Goal: Task Accomplishment & Management: Complete application form

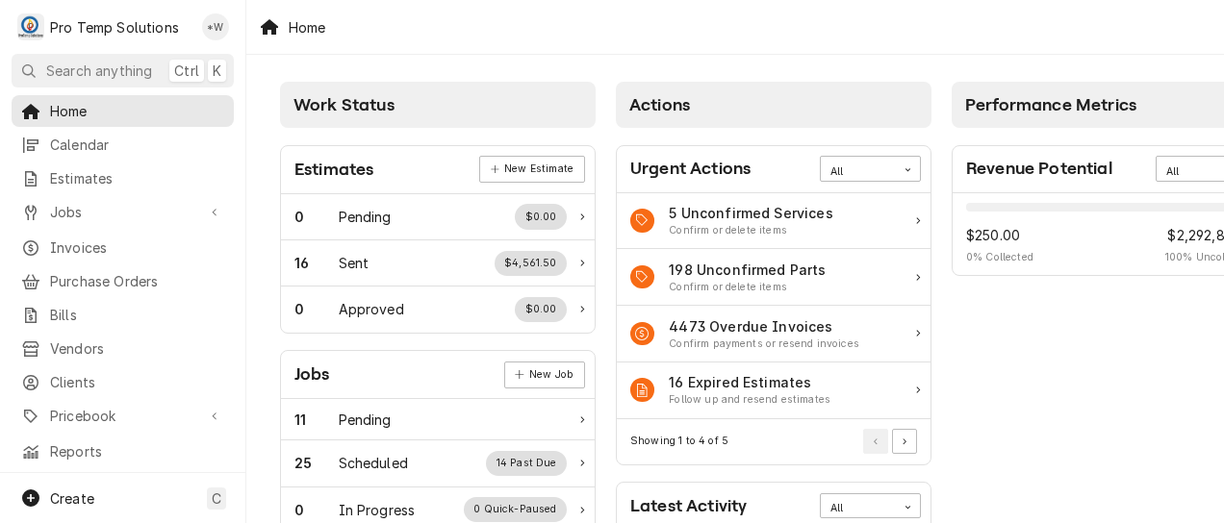
click at [89, 140] on span "Calendar" at bounding box center [137, 145] width 174 height 20
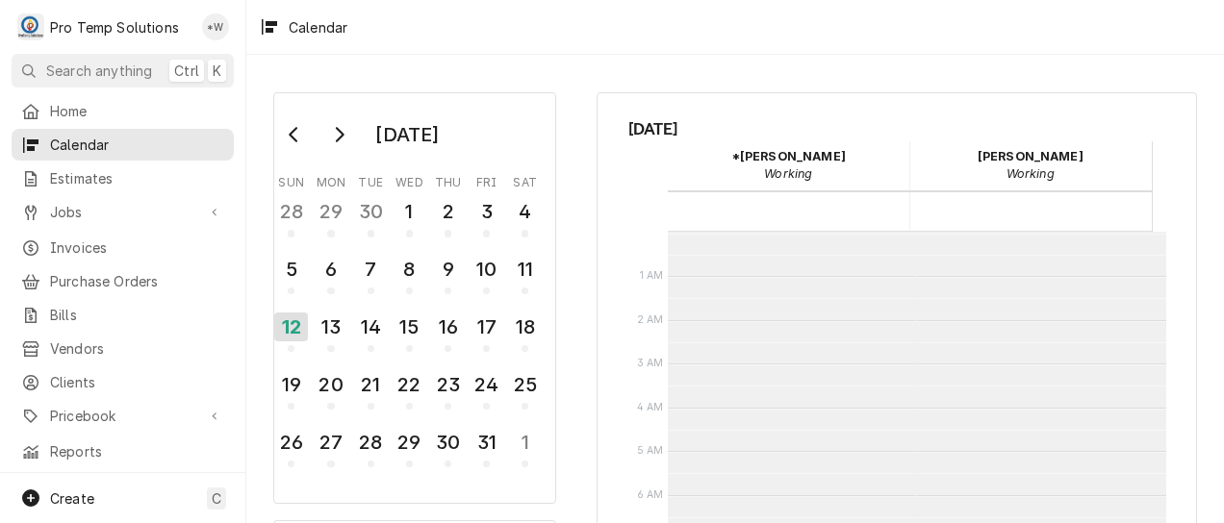
scroll to position [307, 0]
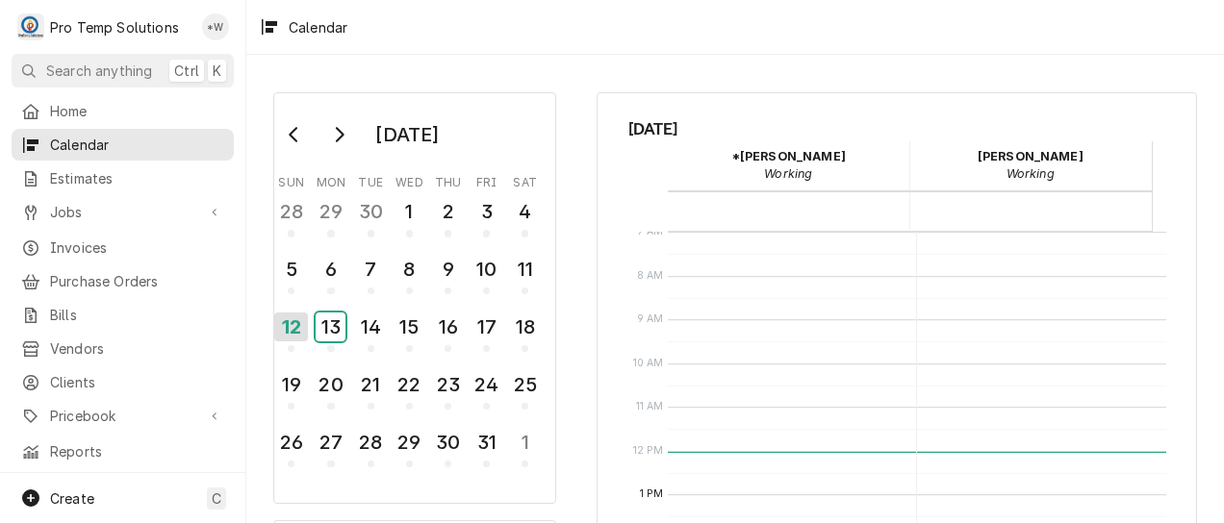
click at [331, 335] on div "13" at bounding box center [331, 327] width 30 height 29
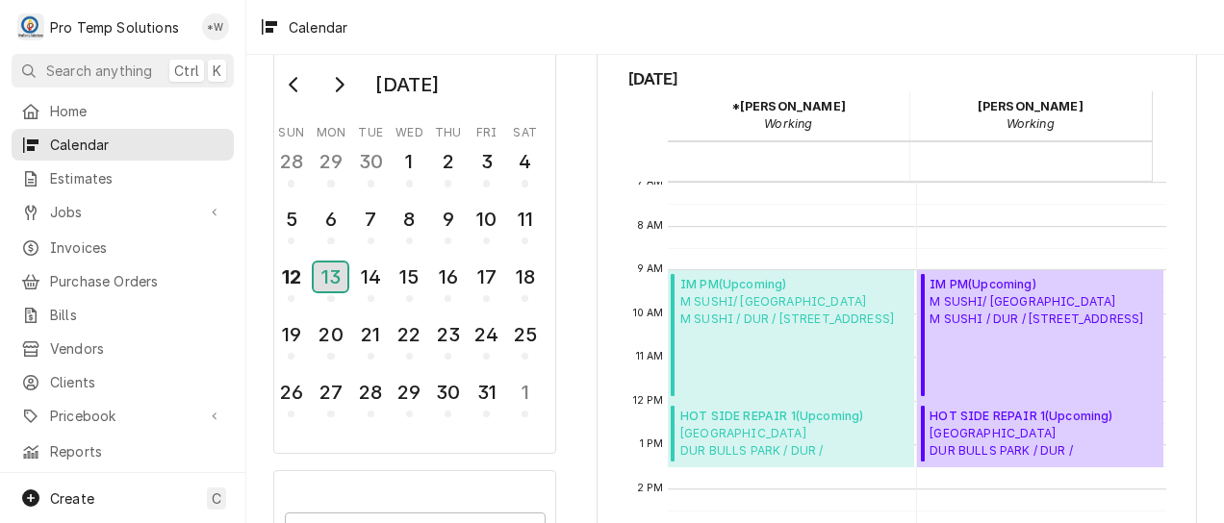
scroll to position [0, 0]
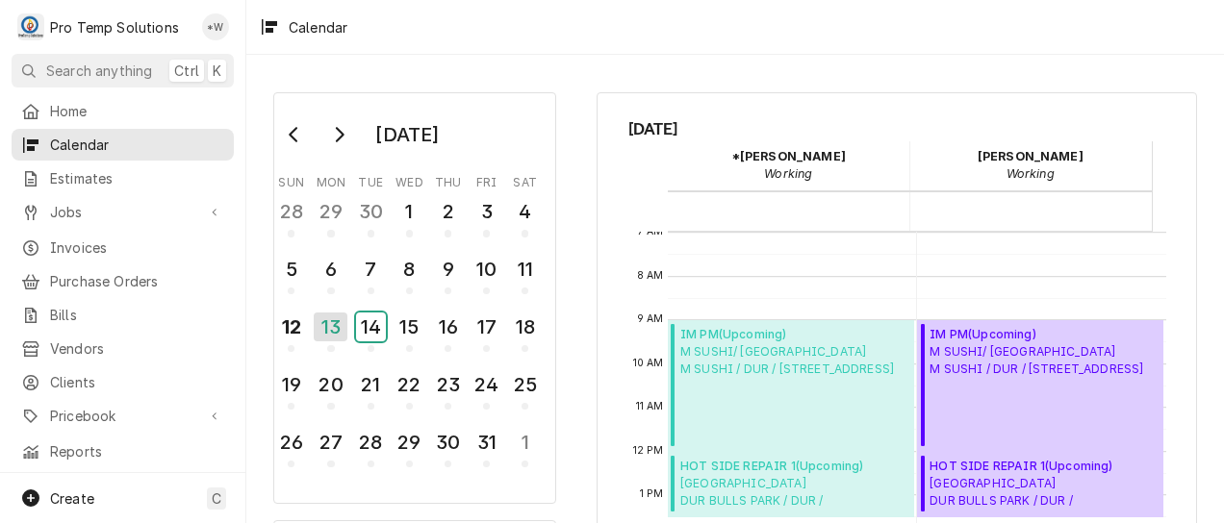
click at [363, 329] on div "14" at bounding box center [371, 327] width 30 height 29
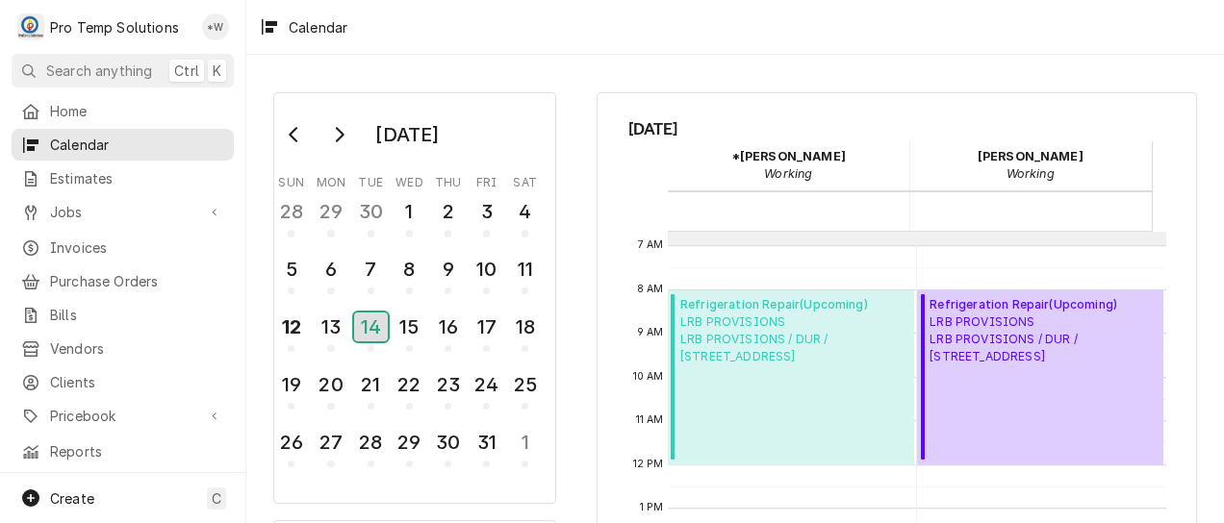
scroll to position [269, 0]
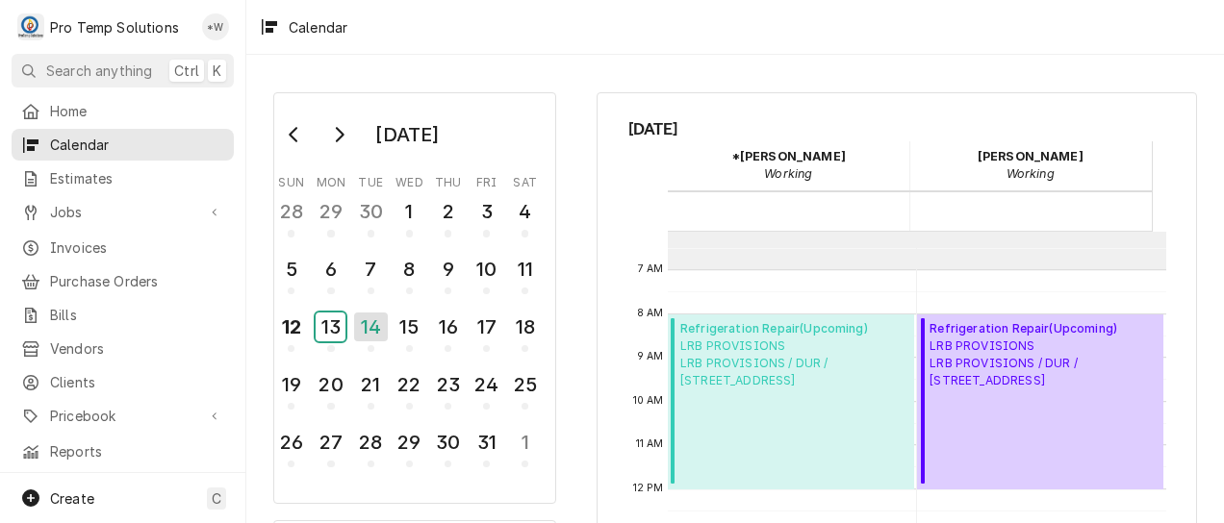
click at [339, 331] on div "13" at bounding box center [331, 327] width 30 height 29
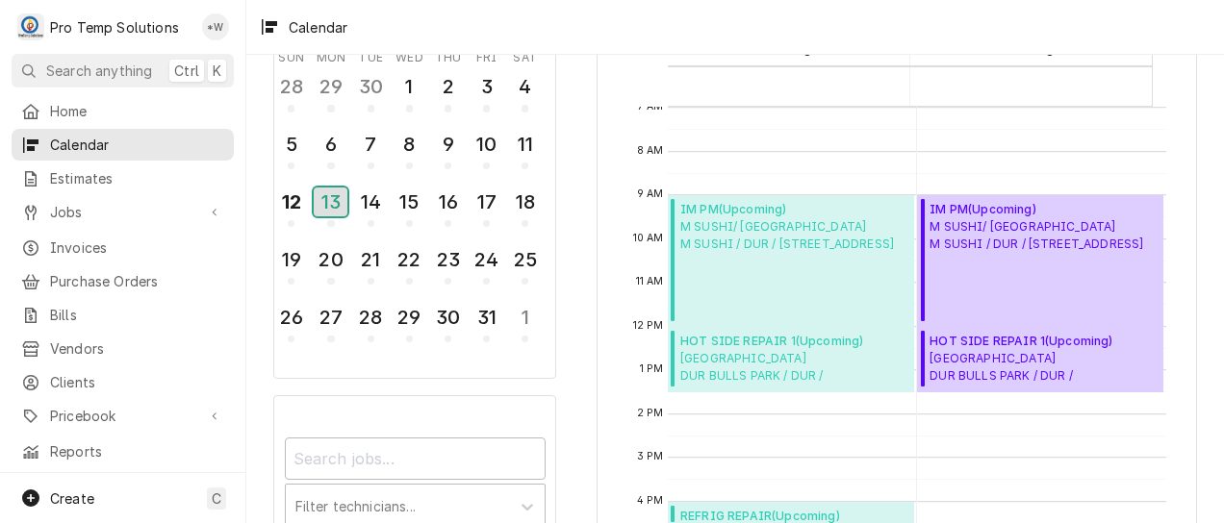
scroll to position [123, 0]
click at [331, 225] on span "Calendar Day Picker" at bounding box center [330, 225] width 7 height 7
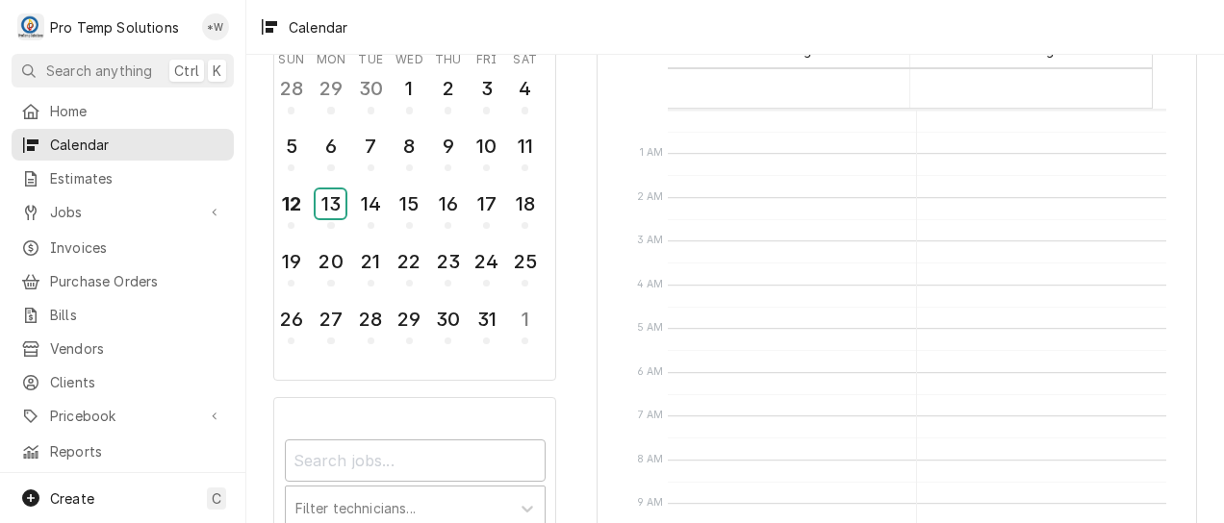
click at [331, 217] on div "13" at bounding box center [331, 204] width 30 height 29
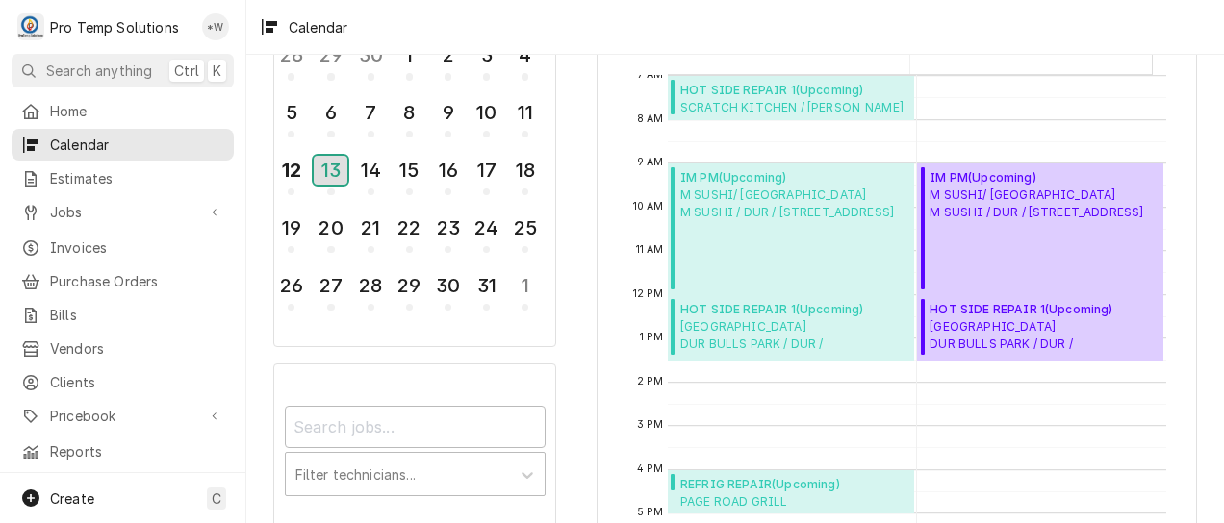
scroll to position [158, 0]
click at [327, 173] on div "13" at bounding box center [331, 169] width 34 height 29
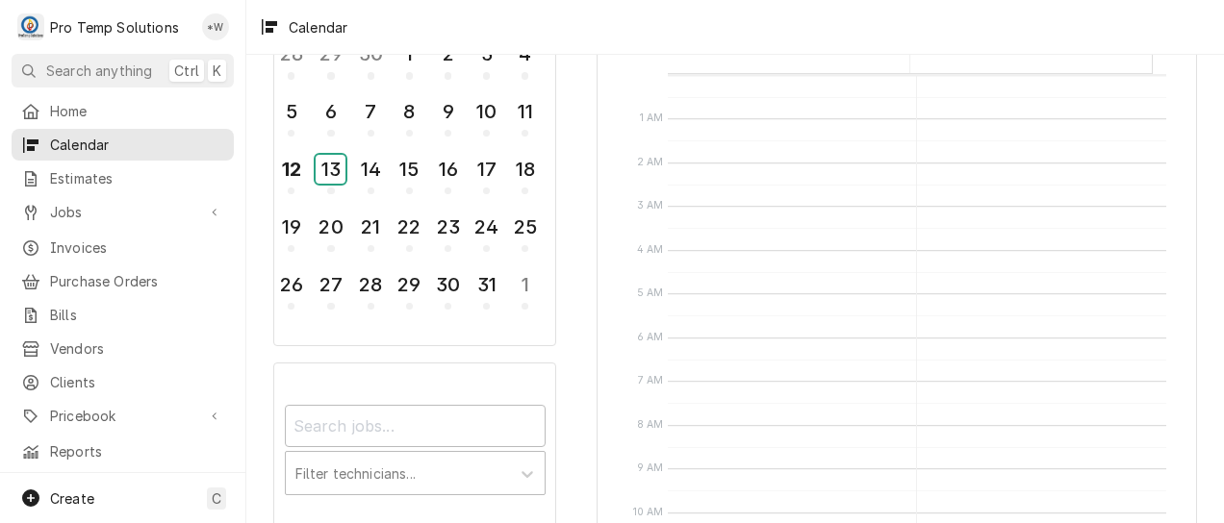
click at [329, 176] on div "13" at bounding box center [331, 169] width 30 height 29
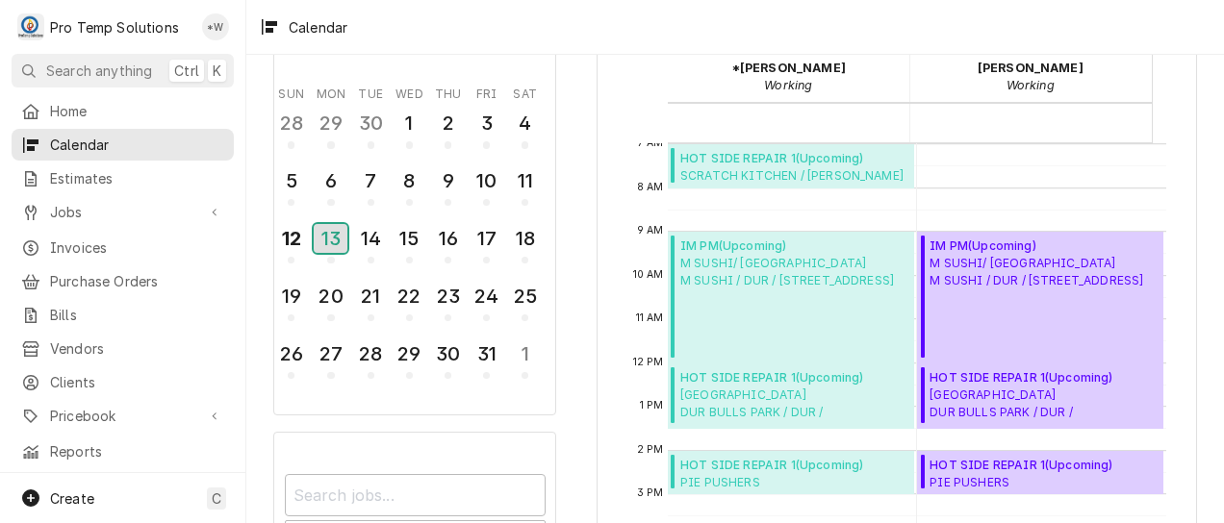
scroll to position [81, 0]
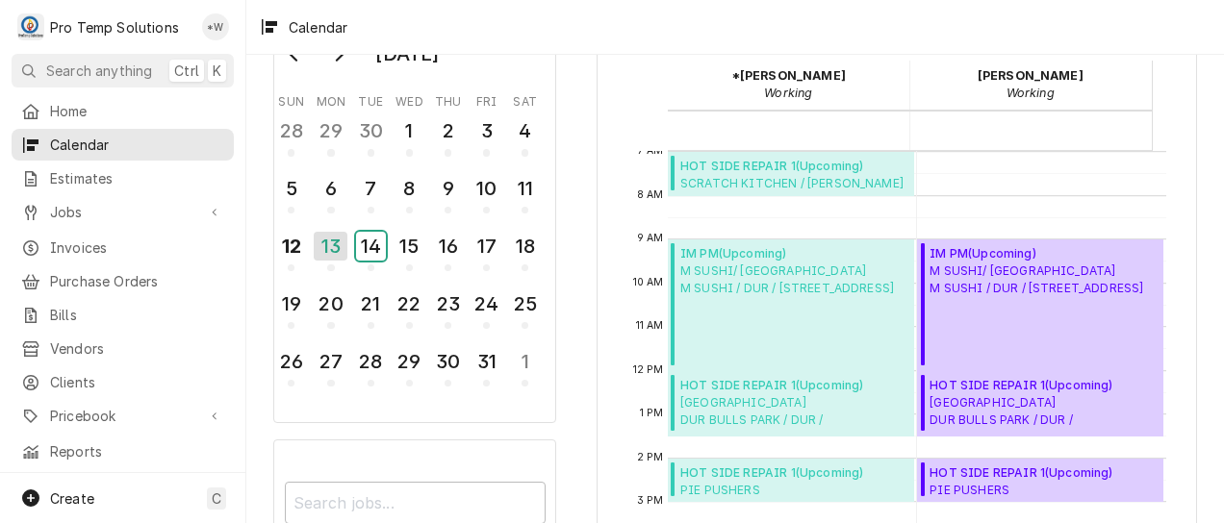
click at [375, 246] on div "14" at bounding box center [371, 246] width 30 height 29
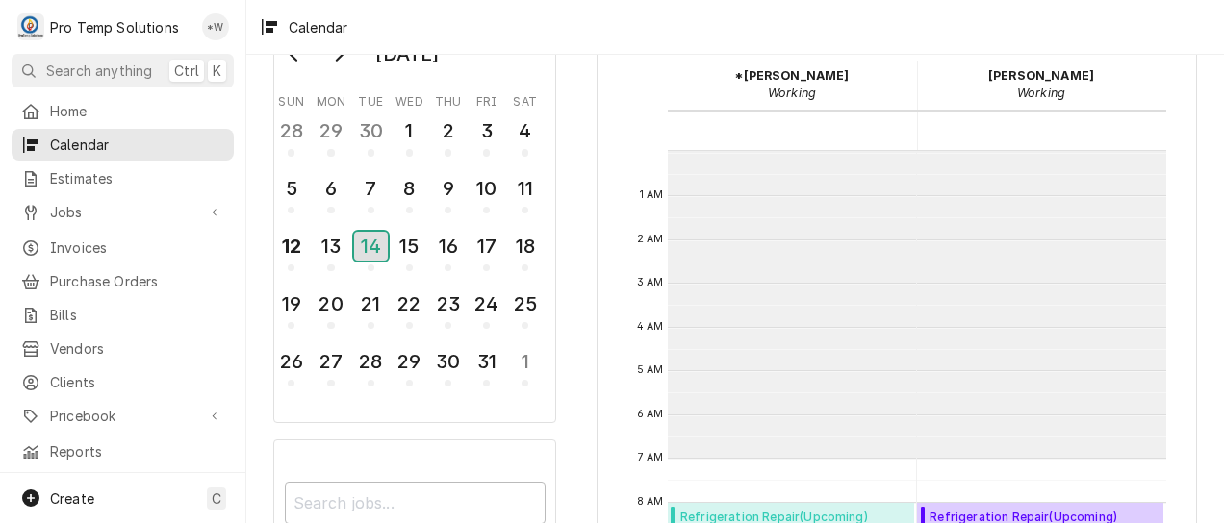
scroll to position [307, 0]
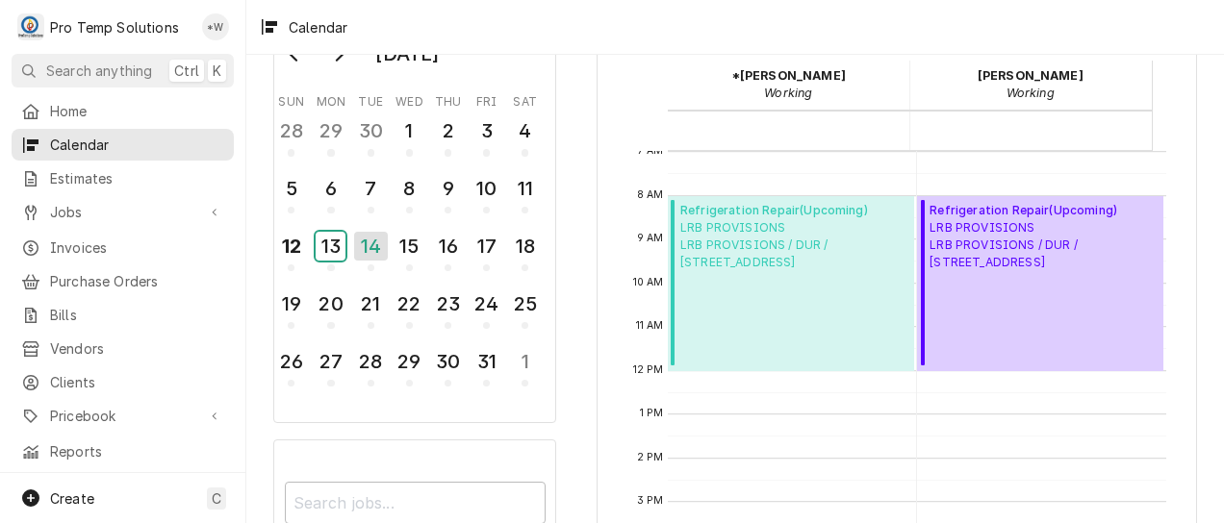
click at [335, 247] on div "13" at bounding box center [331, 246] width 30 height 29
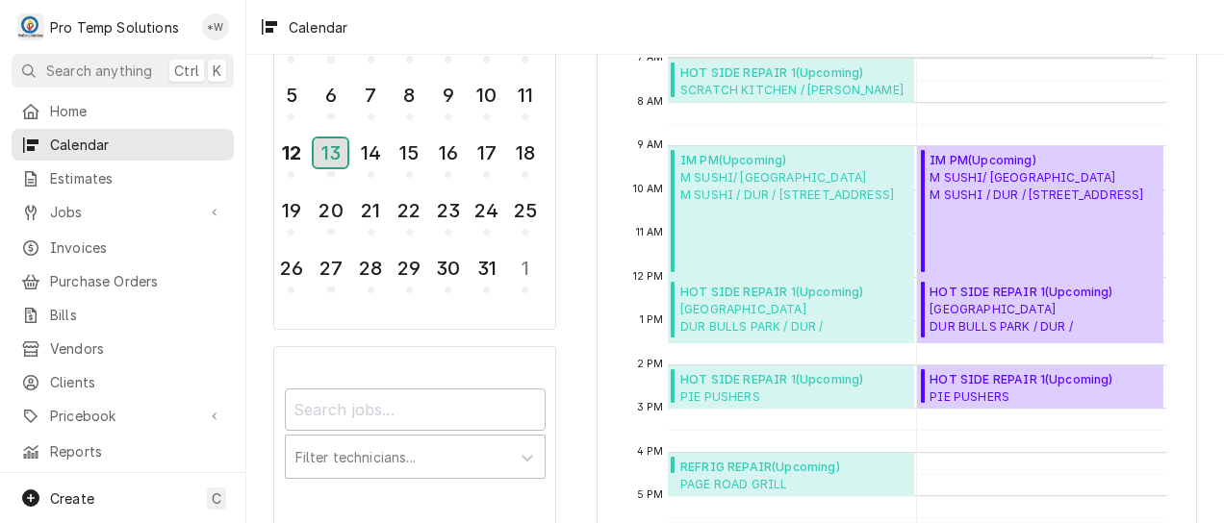
scroll to position [172, 0]
click at [337, 160] on div "13" at bounding box center [331, 154] width 34 height 29
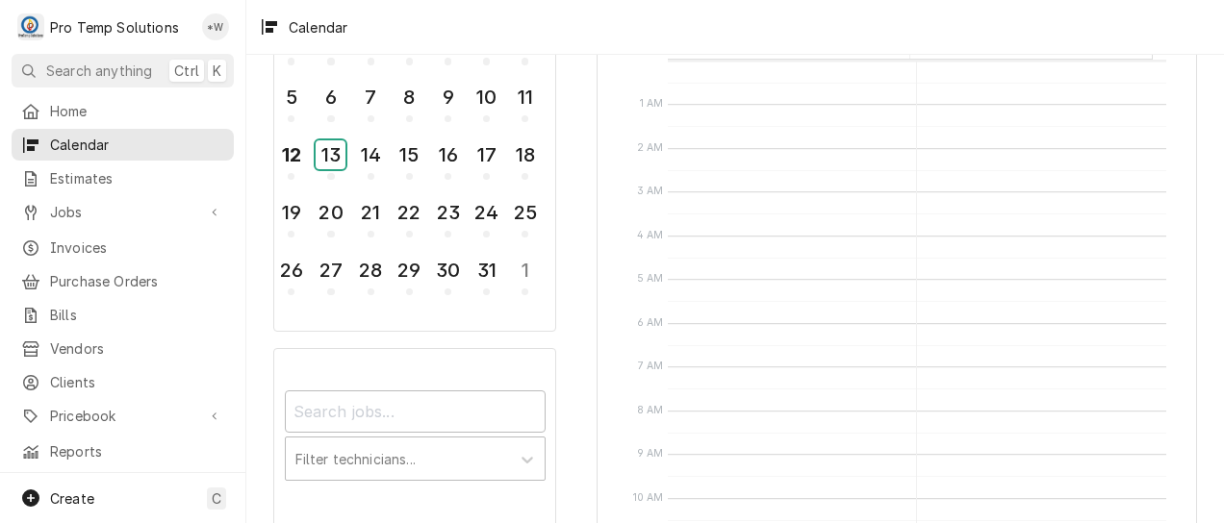
click at [333, 153] on div "13" at bounding box center [331, 154] width 30 height 29
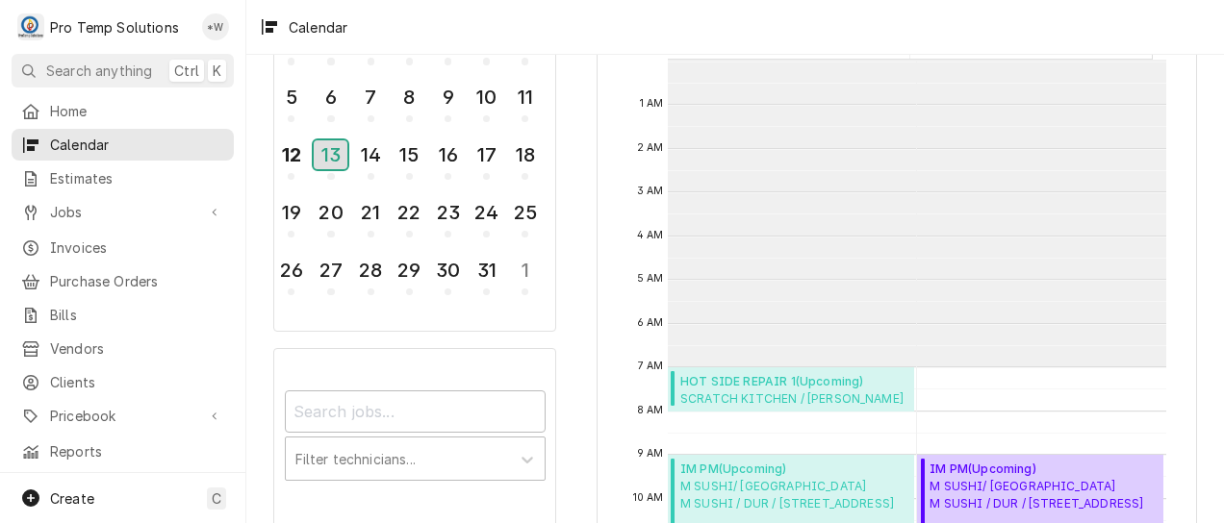
scroll to position [307, 0]
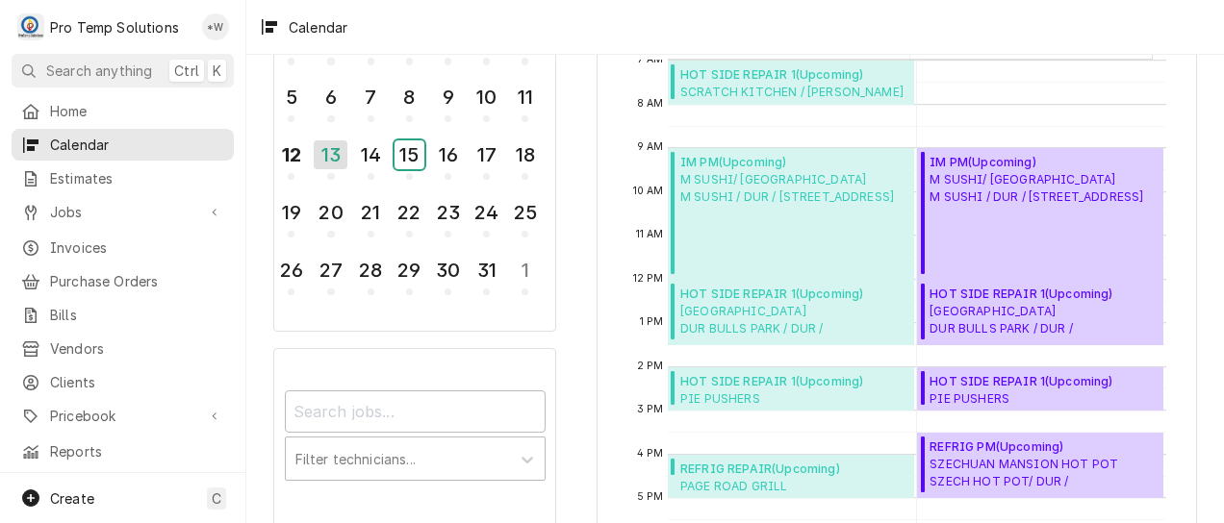
click at [408, 151] on div "15" at bounding box center [410, 154] width 30 height 29
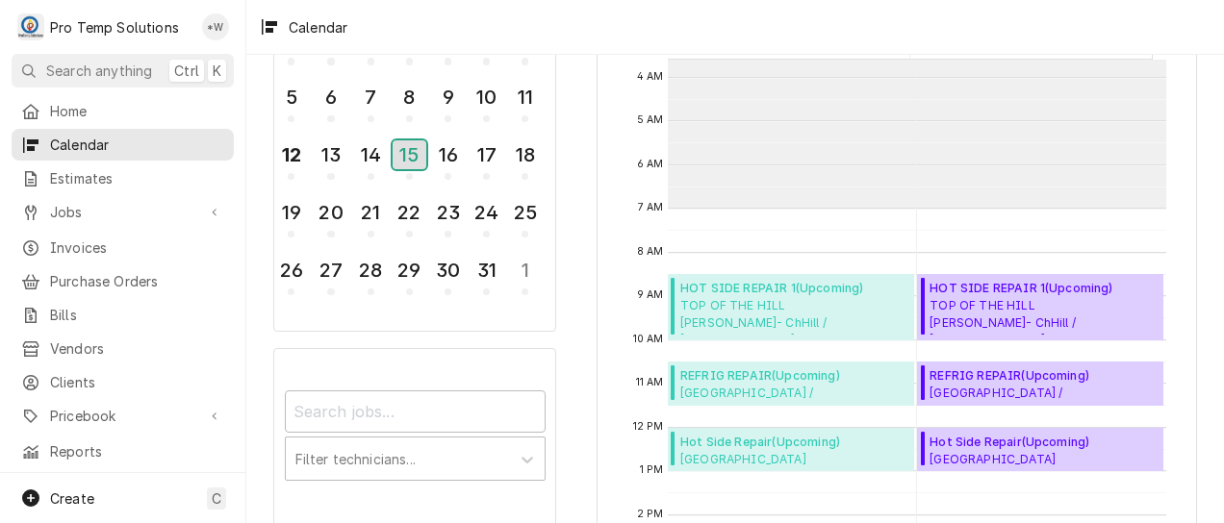
scroll to position [164, 0]
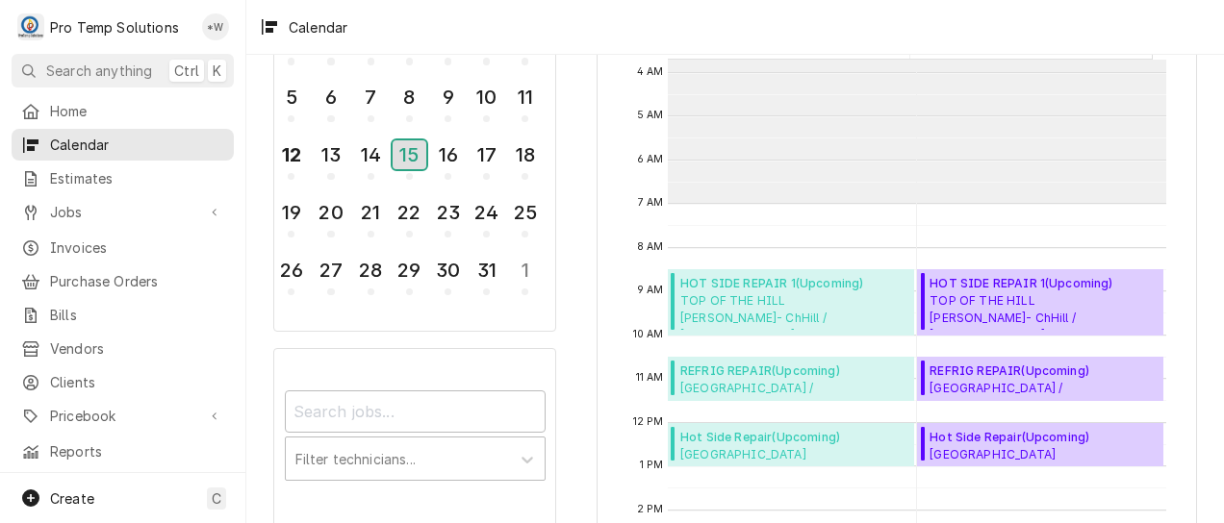
click at [416, 152] on div "15" at bounding box center [410, 154] width 34 height 29
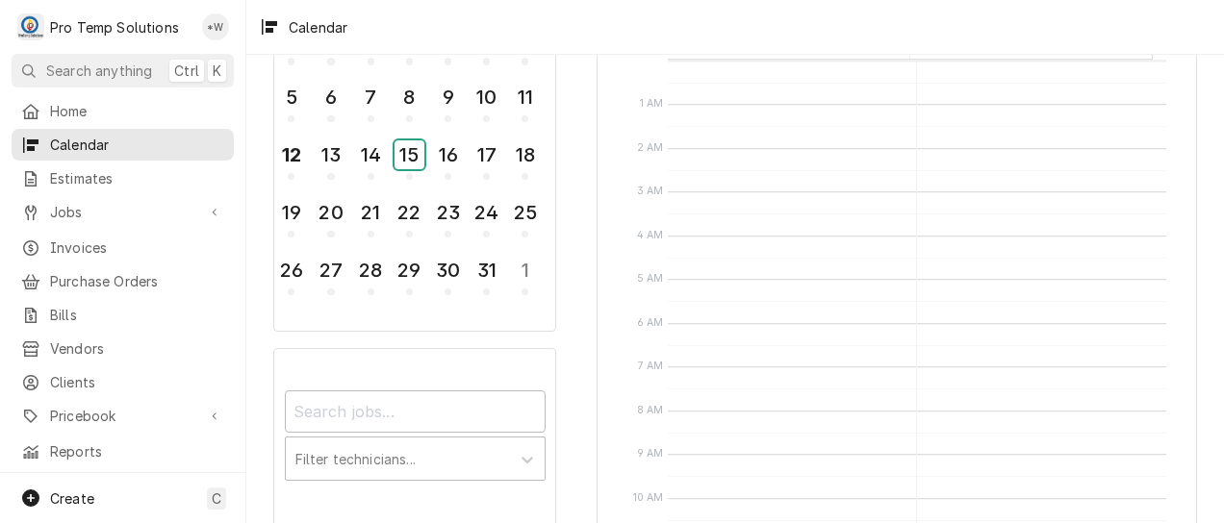
click at [410, 158] on div "15" at bounding box center [410, 154] width 30 height 29
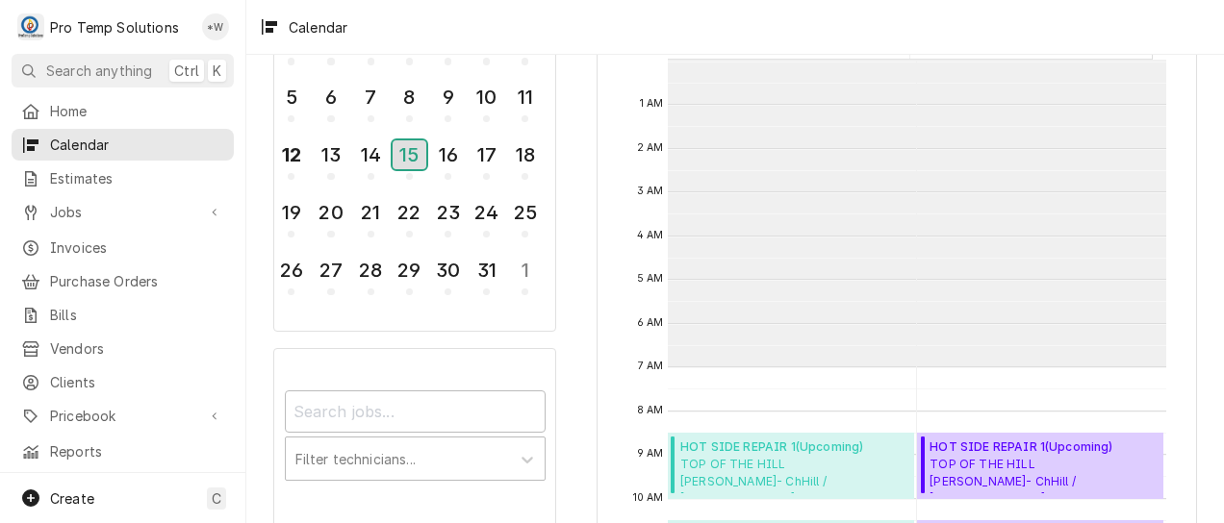
scroll to position [307, 0]
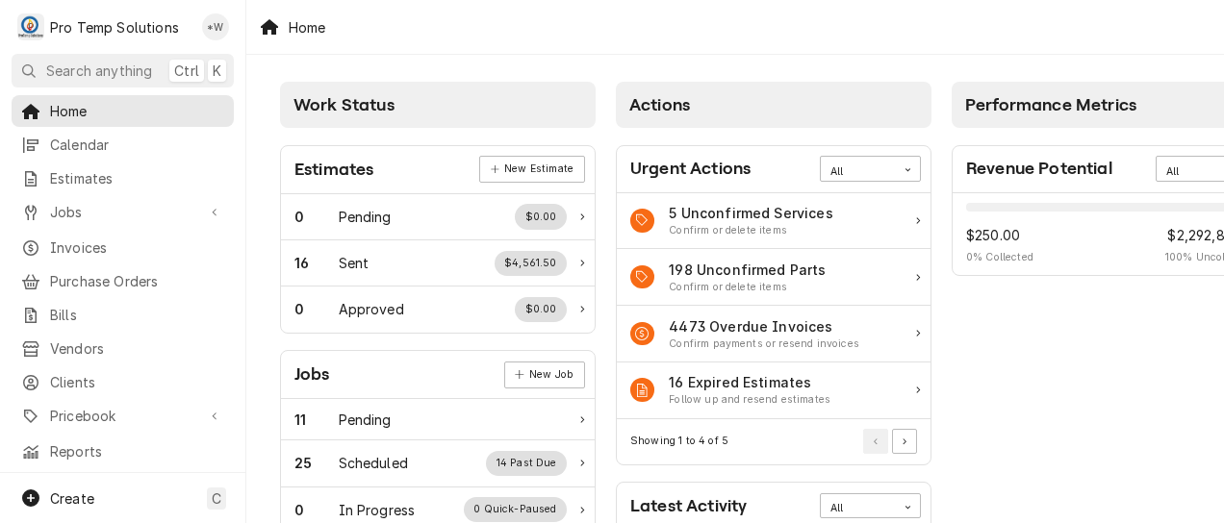
click at [79, 238] on span "Invoices" at bounding box center [137, 248] width 174 height 20
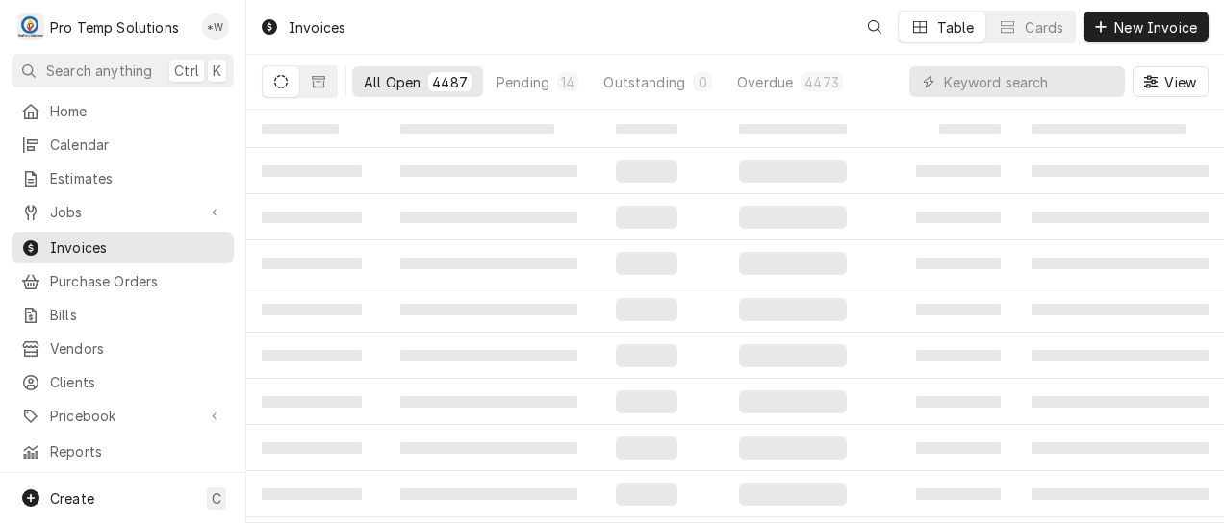
click at [87, 208] on span "Jobs" at bounding box center [122, 212] width 145 height 20
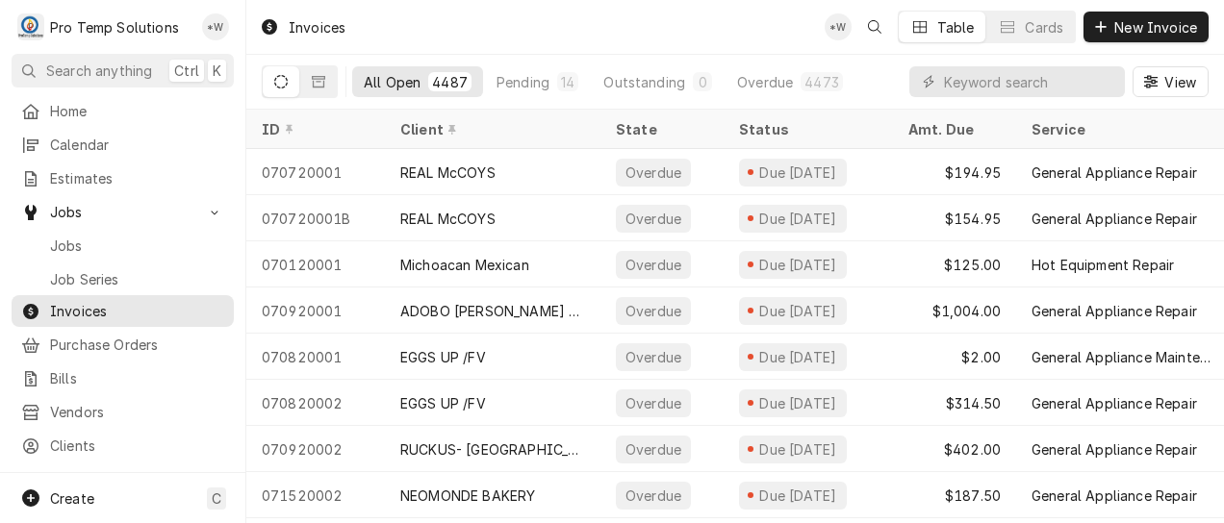
click at [77, 237] on span "Jobs" at bounding box center [137, 246] width 174 height 20
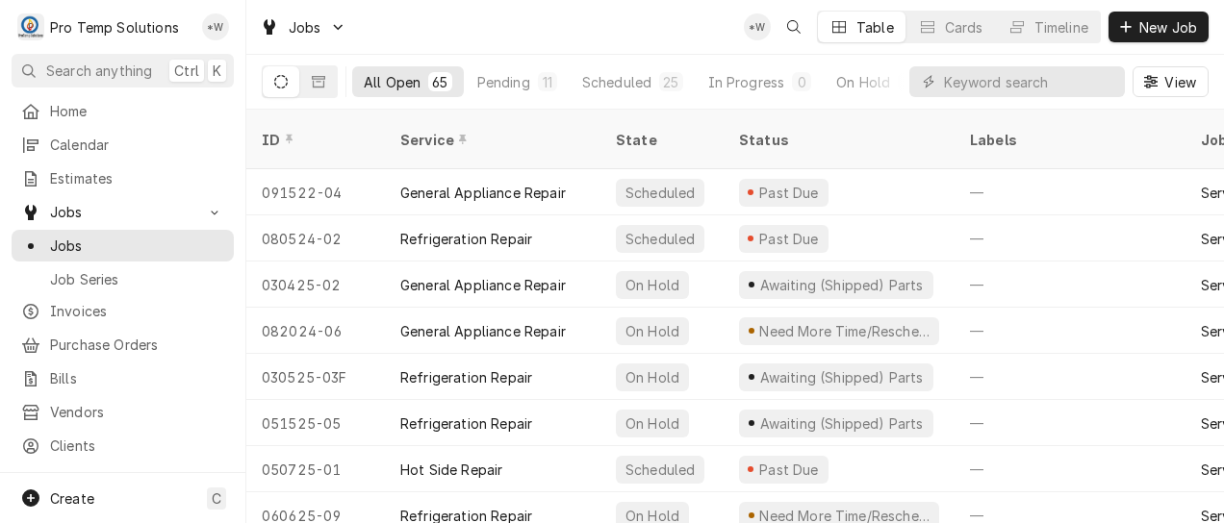
click at [858, 89] on div "On Hold" at bounding box center [863, 82] width 54 height 20
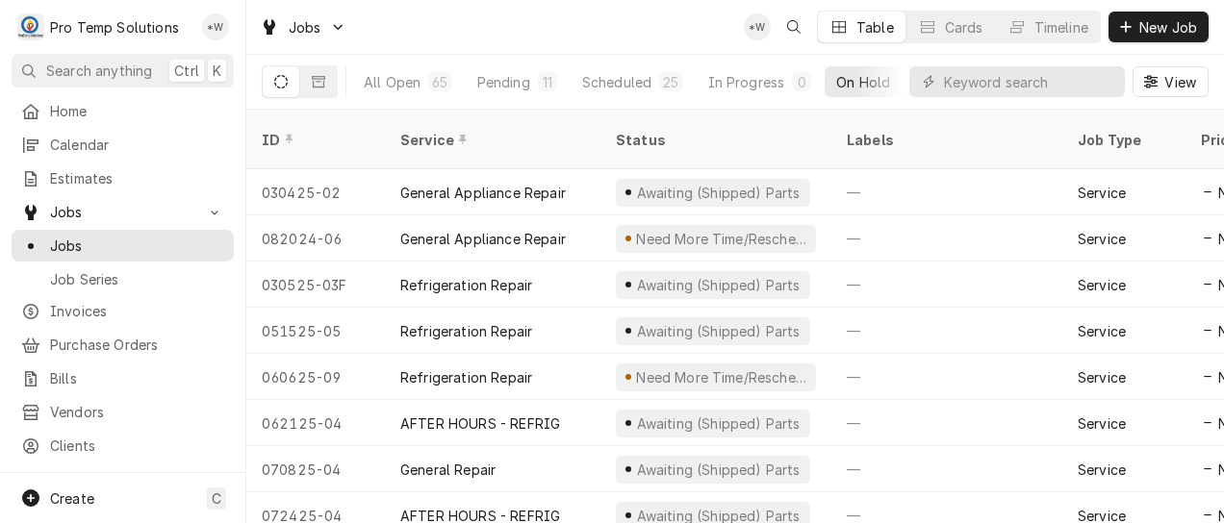
click at [1172, 87] on span "View" at bounding box center [1180, 82] width 39 height 20
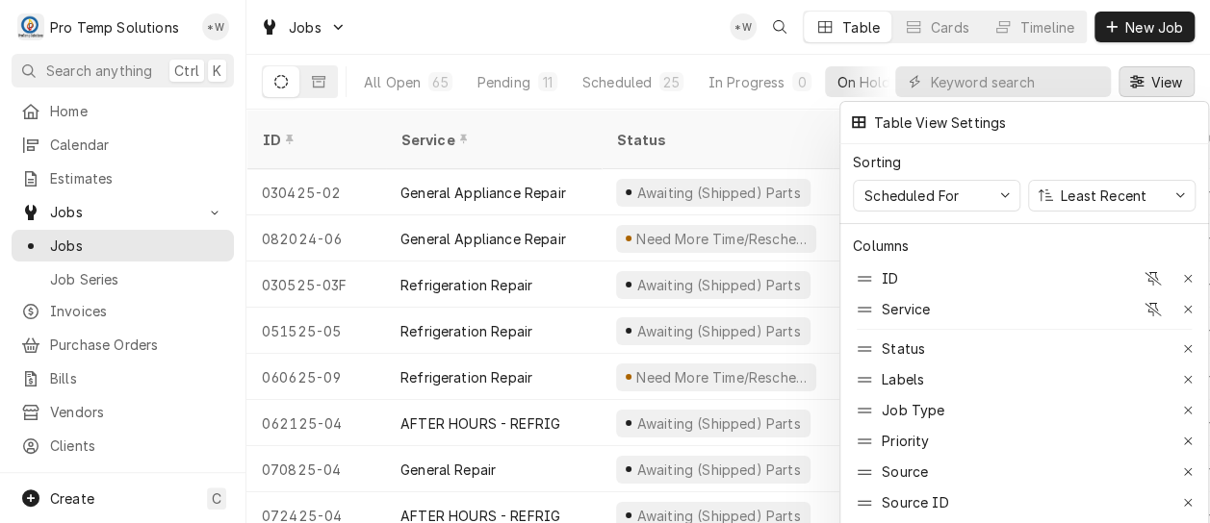
click at [1147, 303] on icon "button" at bounding box center [1152, 309] width 17 height 13
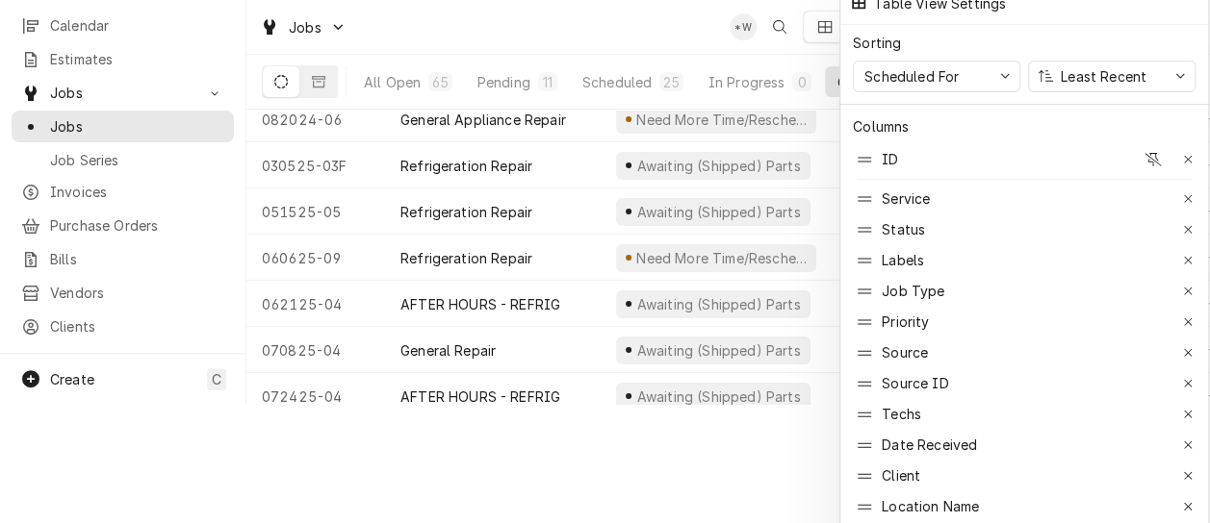
scroll to position [131, 0]
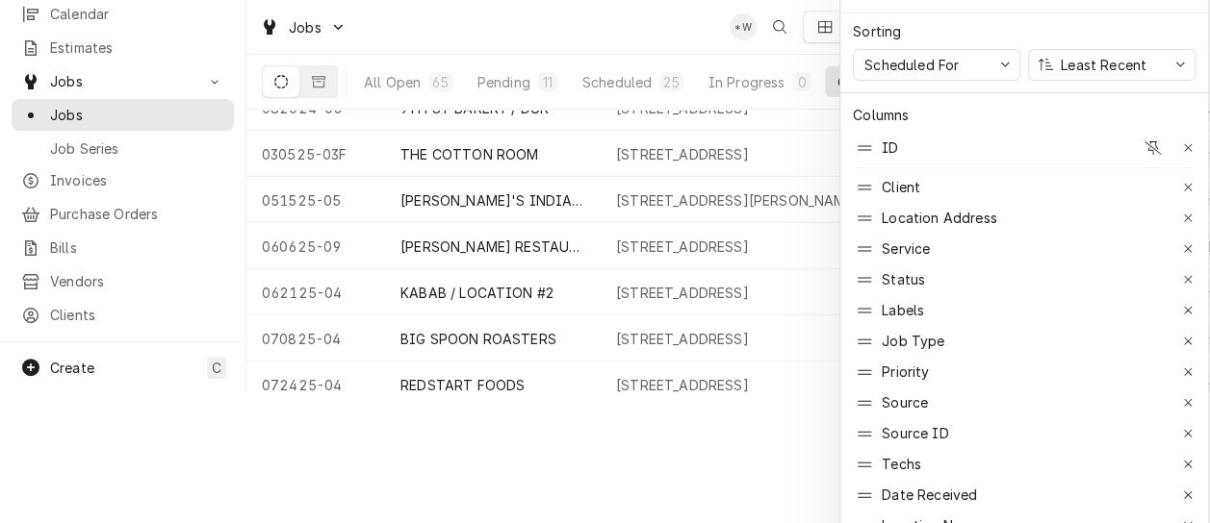
click at [759, 454] on div at bounding box center [605, 261] width 1210 height 523
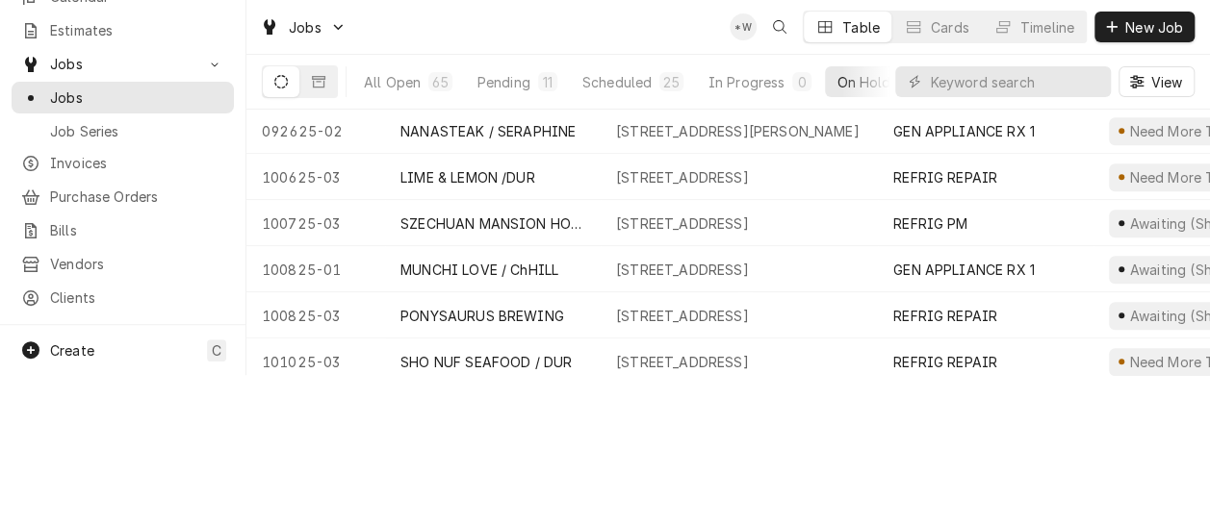
scroll to position [0, 0]
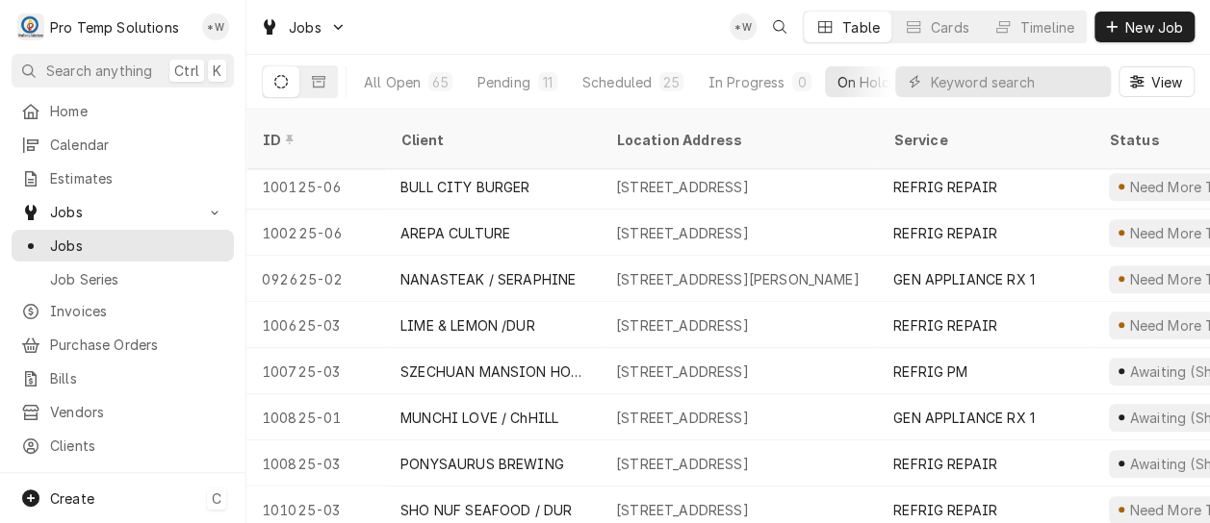
click at [69, 493] on span "Create" at bounding box center [72, 499] width 44 height 16
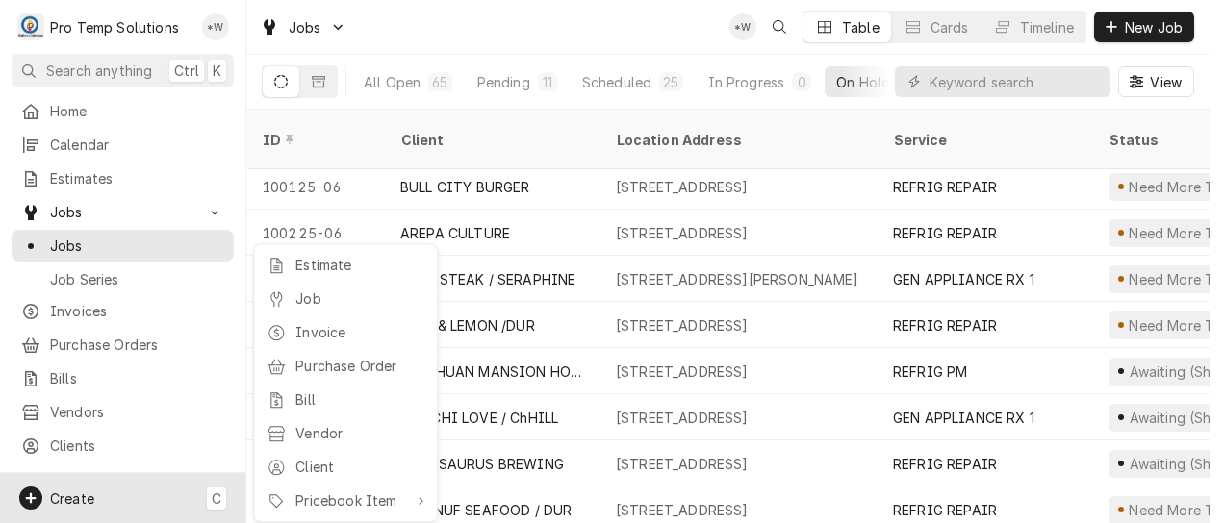
click at [325, 296] on div "Job" at bounding box center [359, 299] width 129 height 20
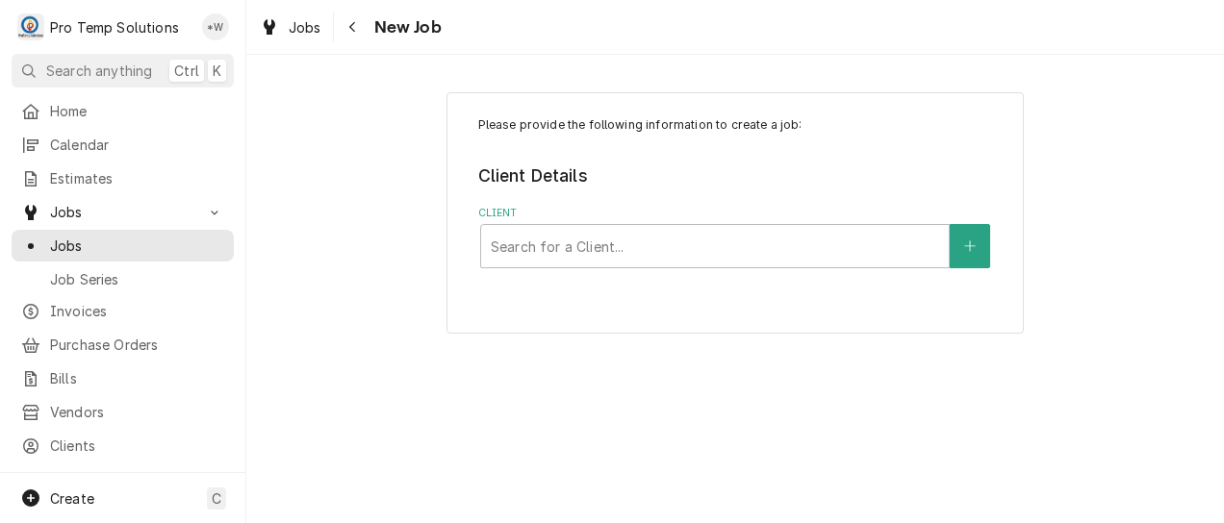
click at [677, 249] on div "Client" at bounding box center [715, 246] width 448 height 35
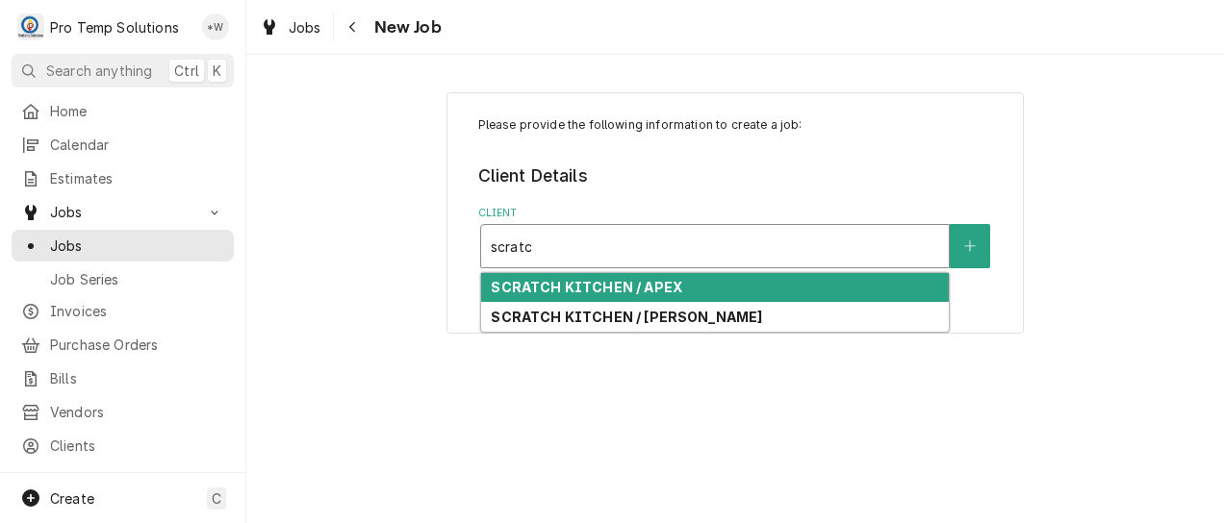
type input "scratch"
click at [663, 289] on strong "SCRATCH KITCHEN / APEX" at bounding box center [586, 287] width 191 height 16
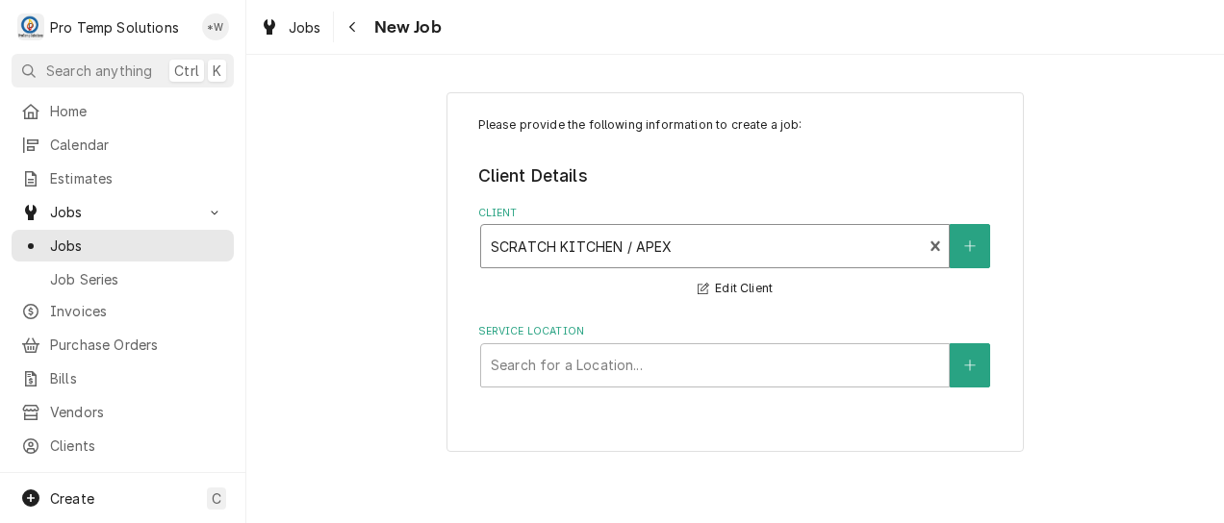
click at [674, 364] on div "Service Location" at bounding box center [715, 365] width 448 height 35
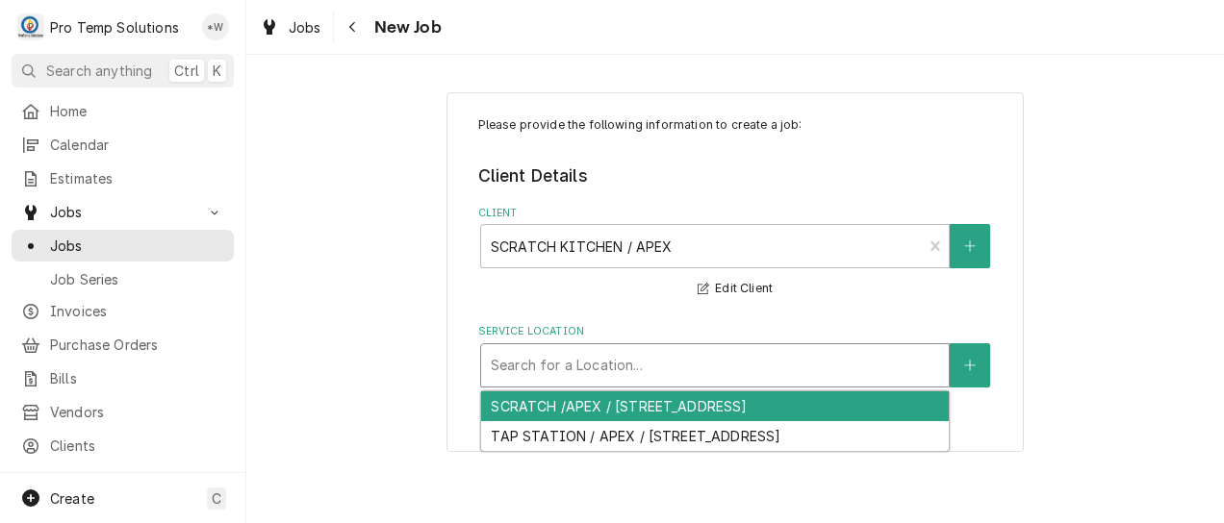
click at [672, 403] on div "SCRATCH /APEX / 225 N Salem St, Apex, NC 27502" at bounding box center [715, 407] width 468 height 30
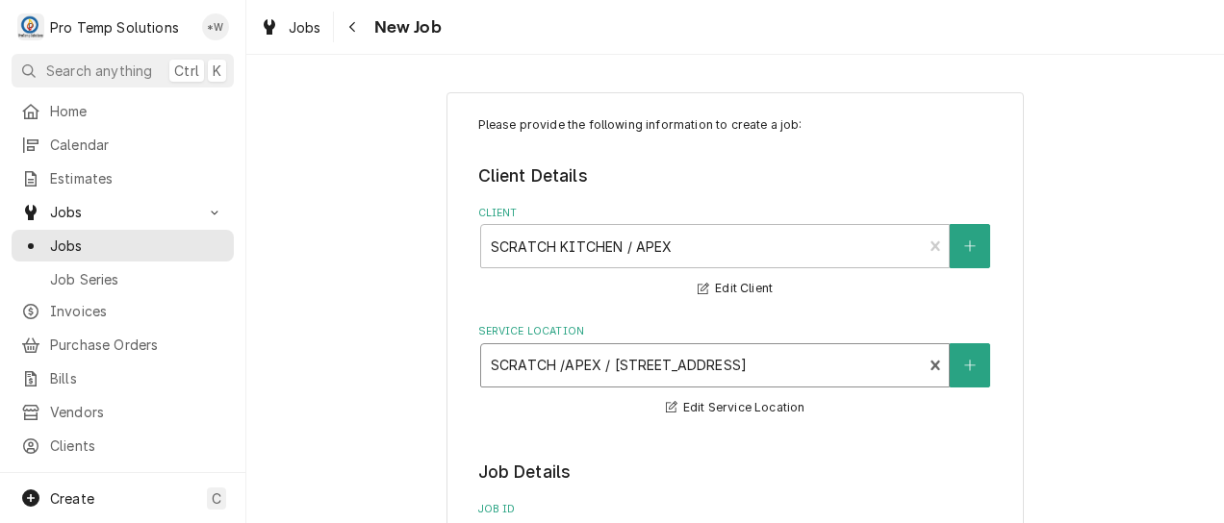
click at [679, 255] on div "Client" at bounding box center [702, 246] width 422 height 35
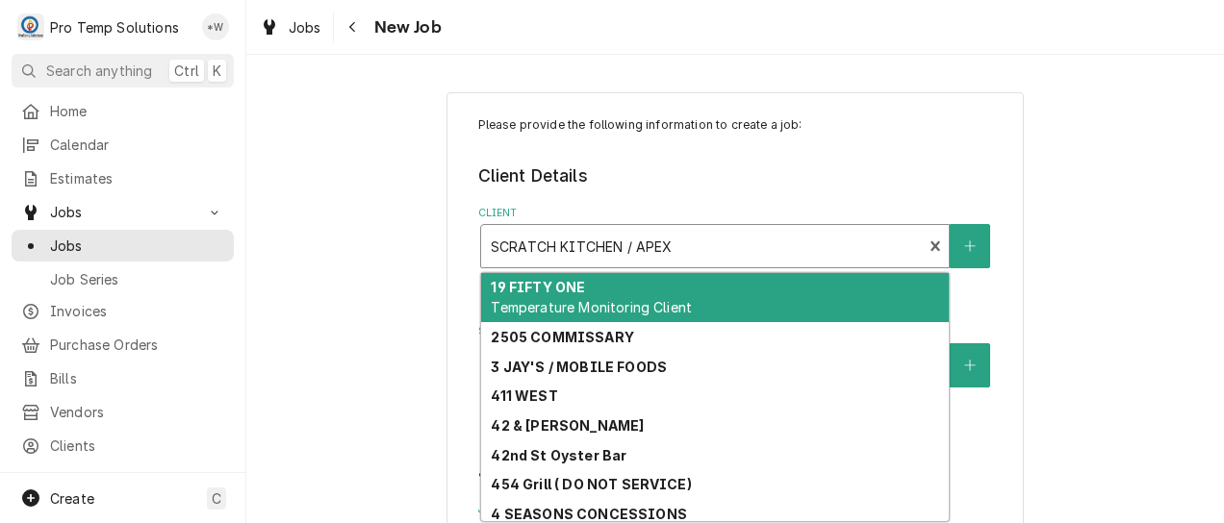
type input "s"
type textarea "x"
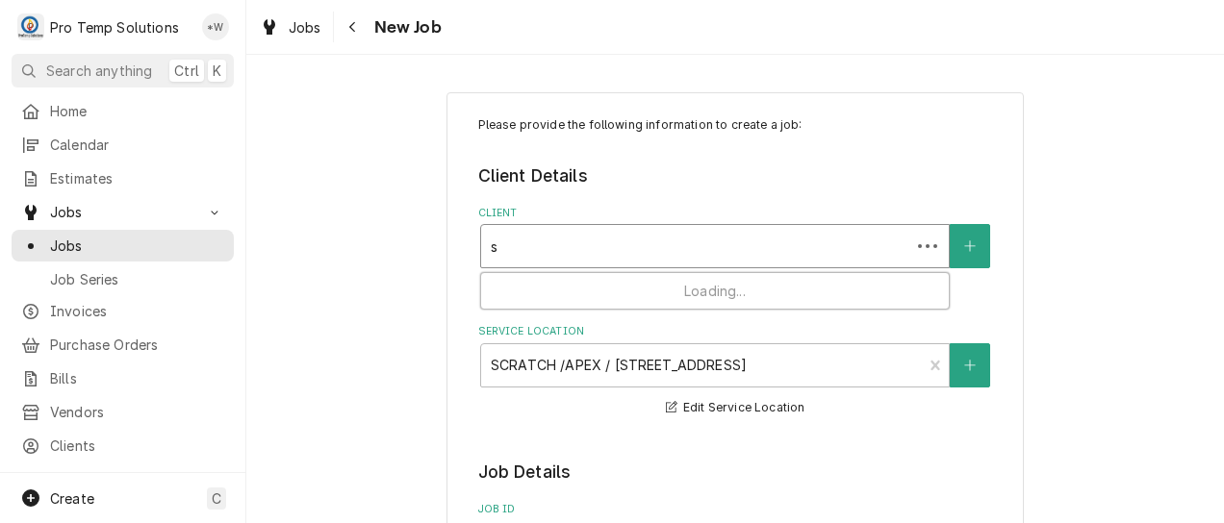
type input "sc"
type textarea "x"
type input "scr"
type textarea "x"
type input "scra"
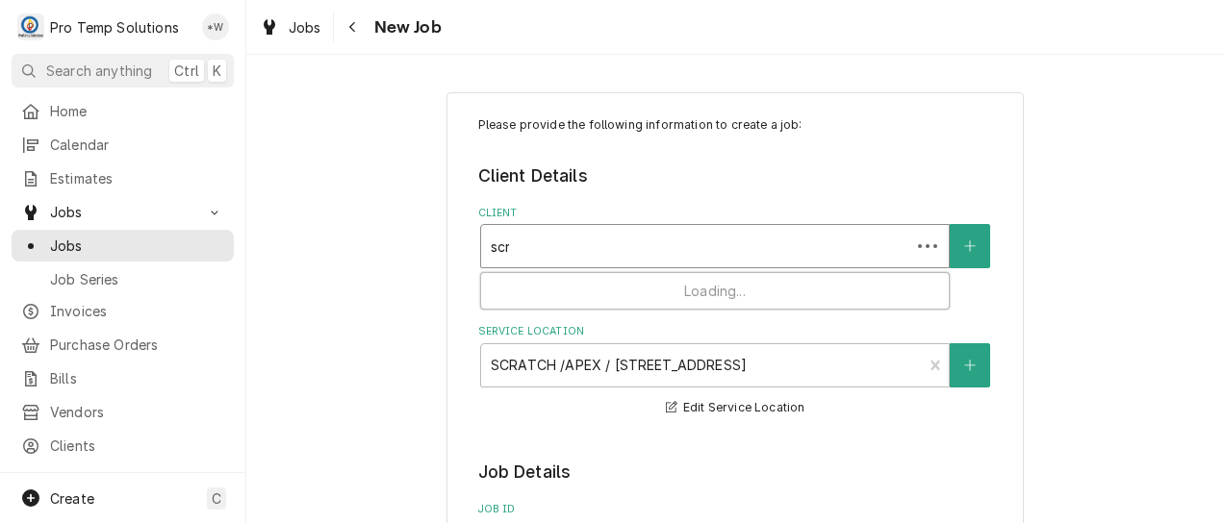
type textarea "x"
type input "scrat"
type textarea "x"
type input "scratc"
type textarea "x"
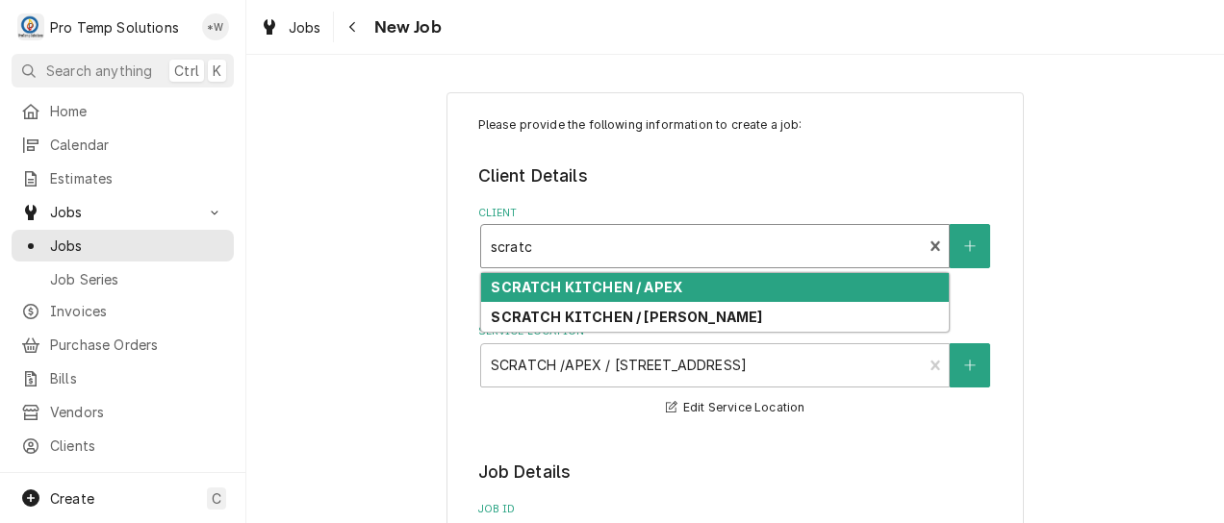
type input "scratch"
type textarea "x"
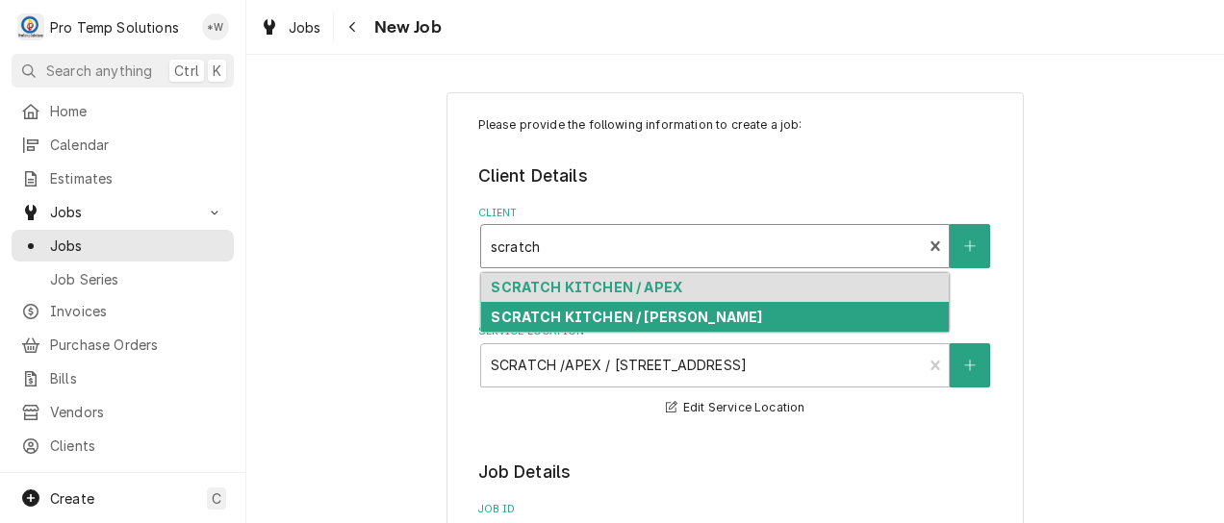
click at [666, 321] on strong "SCRATCH KITCHEN / CARY" at bounding box center [626, 317] width 271 height 16
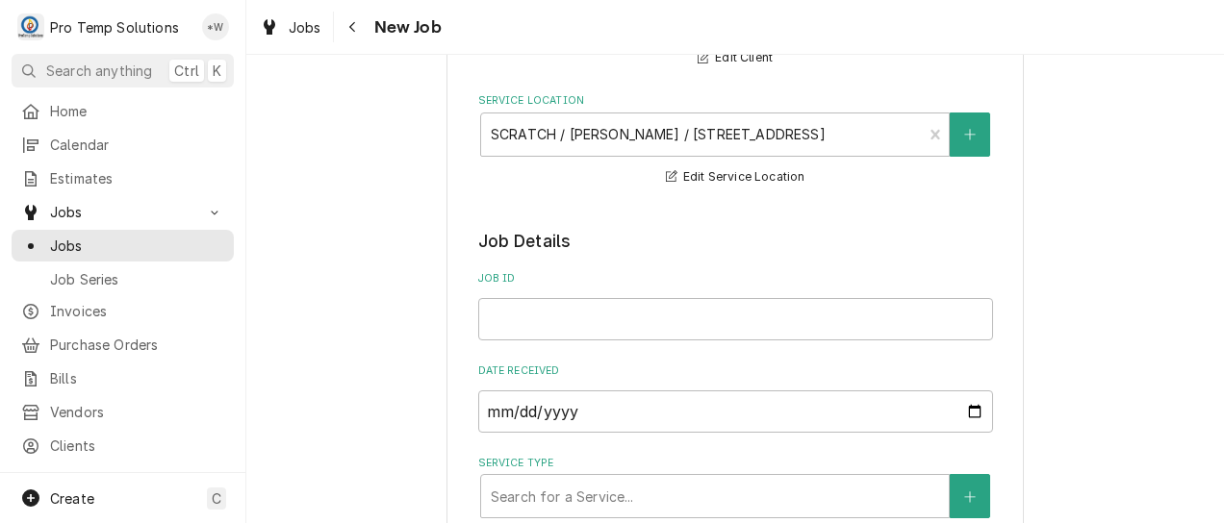
scroll to position [235, 0]
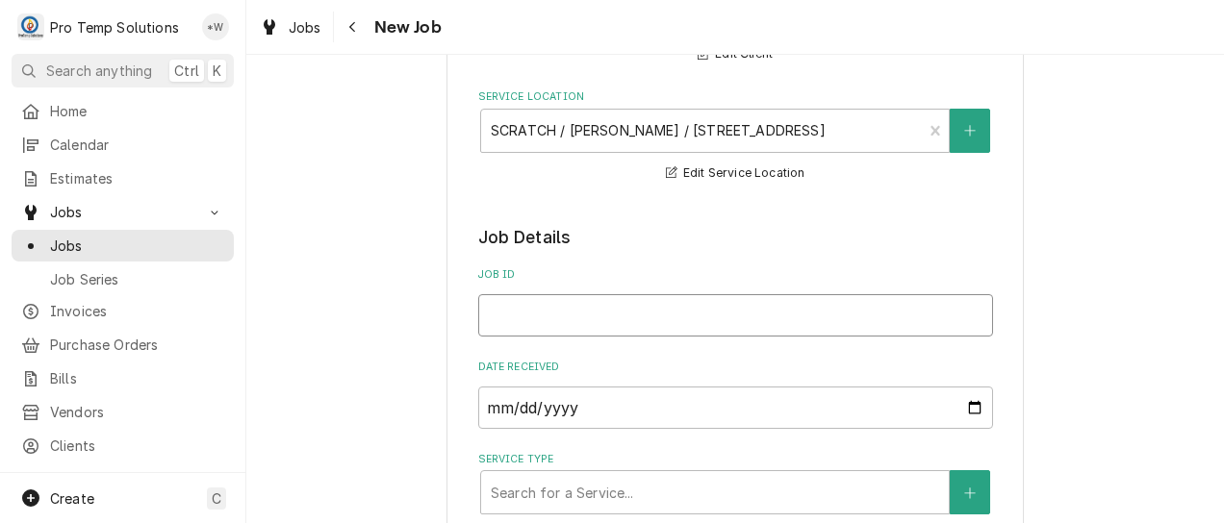
click at [729, 317] on input "Job ID" at bounding box center [735, 315] width 515 height 42
type textarea "x"
type input "1"
type textarea "x"
type input "10"
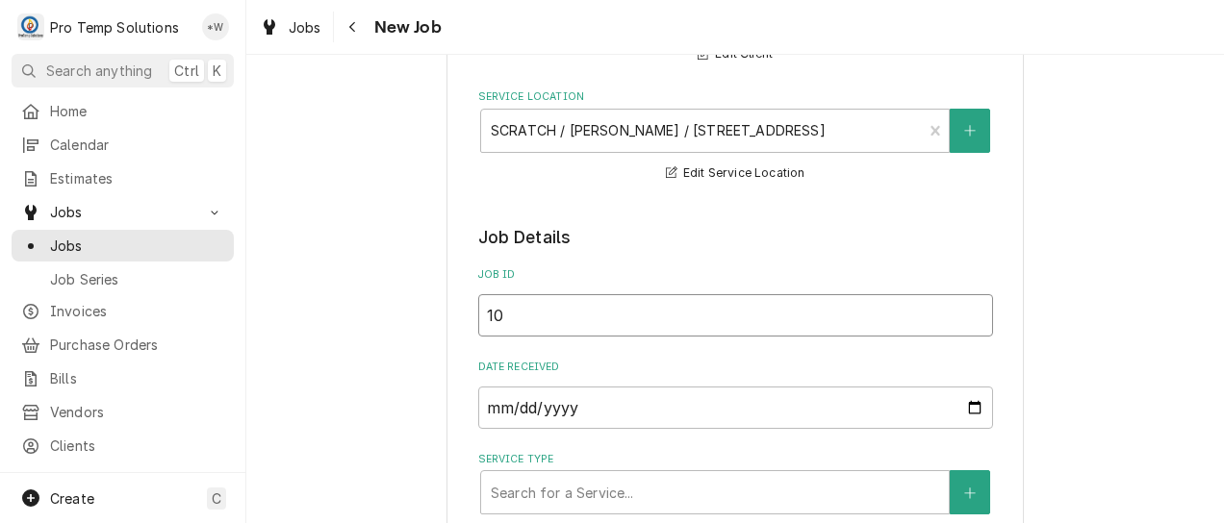
type textarea "x"
type input "101"
type textarea "x"
type input "1013"
type textarea "x"
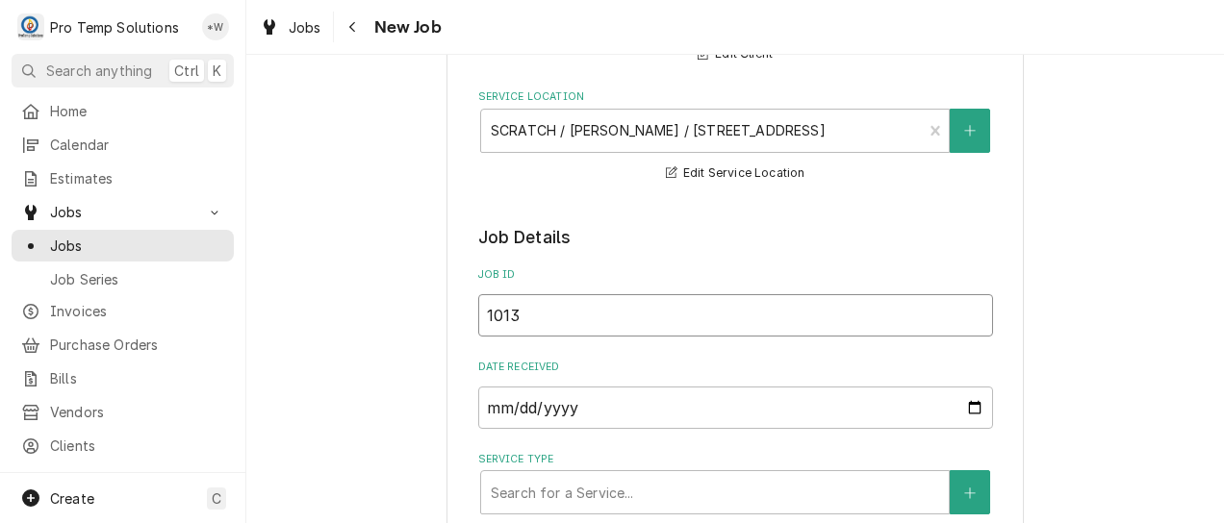
type input "10132"
type textarea "x"
type input "101325"
type textarea "x"
type input "101325-"
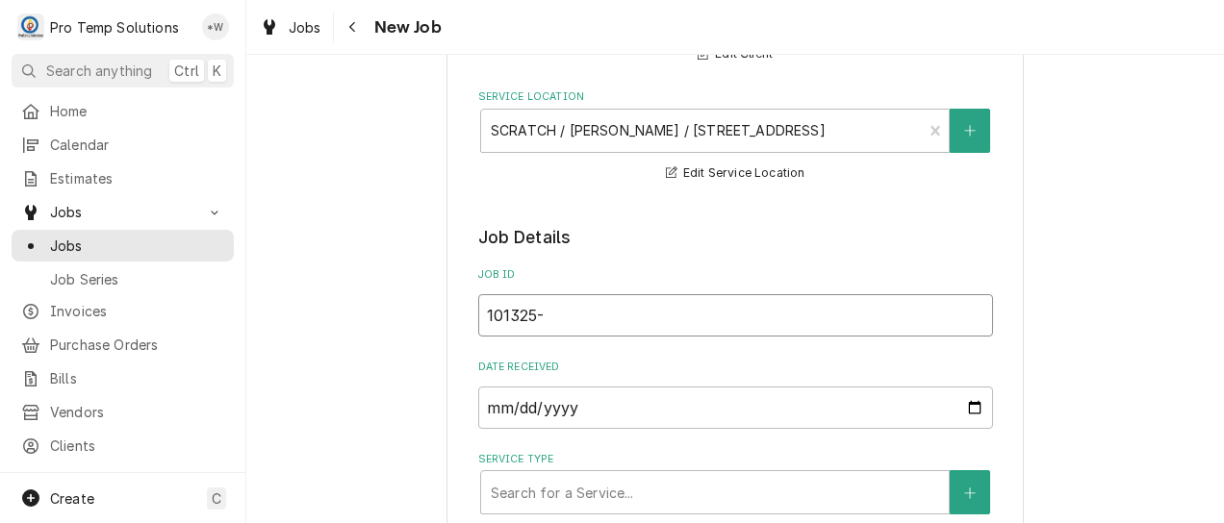
type textarea "x"
type input "101325-0"
type textarea "x"
type input "101325-03"
type textarea "x"
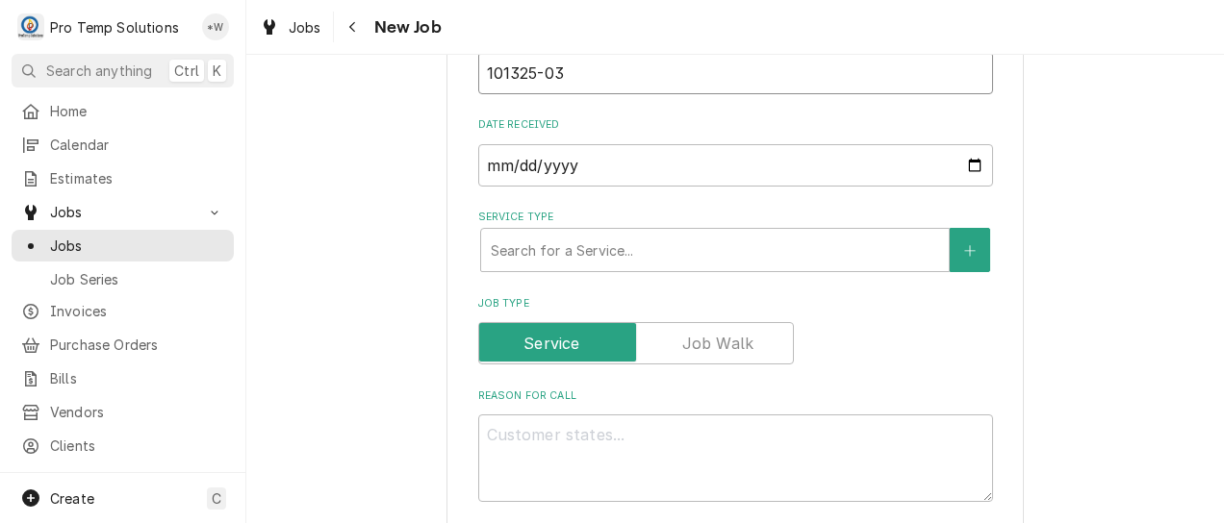
scroll to position [479, 0]
type input "101325-03"
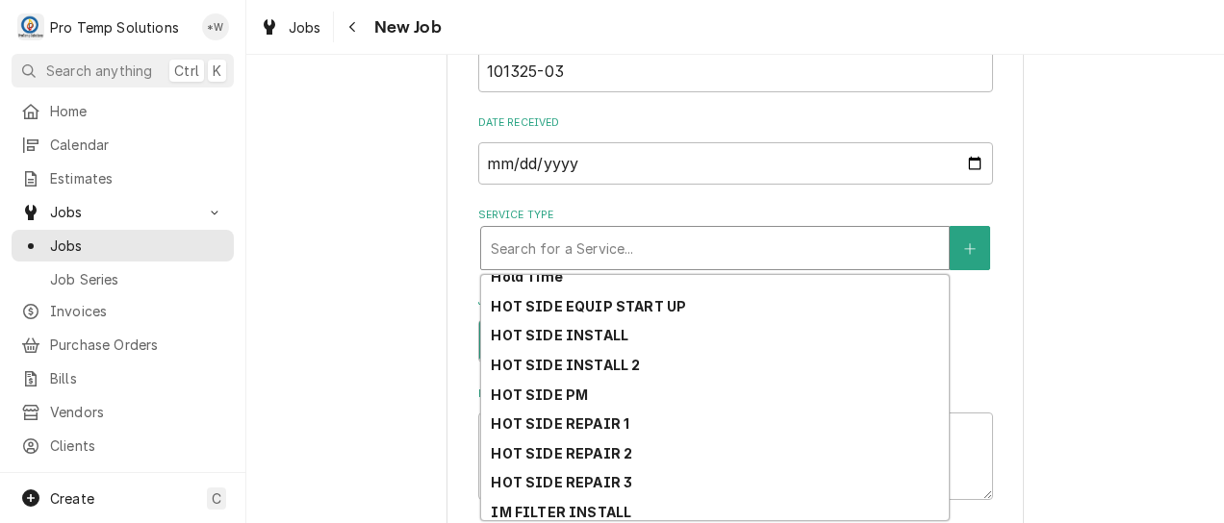
scroll to position [638, 0]
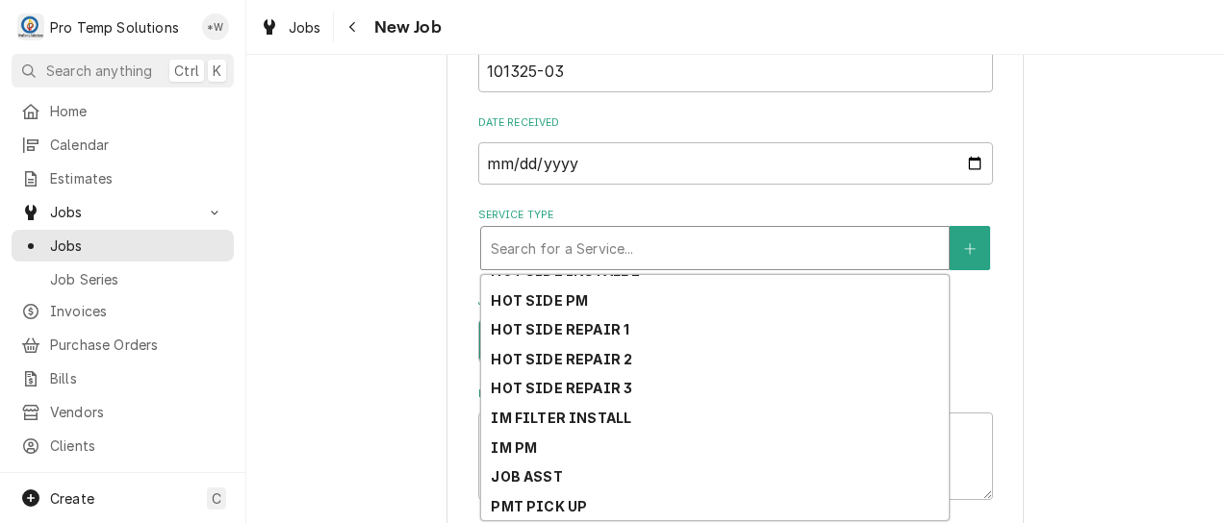
click at [631, 334] on div "HOT SIDE REPAIR 1" at bounding box center [715, 330] width 468 height 30
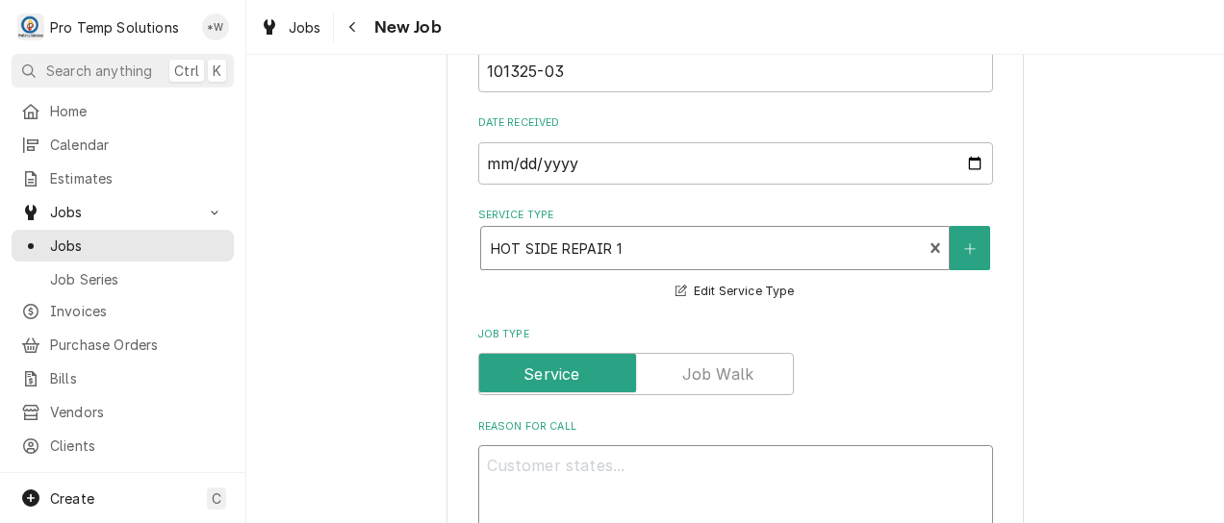
click at [670, 475] on textarea "Reason For Call" at bounding box center [735, 490] width 515 height 88
type textarea "x"
type textarea "S"
type textarea "x"
type textarea "Sa"
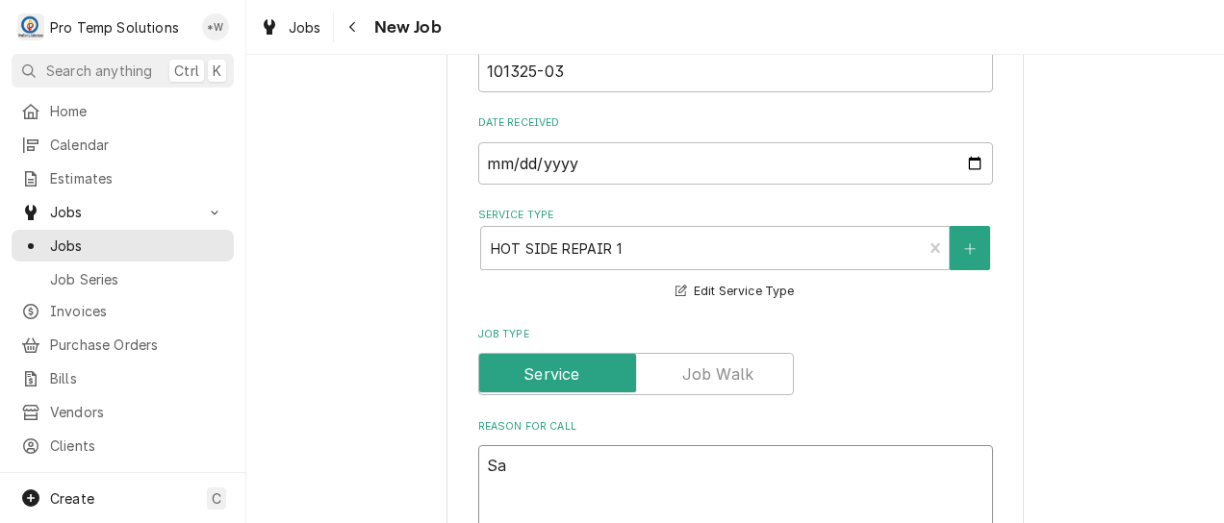
type textarea "x"
type textarea "Sal"
type textarea "x"
type textarea "Sala"
type textarea "x"
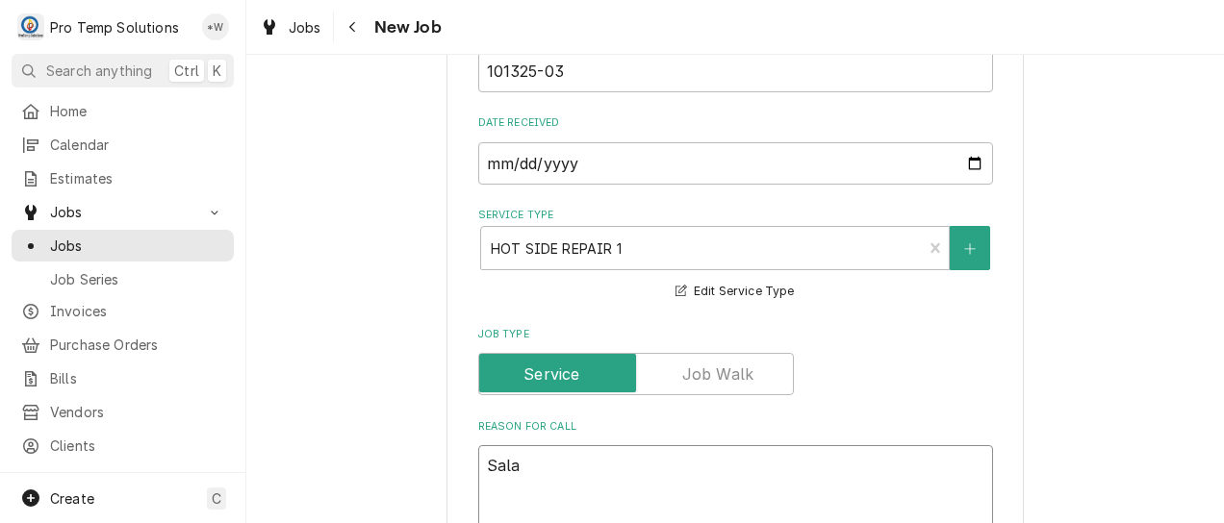
type textarea "Salam"
type textarea "x"
type textarea "Salama"
type textarea "x"
type textarea "Salaman"
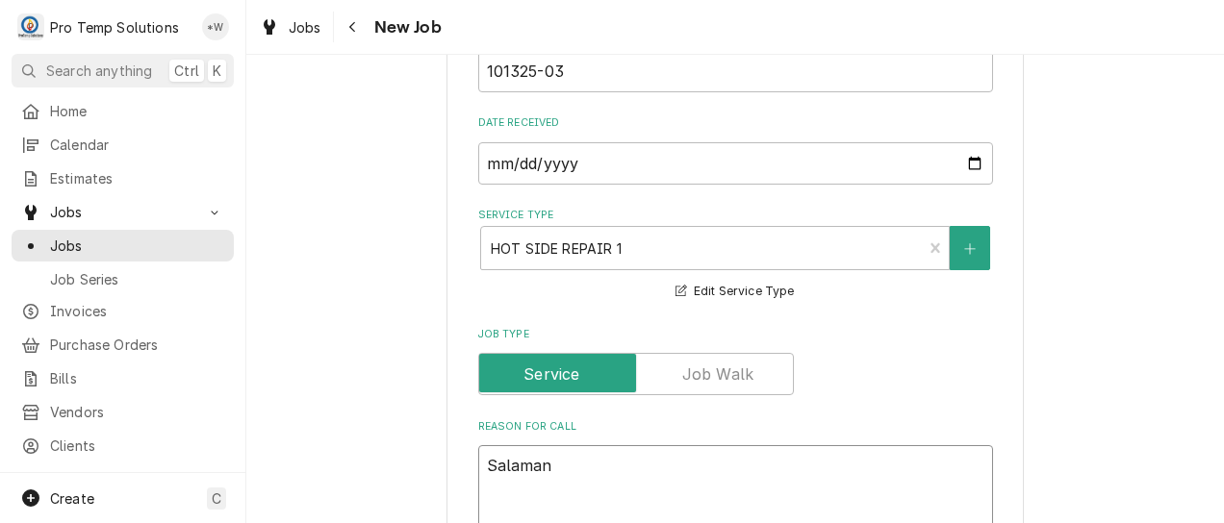
type textarea "x"
type textarea "Salamand"
type textarea "x"
type textarea "Salamande"
type textarea "x"
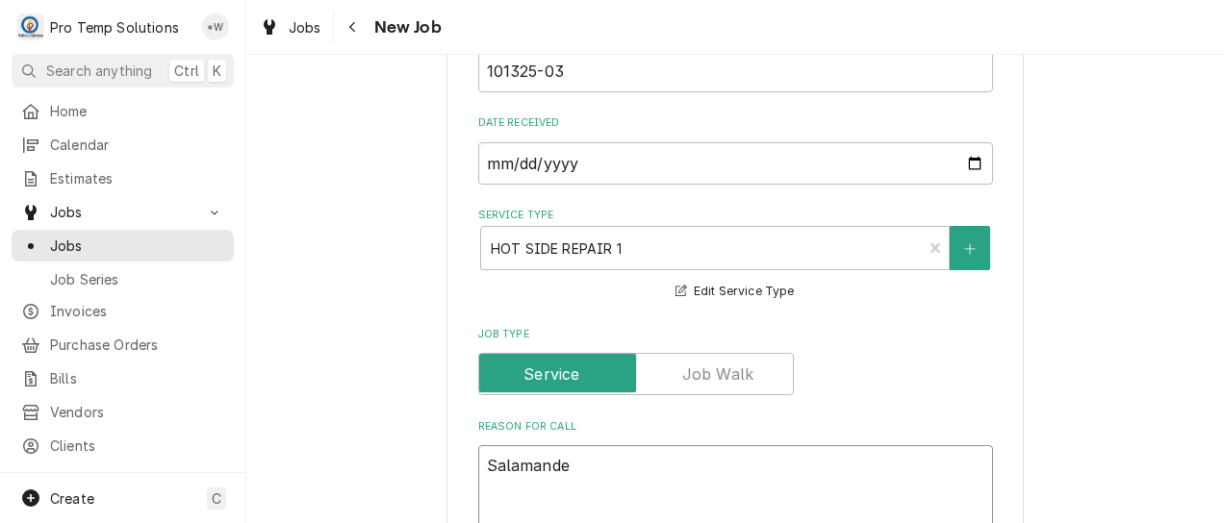
type textarea "Salamander"
type textarea "x"
type textarea "Salamander"
type textarea "x"
type textarea "Salamander b"
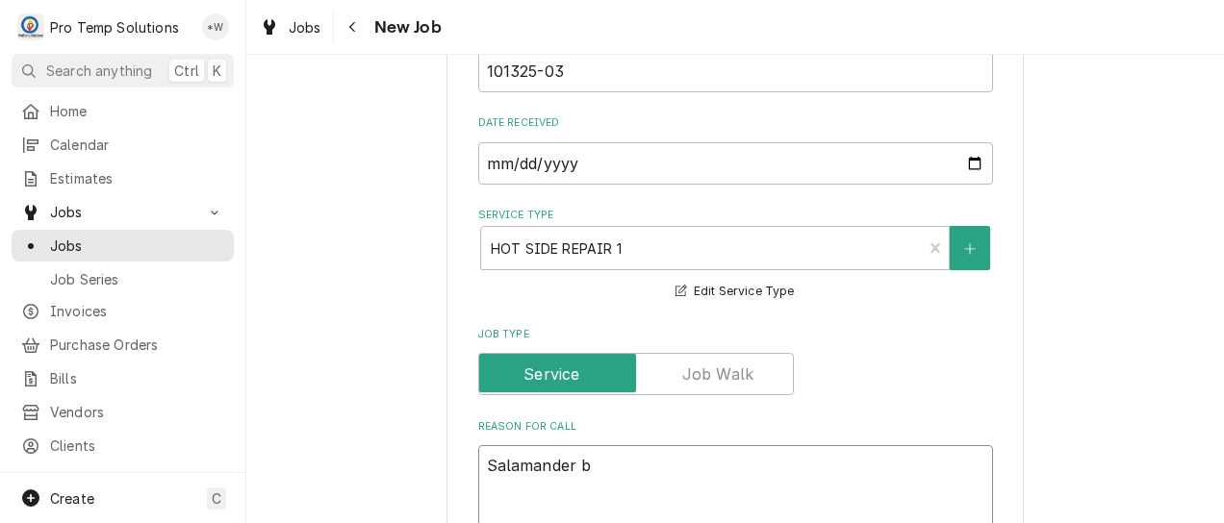
type textarea "x"
type textarea "Salamander bu"
type textarea "x"
type textarea "Salamander bur"
type textarea "x"
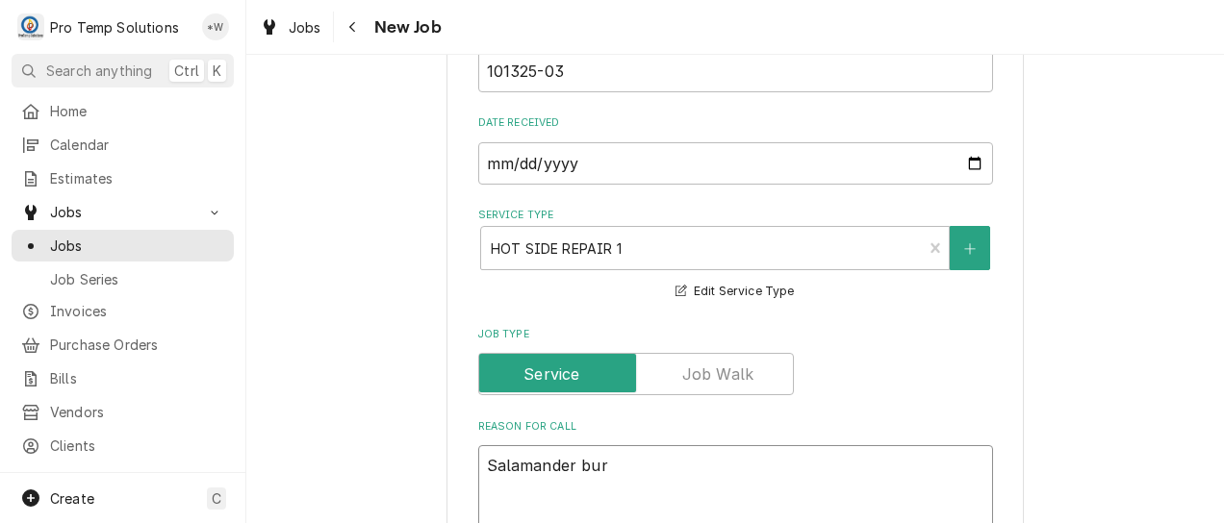
type textarea "Salamander burn"
type textarea "x"
type textarea "Salamander burne"
type textarea "x"
type textarea "Salamander burner"
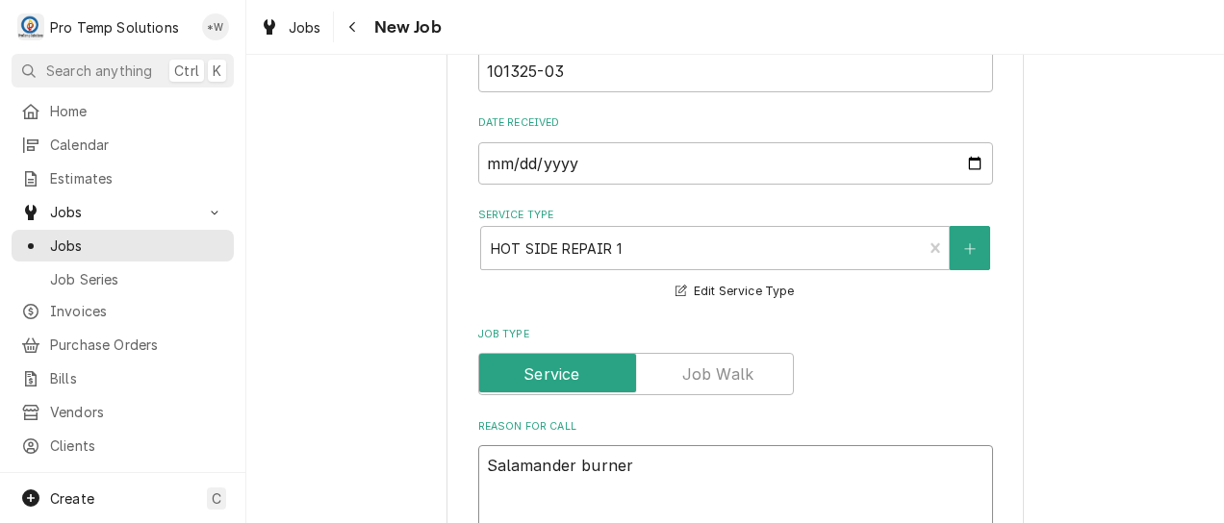
type textarea "x"
type textarea "Salamander burner"
type textarea "x"
type textarea "Salamander burner n"
type textarea "x"
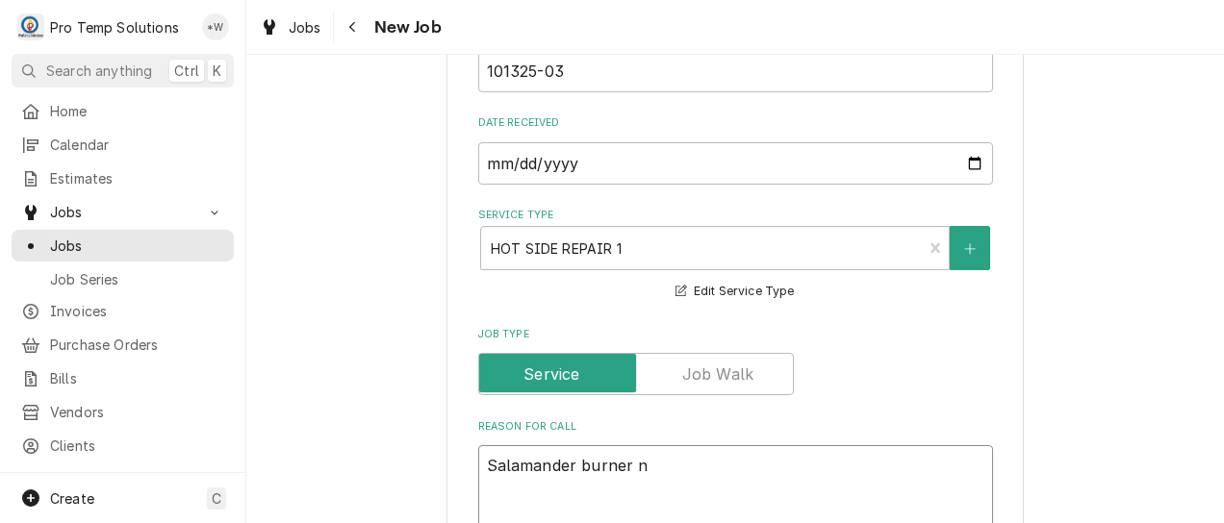
type textarea "Salamander burner no"
type textarea "x"
type textarea "Salamander burner not"
type textarea "x"
type textarea "Salamander burner not"
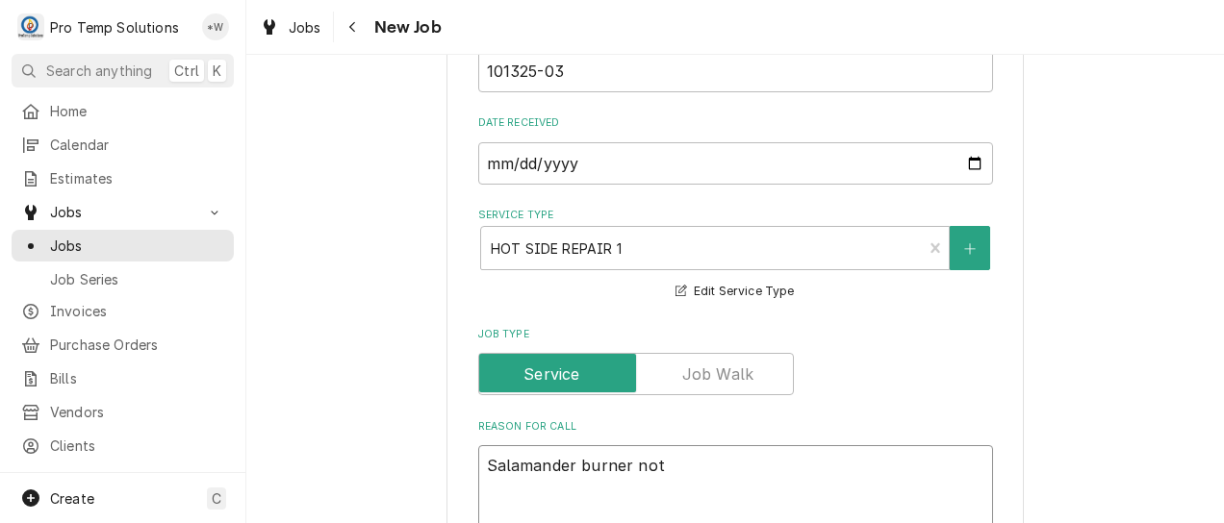
type textarea "x"
type textarea "Salamander burner not f"
type textarea "x"
type textarea "Salamander burner not fu"
type textarea "x"
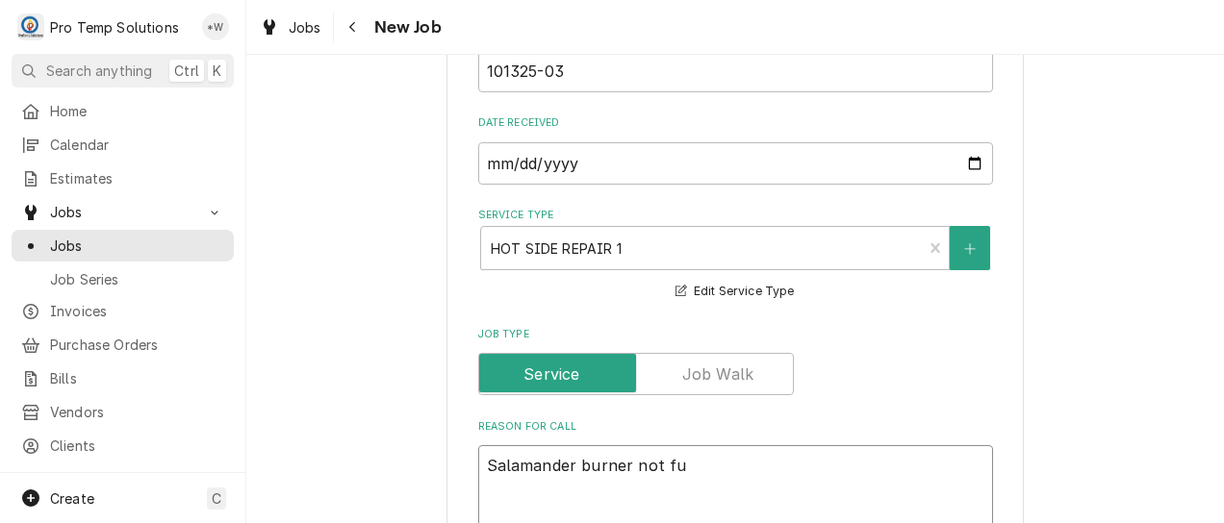
type textarea "Salamander burner not fun"
type textarea "x"
type textarea "Salamander burner not func"
type textarea "x"
type textarea "Salamander burner not funct"
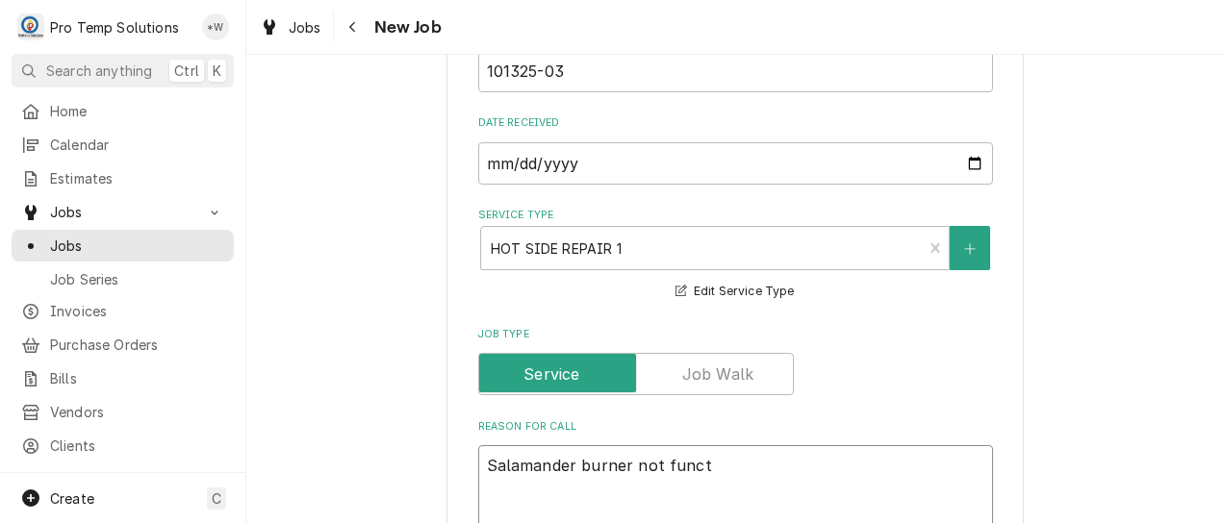
type textarea "x"
type textarea "Salamander burner not functi"
type textarea "x"
type textarea "Salamander burner not functio"
type textarea "x"
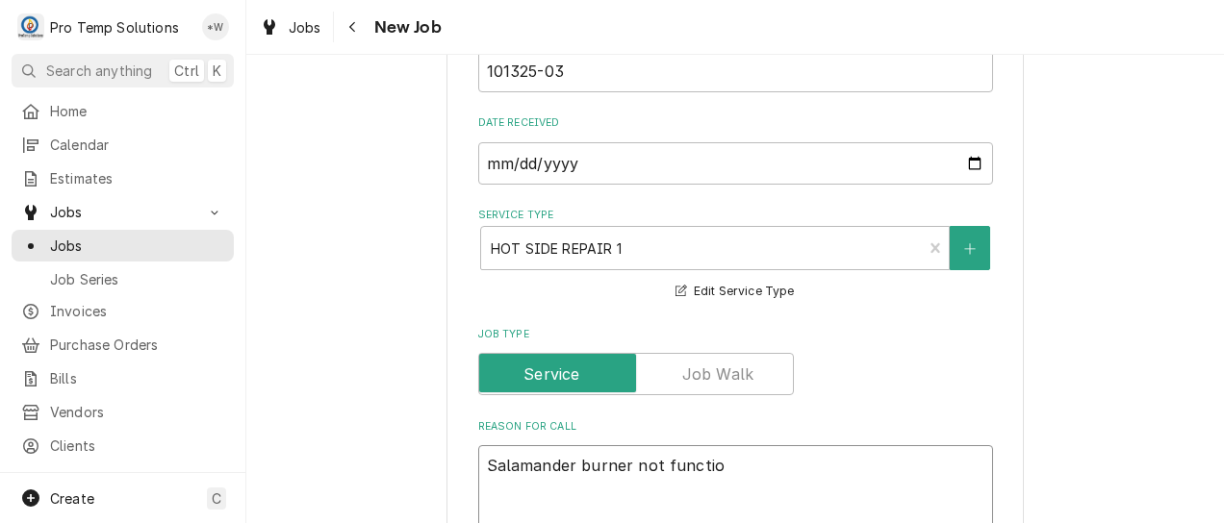
type textarea "Salamander burner not function"
type textarea "x"
type textarea "Salamander burner not functioni"
type textarea "x"
type textarea "Salamander burner not functionin"
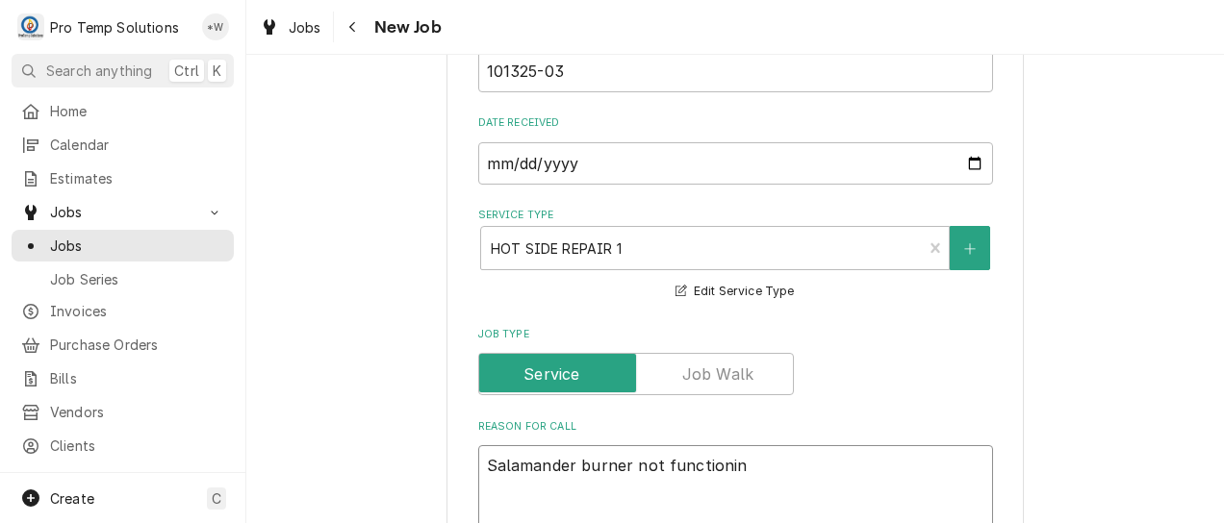
type textarea "x"
type textarea "Salamander burner not functioning"
type textarea "x"
type textarea "Salamander burner not functioning"
type textarea "x"
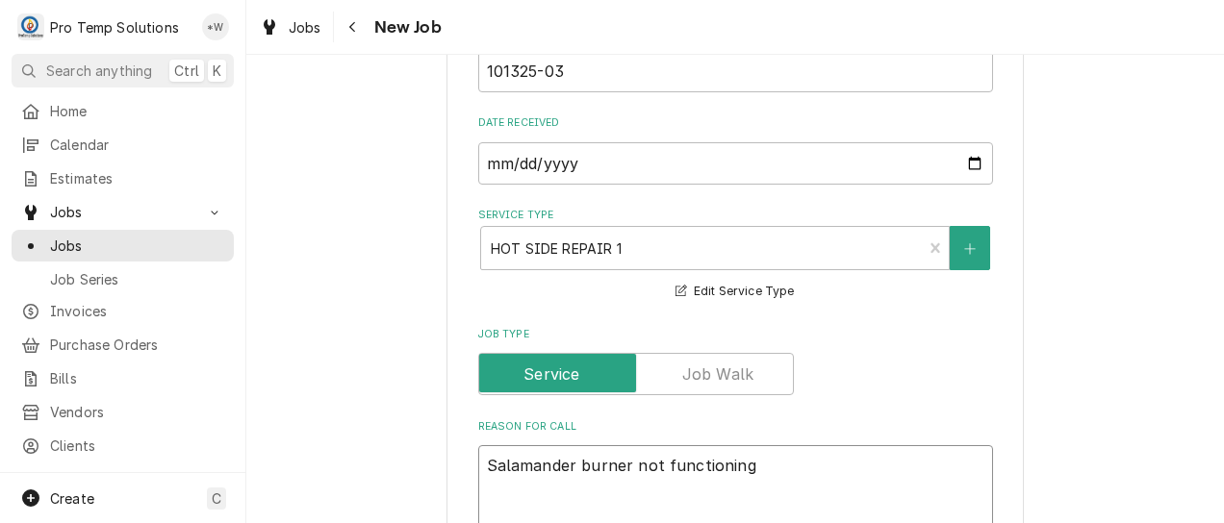
type textarea "Salamander burner not functioning p"
type textarea "x"
type textarea "Salamander burner not functioning pr"
type textarea "x"
type textarea "Salamander burner not functioning pro"
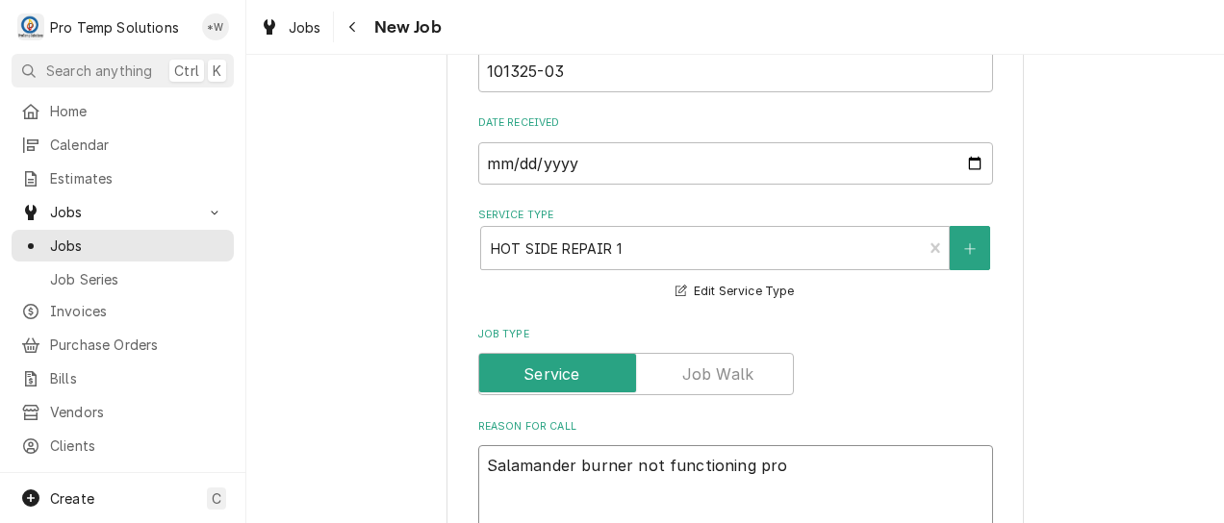
type textarea "x"
type textarea "Salamander burner not functioning prop"
type textarea "x"
type textarea "Salamander burner not functioning prope"
type textarea "x"
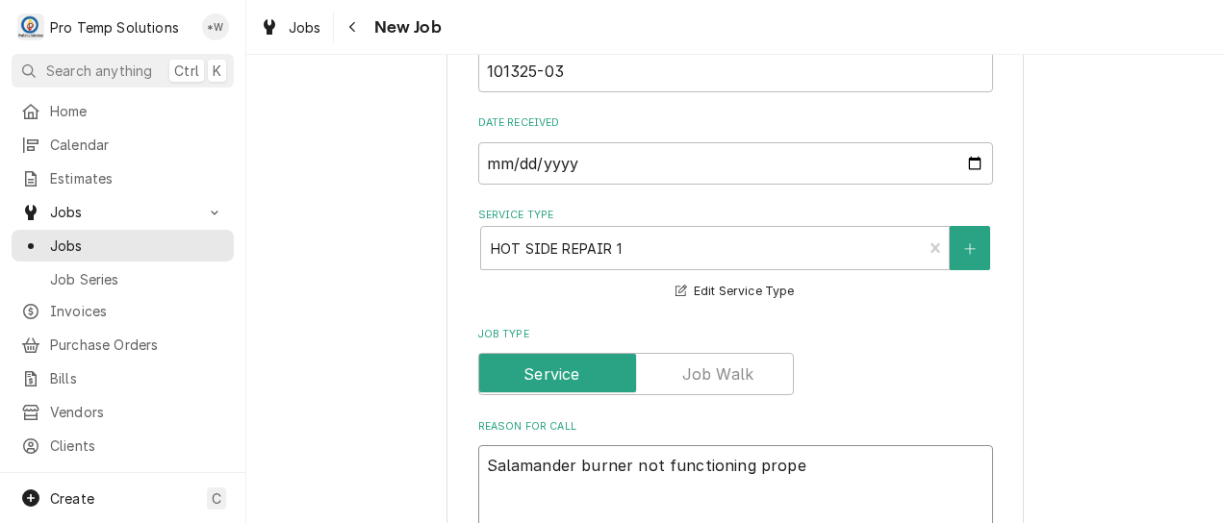
type textarea "Salamander burner not functioning proper"
type textarea "x"
type textarea "Salamander burner not functioning properl"
type textarea "x"
type textarea "Salamander burner not functioning properly"
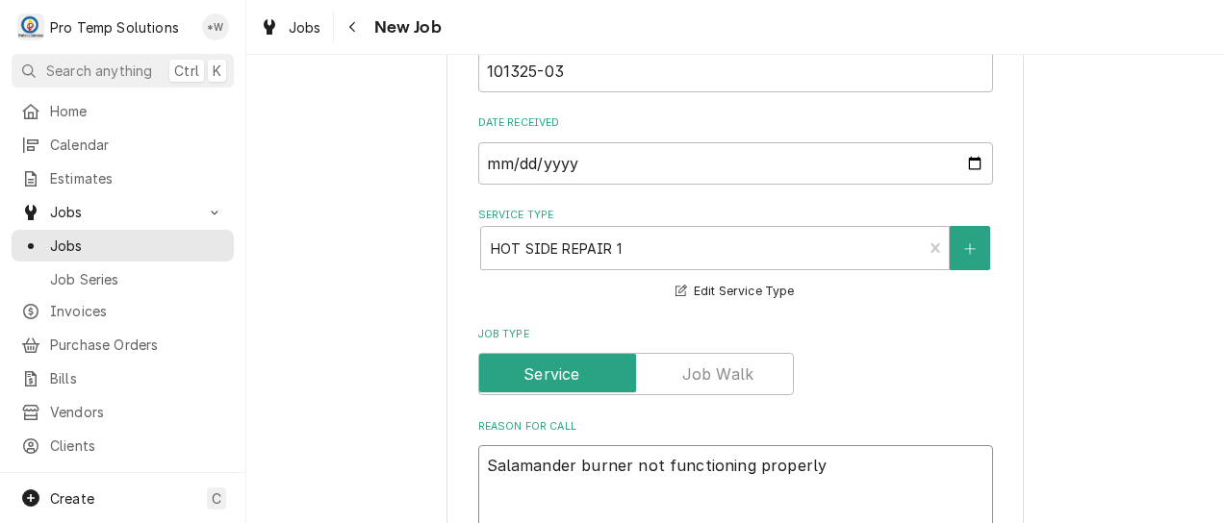
type textarea "x"
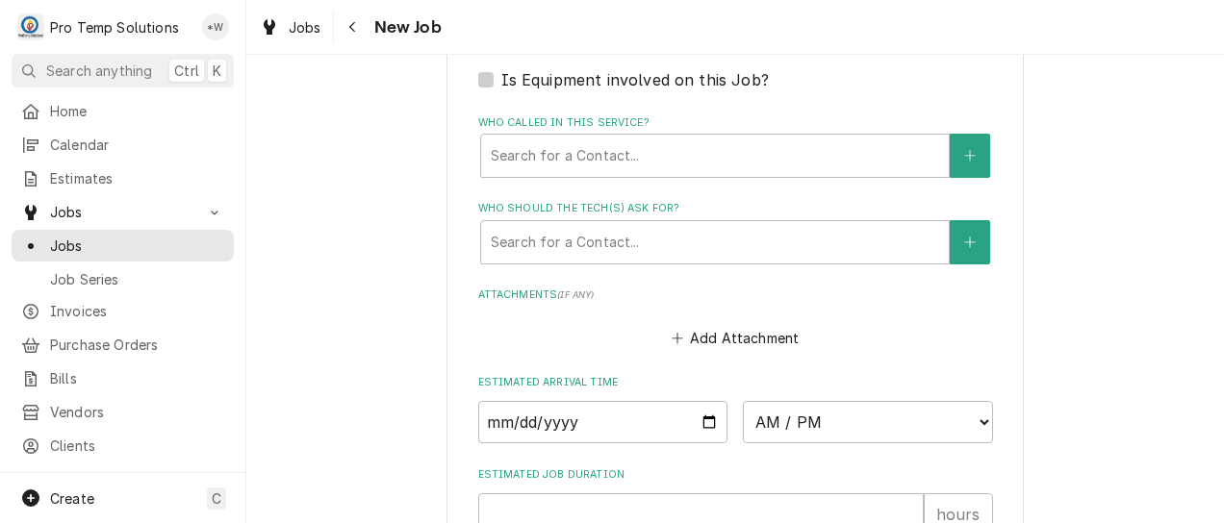
scroll to position [1307, 0]
type textarea "Salamander burner not functioning properly"
click at [501, 83] on label "Is Equipment involved on this Job?" at bounding box center [635, 78] width 268 height 23
click at [501, 83] on input "Equipment Expected" at bounding box center [758, 88] width 515 height 42
checkbox input "true"
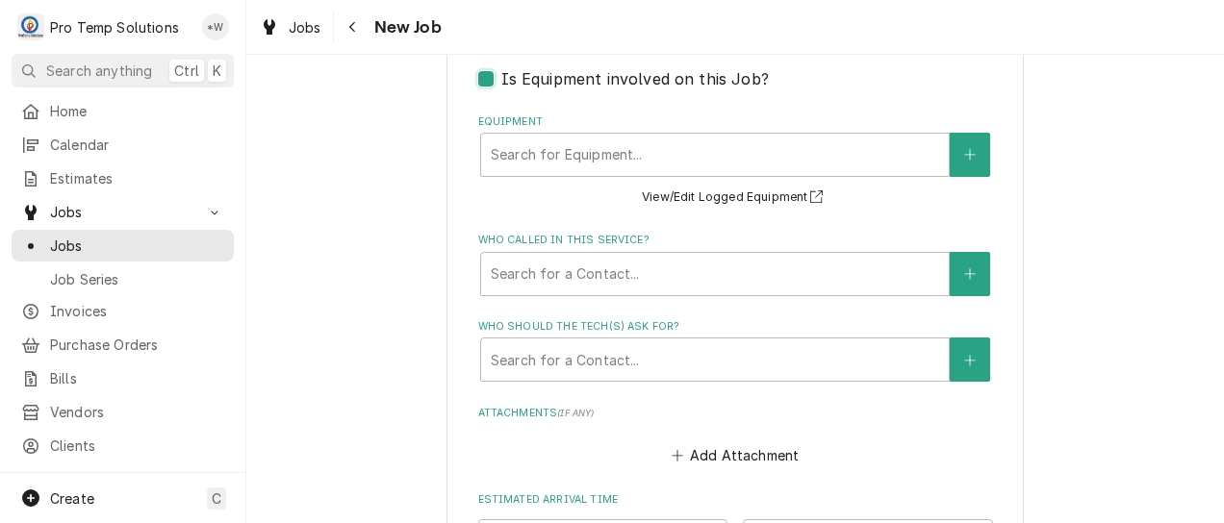
type textarea "x"
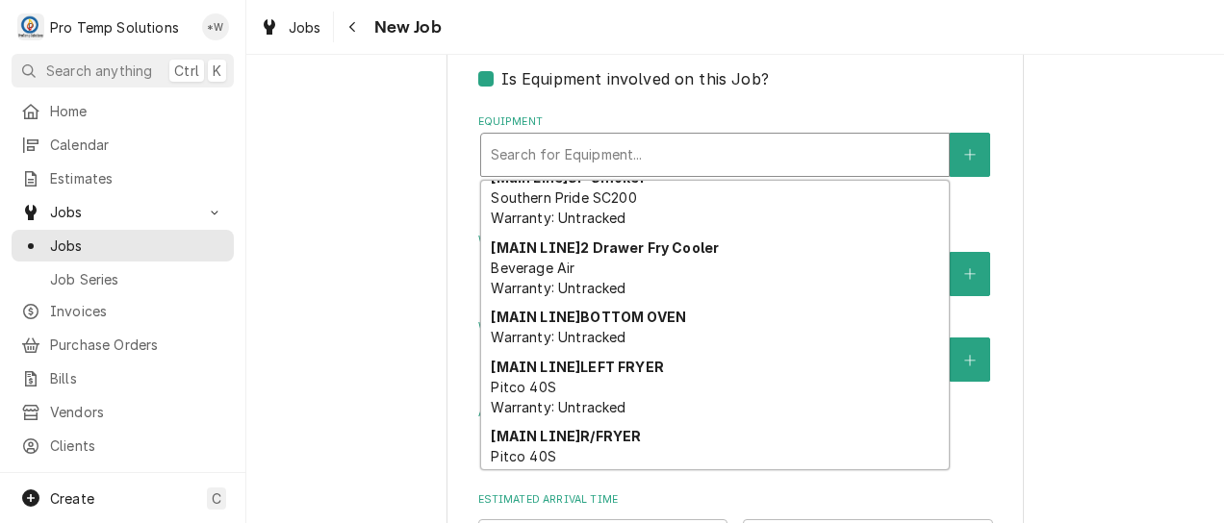
scroll to position [699, 0]
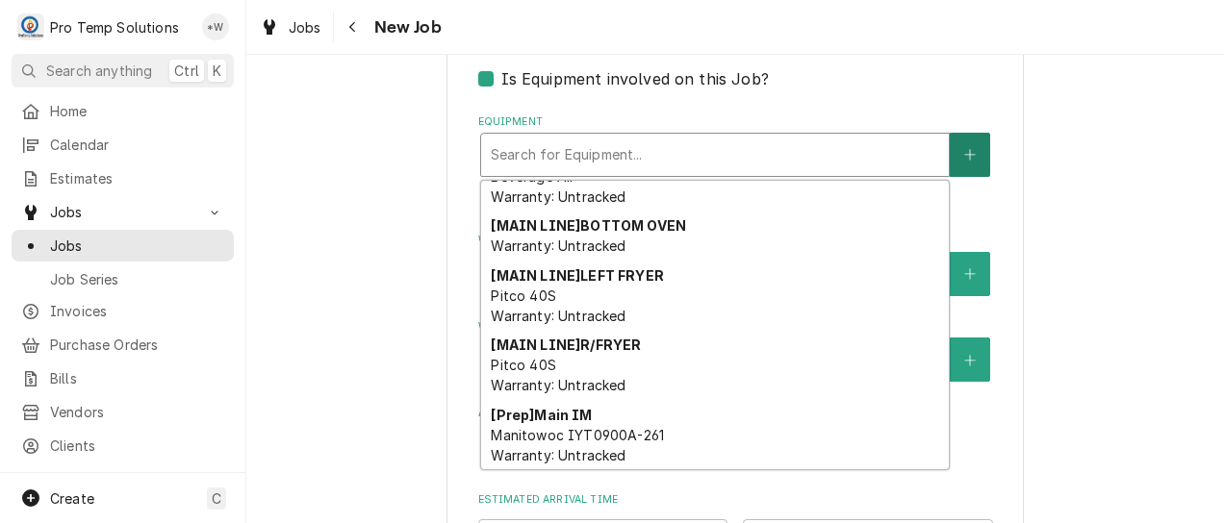
click at [965, 154] on icon "Create New Equipment" at bounding box center [970, 154] width 12 height 13
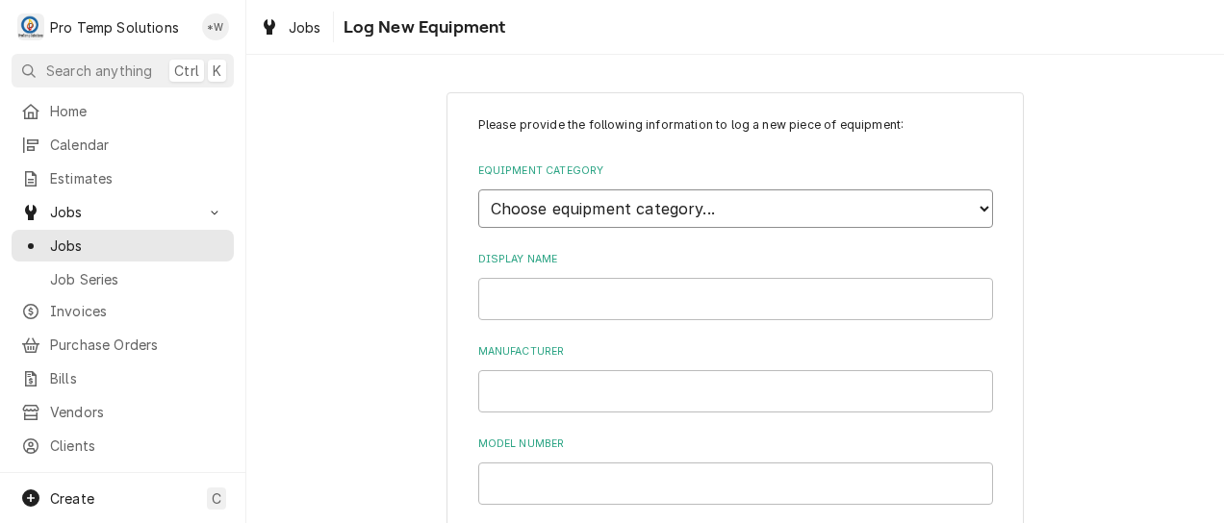
click at [835, 211] on select "Choose equipment category... Cooking Equipment Fryers Ice Machines Ovens and Ra…" at bounding box center [735, 209] width 515 height 38
select select "1"
click at [478, 190] on select "Choose equipment category... Cooking Equipment Fryers Ice Machines Ovens and Ra…" at bounding box center [735, 209] width 515 height 38
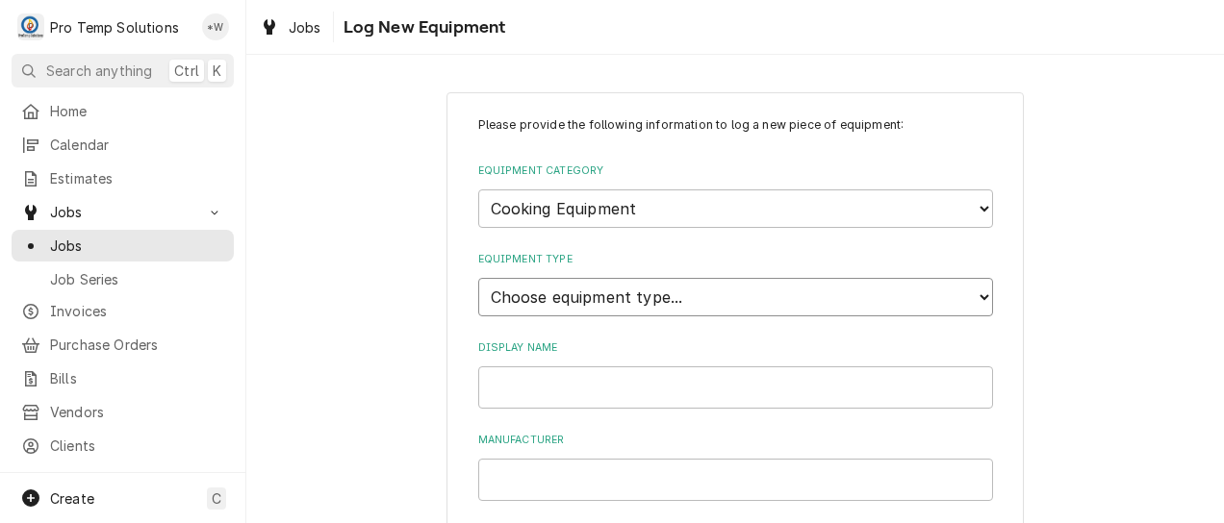
click at [658, 304] on select "Choose equipment type... Broiler Charbroiler Commercial Microwave Commercial To…" at bounding box center [735, 297] width 515 height 38
select select "11"
click at [478, 278] on select "Choose equipment type... Broiler Charbroiler Commercial Microwave Commercial To…" at bounding box center [735, 297] width 515 height 38
click at [646, 384] on input "Display Name" at bounding box center [735, 388] width 515 height 42
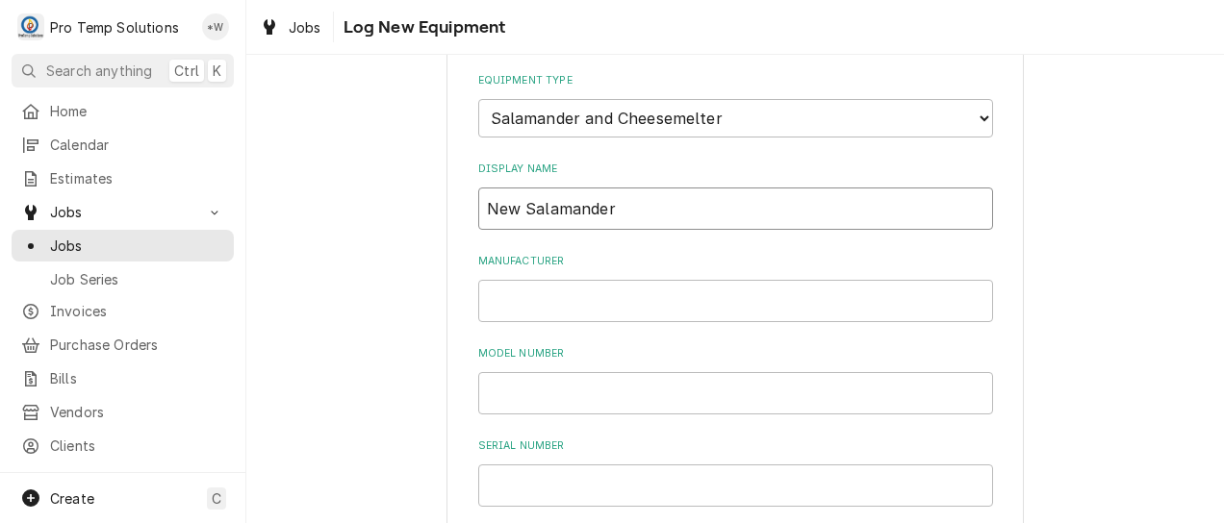
scroll to position [190, 0]
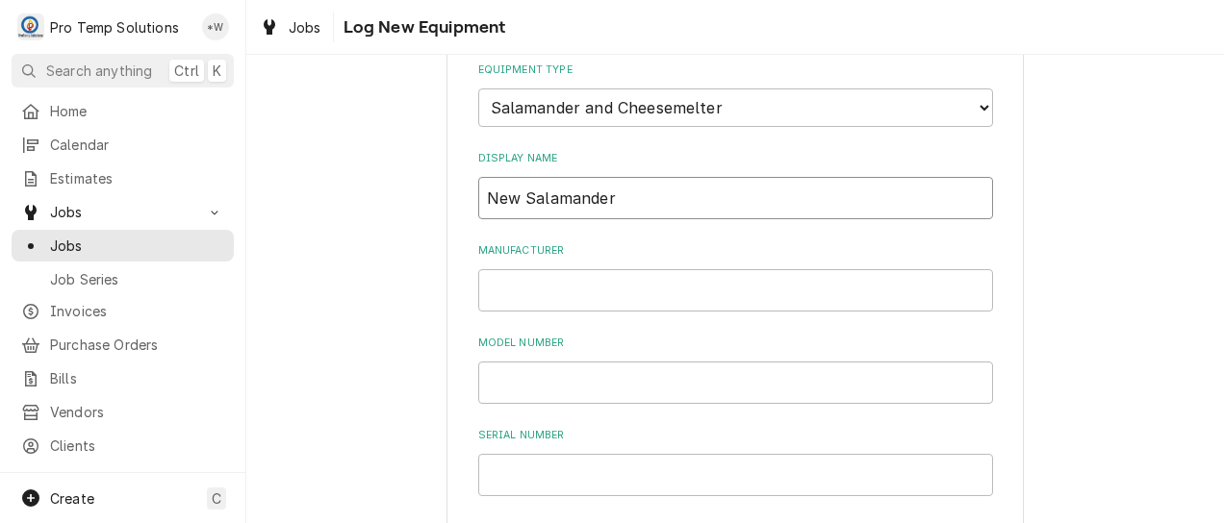
type input "New Salamander"
click at [721, 291] on input "Manufacturer" at bounding box center [735, 290] width 515 height 42
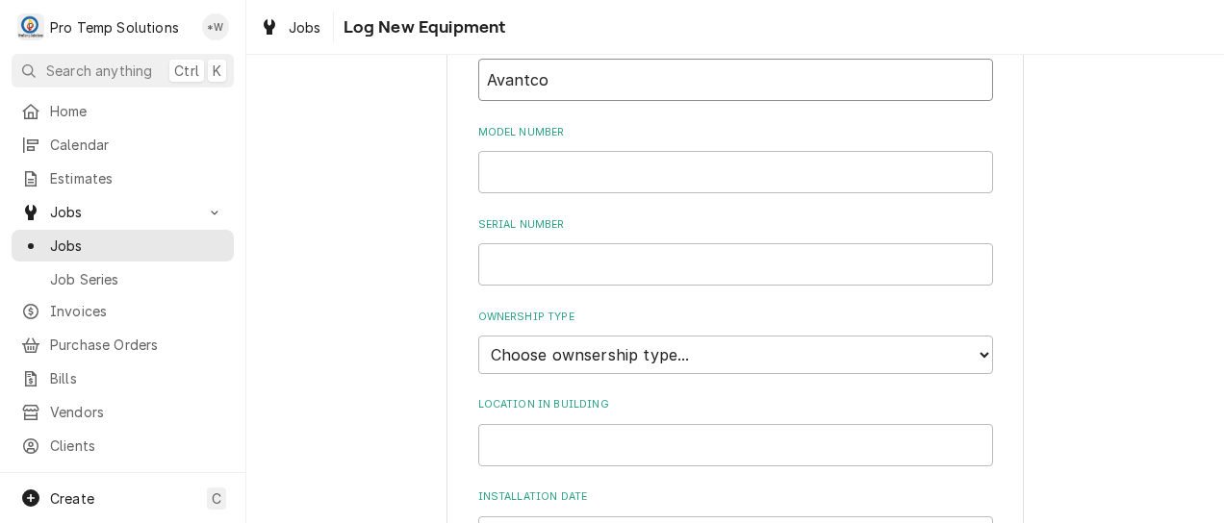
scroll to position [410, 0]
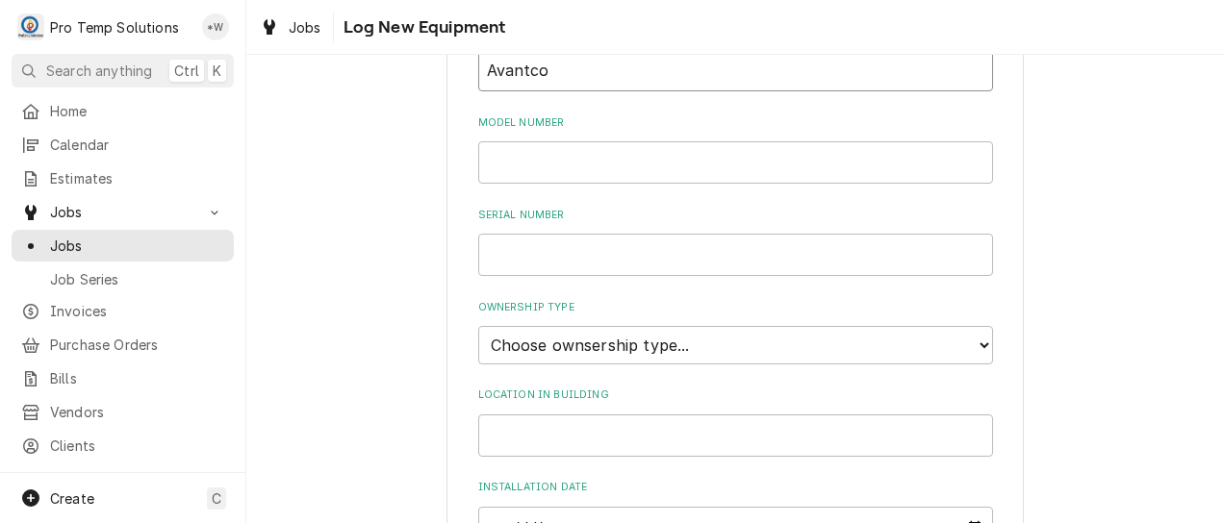
type input "Avantco"
click at [905, 343] on select "Choose ownsership type... Unknown Owned Leased Rented" at bounding box center [735, 345] width 515 height 38
click at [478, 326] on select "Choose ownsership type... Unknown Owned Leased Rented" at bounding box center [735, 345] width 515 height 38
click at [830, 350] on select "Choose ownsership type... Unknown Owned Leased Rented" at bounding box center [735, 345] width 515 height 38
select select "1"
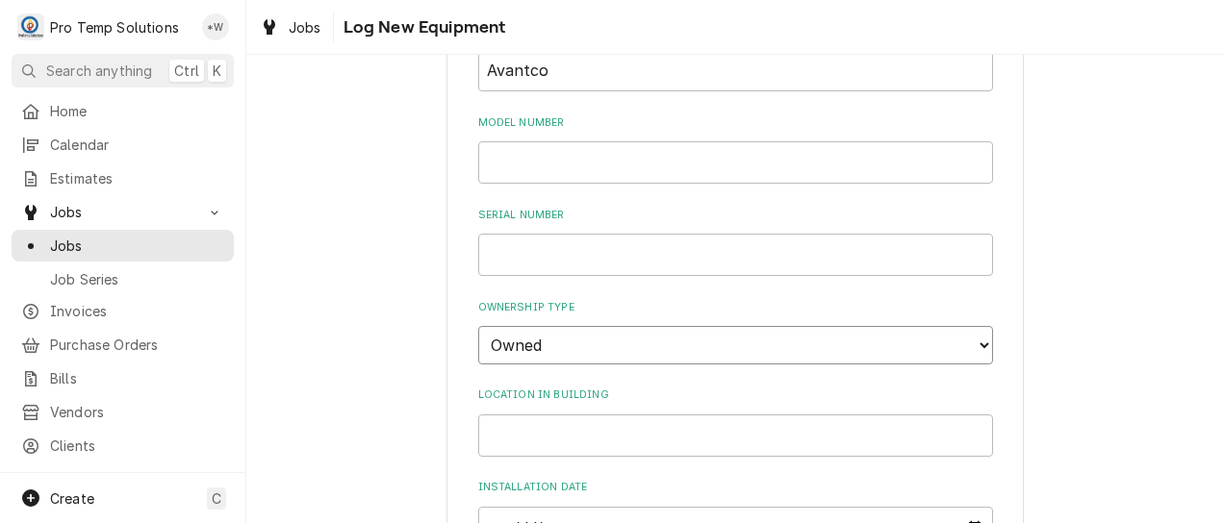
click at [478, 326] on select "Choose ownsership type... Unknown Owned Leased Rented" at bounding box center [735, 345] width 515 height 38
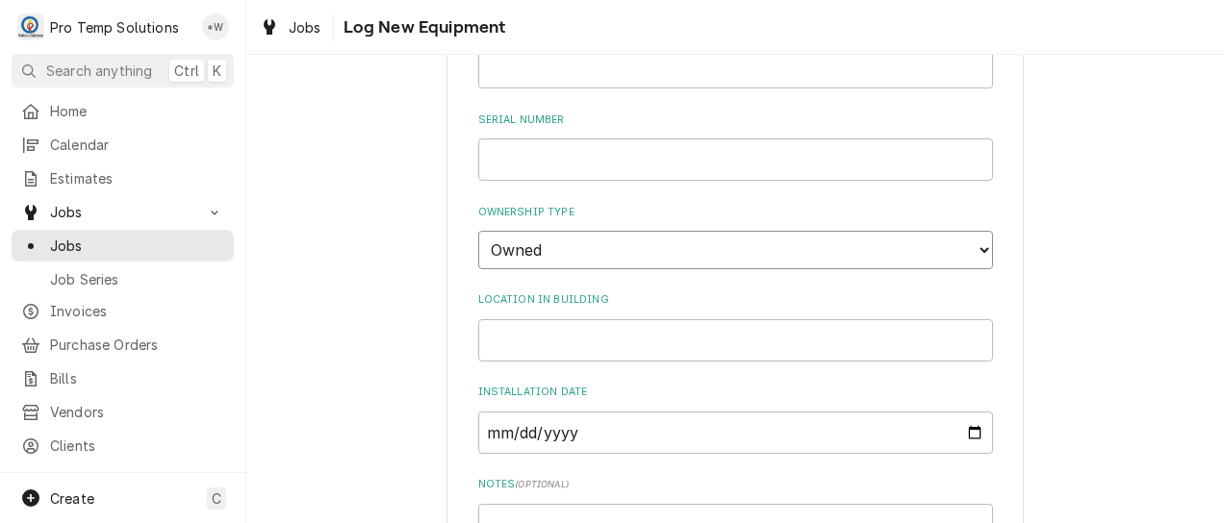
scroll to position [552, 0]
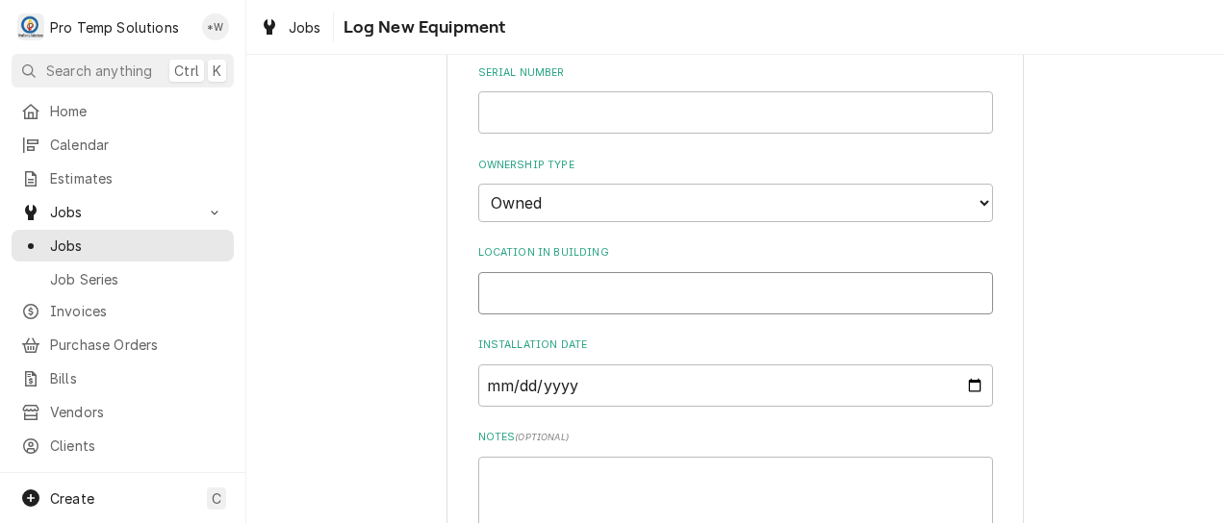
click at [891, 293] on input "Location in Building" at bounding box center [735, 293] width 515 height 42
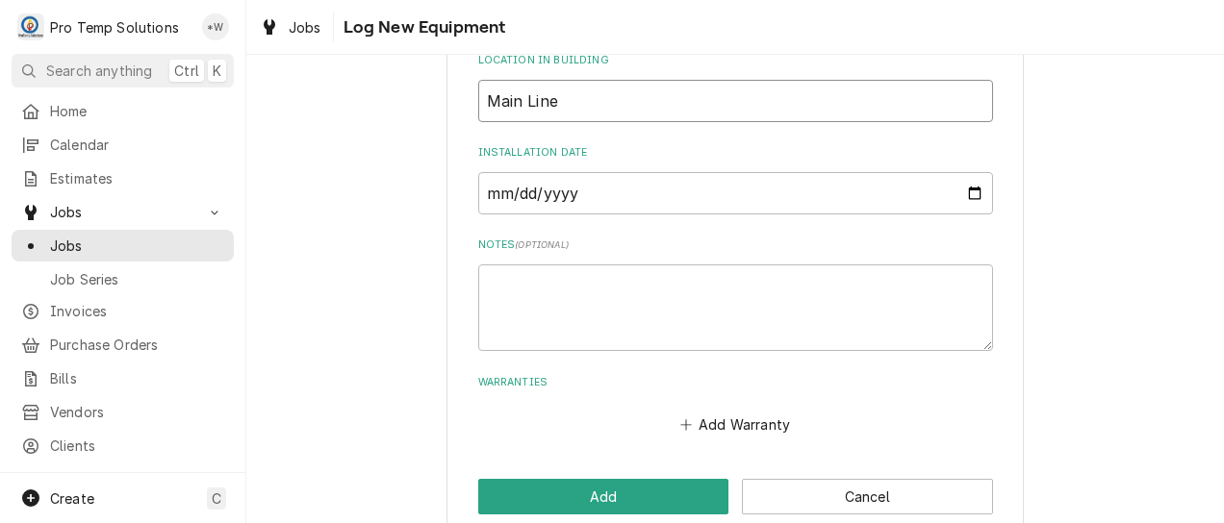
scroll to position [762, 0]
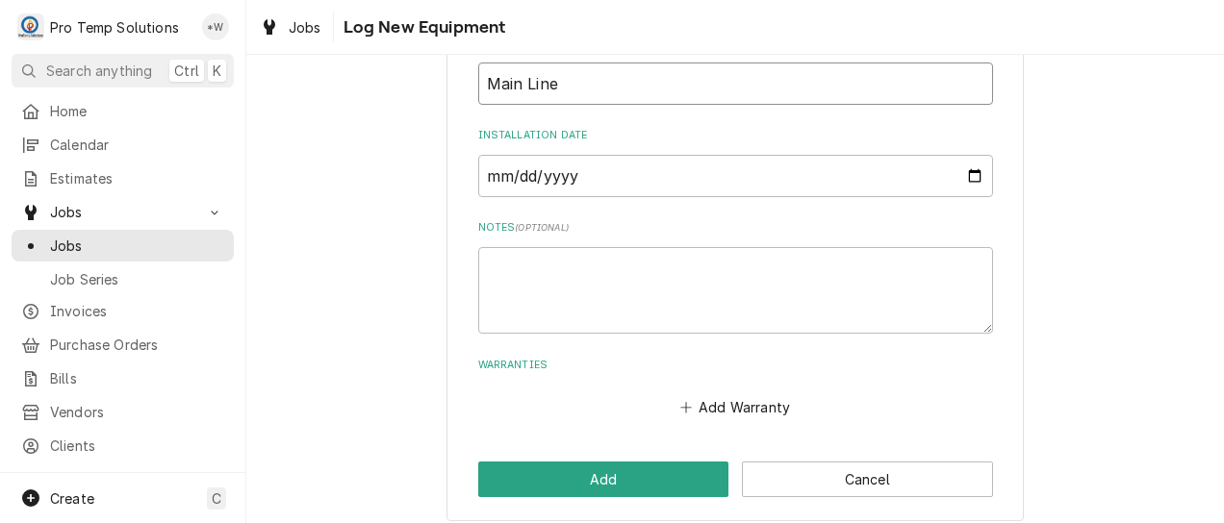
type input "Main Line"
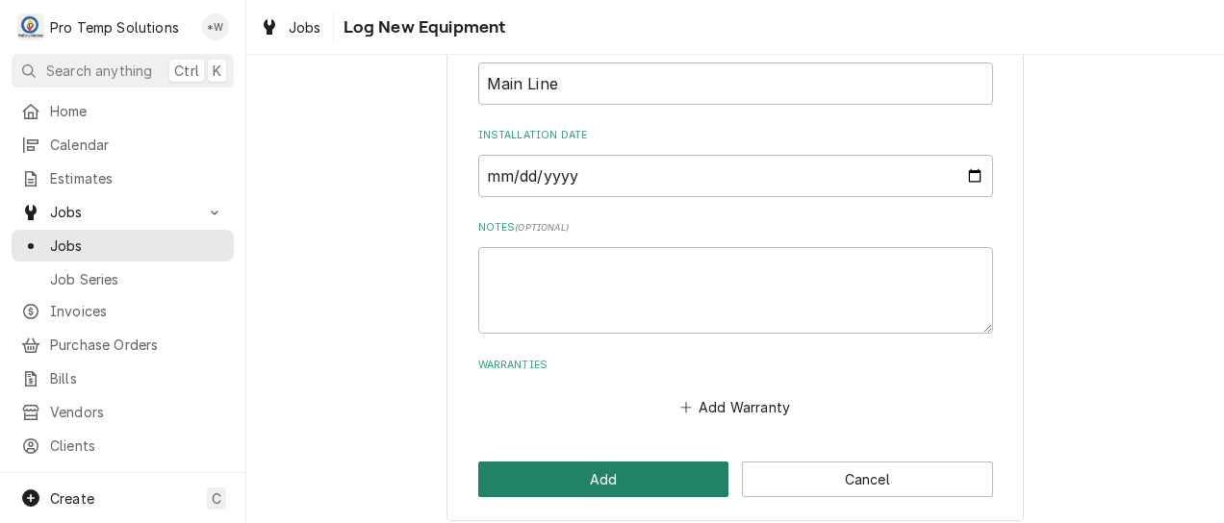
click at [650, 480] on button "Add" at bounding box center [603, 480] width 251 height 36
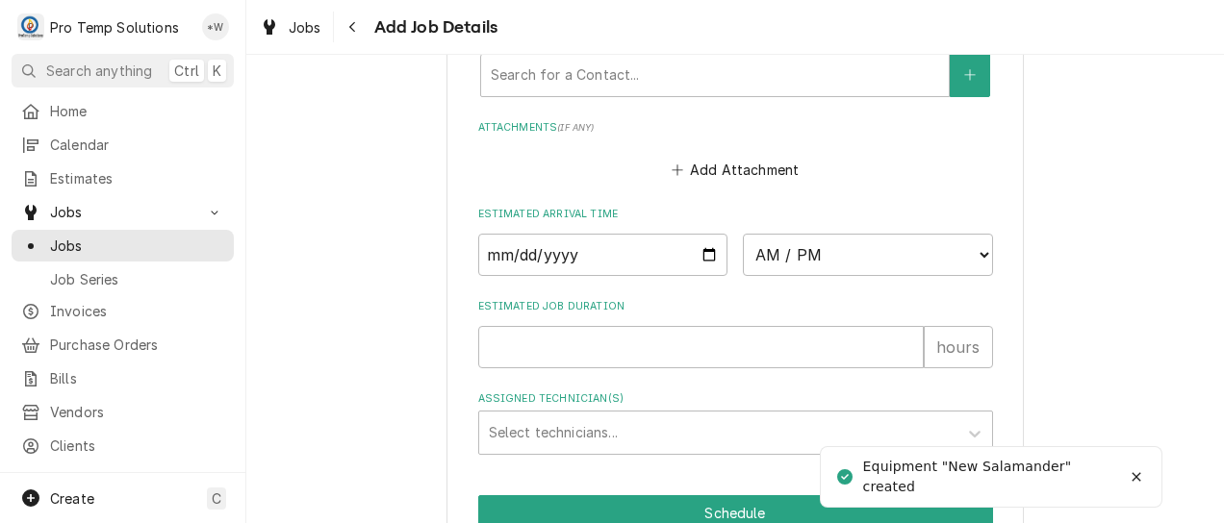
scroll to position [1620, 0]
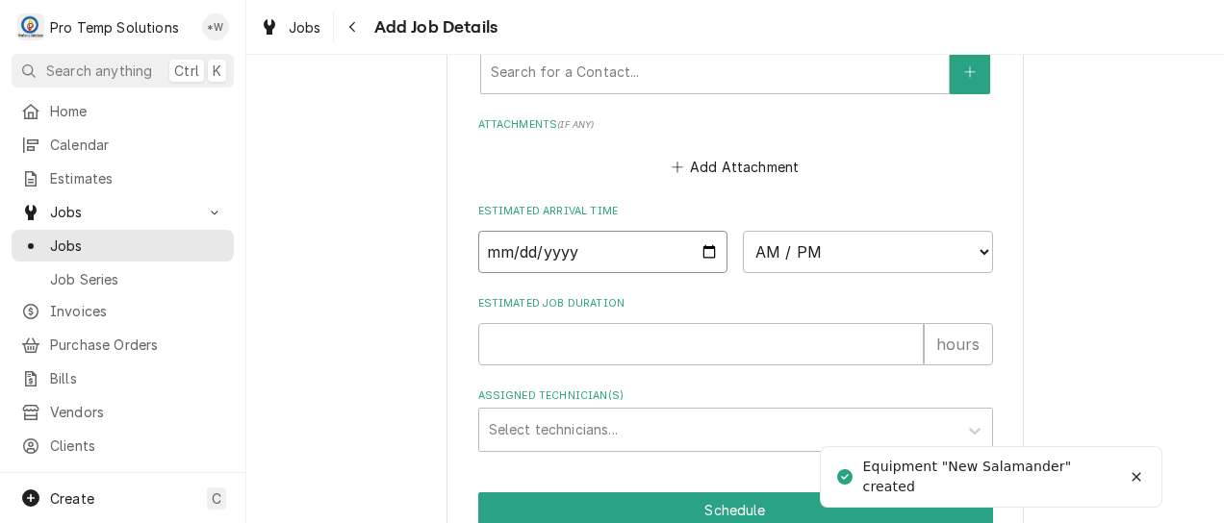
click at [695, 257] on input "Date" at bounding box center [603, 252] width 250 height 42
type textarea "x"
type input "2025-10-13"
type textarea "x"
click at [974, 250] on select "AM / PM 6:00 AM 6:15 AM 6:30 AM 6:45 AM 7:00 AM 7:15 AM 7:30 AM 7:45 AM 8:00 AM…" at bounding box center [868, 252] width 250 height 42
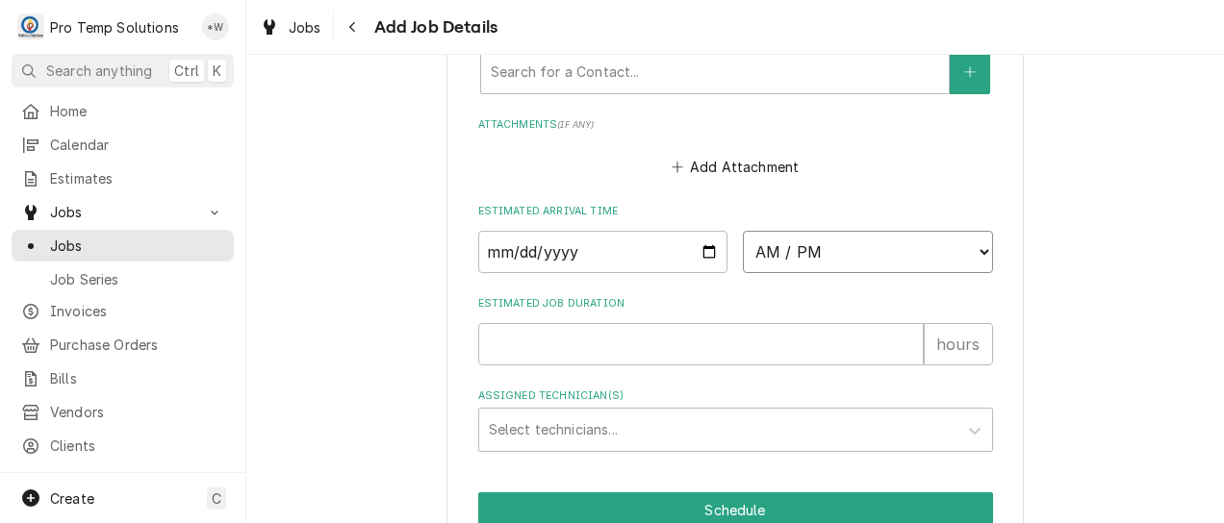
select select "07:00:00"
click at [743, 233] on select "AM / PM 6:00 AM 6:15 AM 6:30 AM 6:45 AM 7:00 AM 7:15 AM 7:30 AM 7:45 AM 8:00 AM…" at bounding box center [868, 252] width 250 height 42
type textarea "x"
click at [876, 348] on input "Estimated Job Duration" at bounding box center [701, 344] width 446 height 42
type input "1"
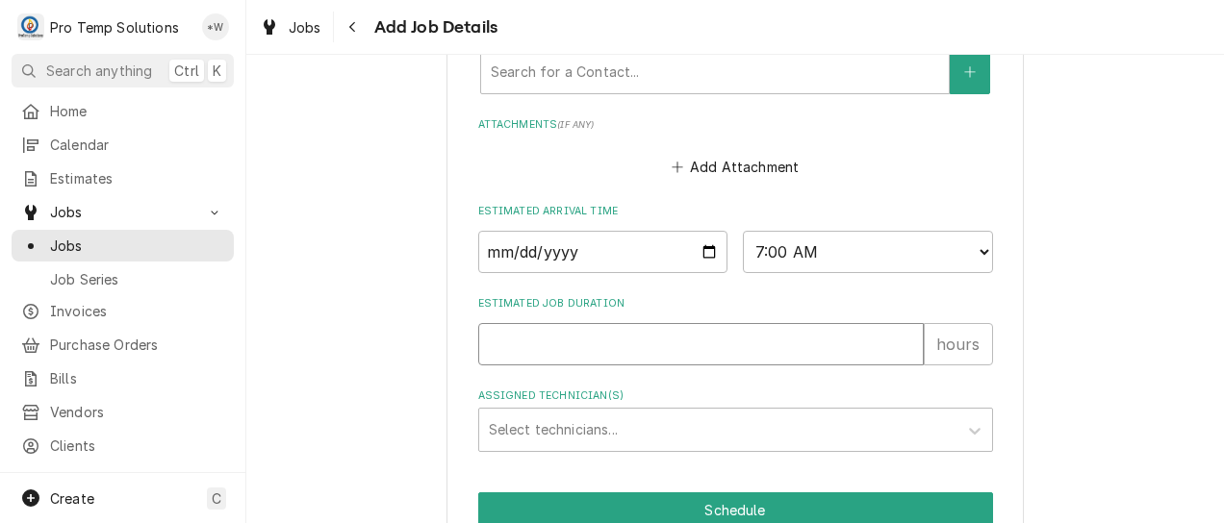
click at [899, 341] on input "1" at bounding box center [701, 344] width 446 height 42
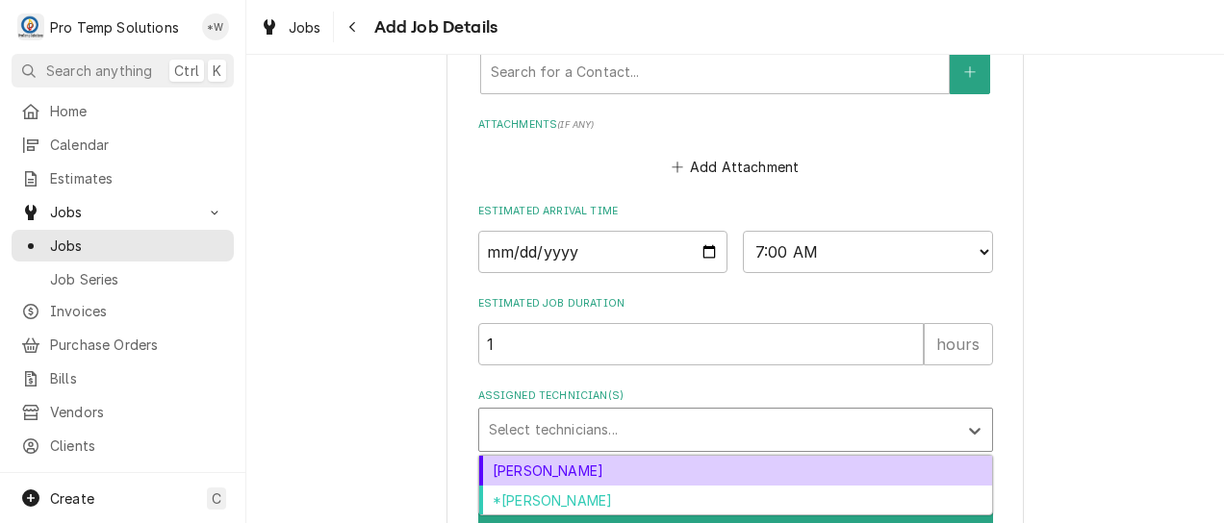
click at [814, 508] on div "*[PERSON_NAME]" at bounding box center [735, 501] width 513 height 30
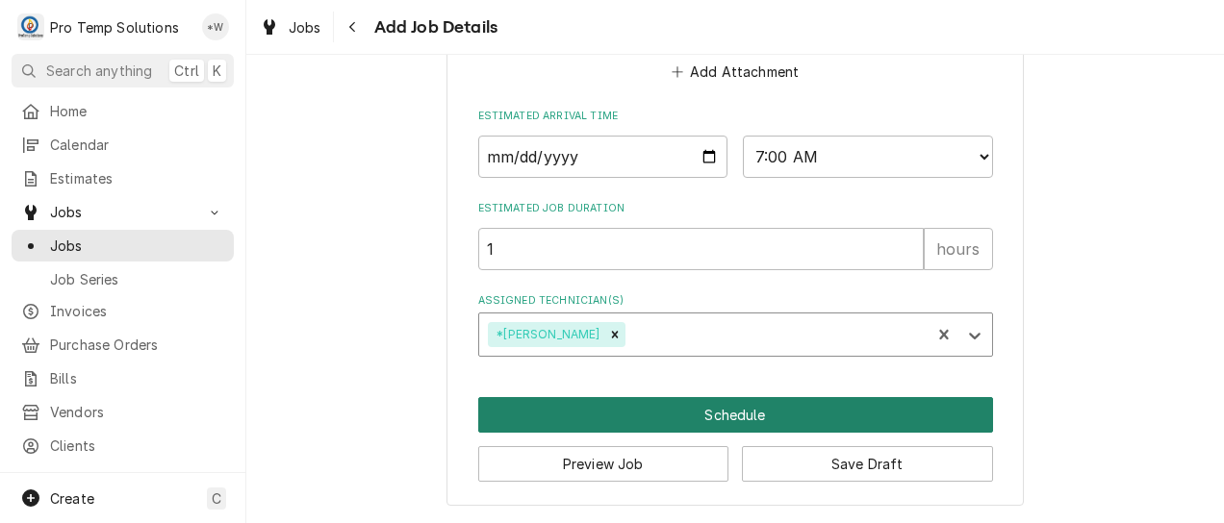
click at [848, 414] on button "Schedule" at bounding box center [735, 415] width 515 height 36
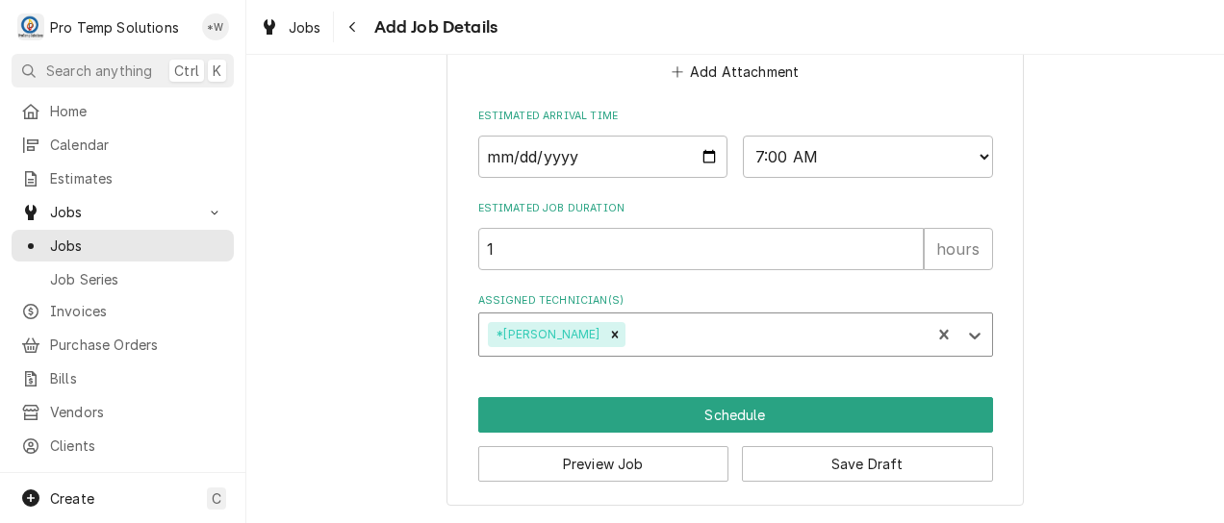
scroll to position [1700, 0]
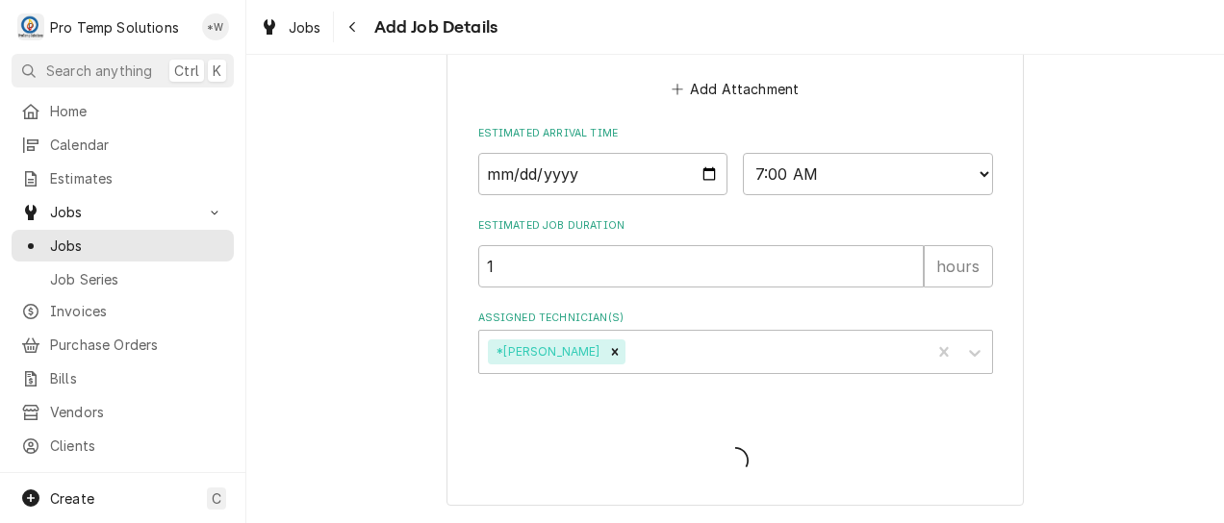
type textarea "x"
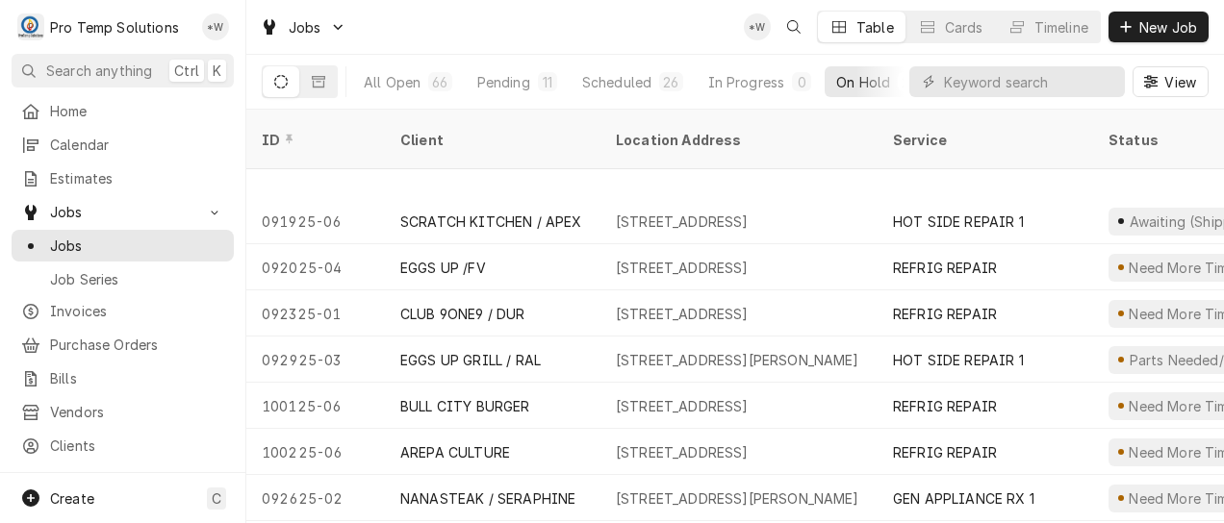
scroll to position [791, 0]
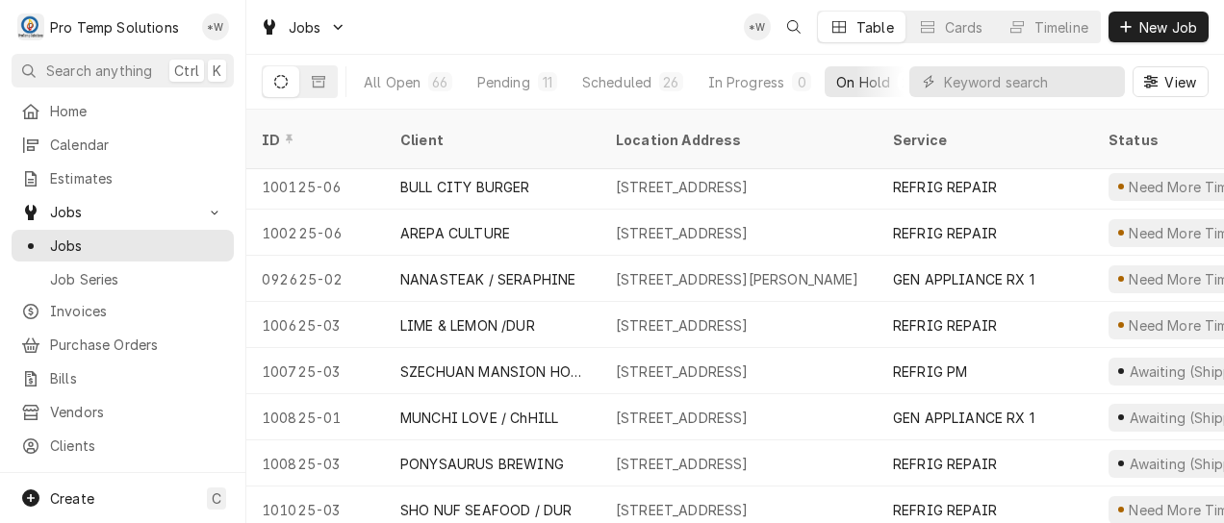
click at [71, 502] on span "Create" at bounding box center [72, 499] width 44 height 16
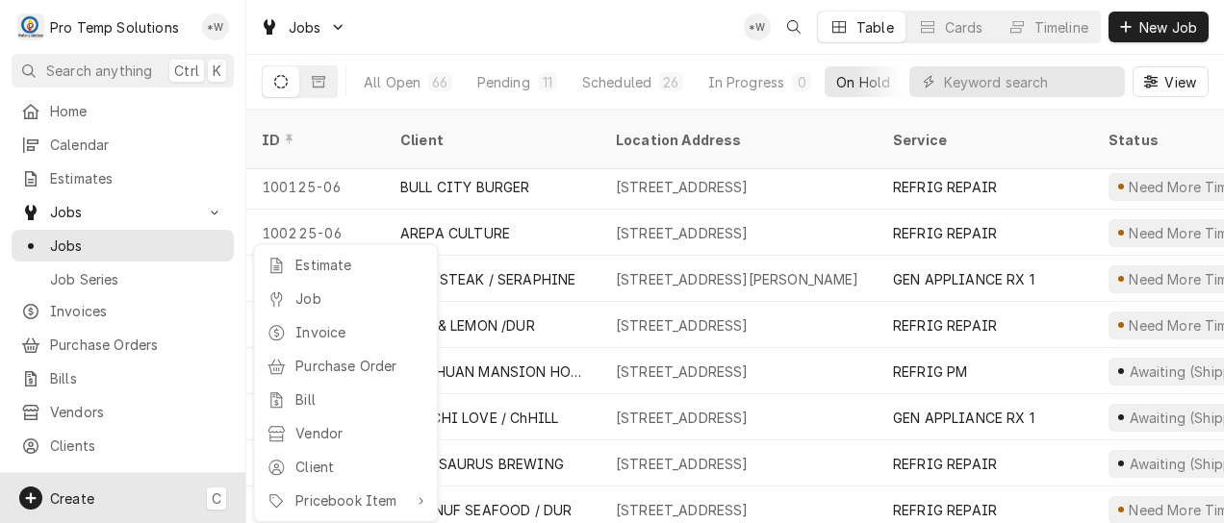
click at [328, 300] on div "Job" at bounding box center [359, 299] width 129 height 20
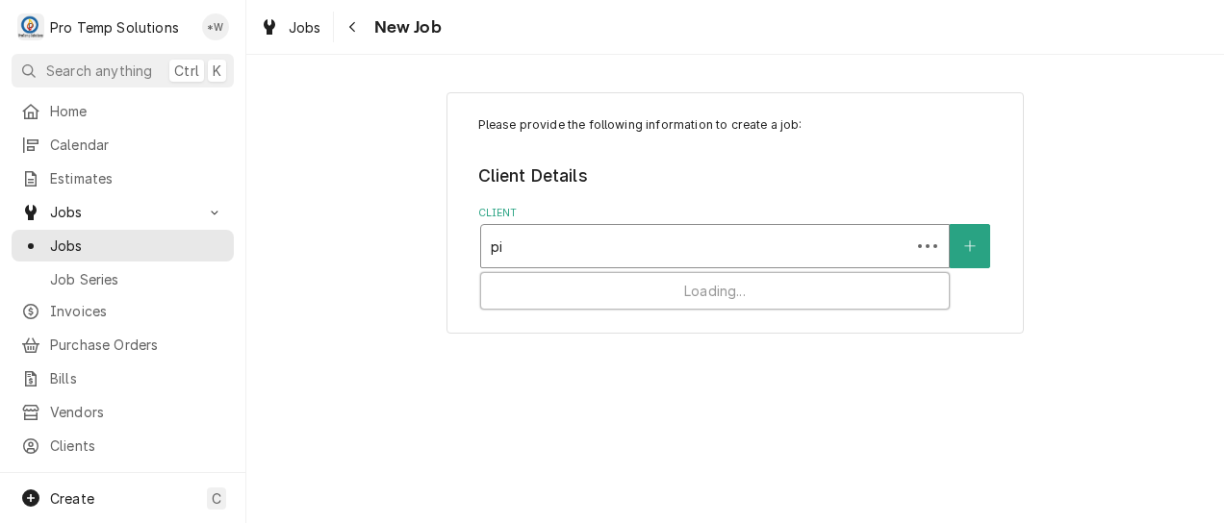
type input "pie"
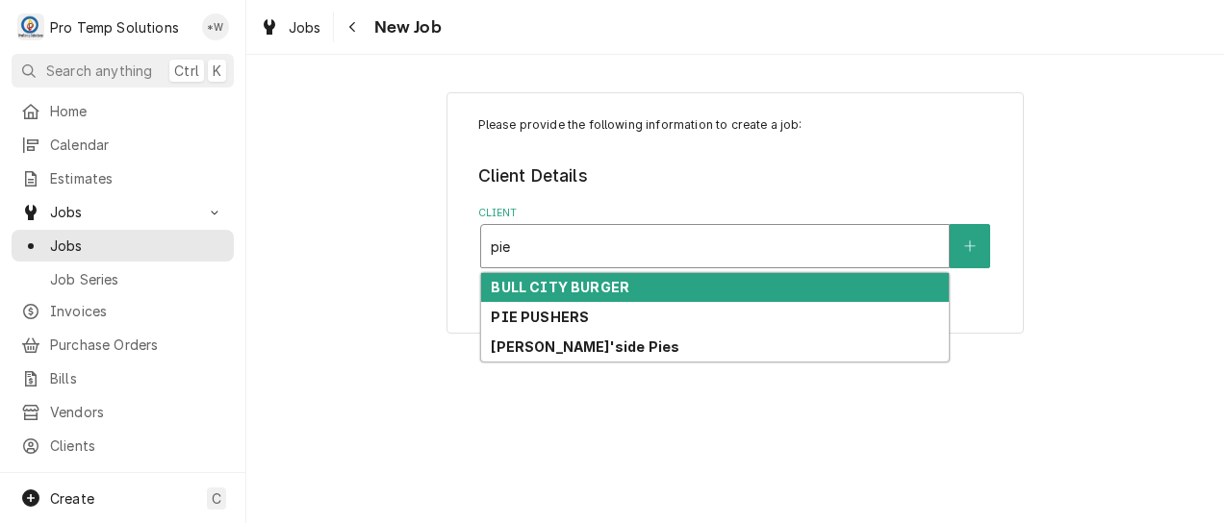
click at [574, 314] on strong "PIE PUSHERS" at bounding box center [540, 317] width 98 height 16
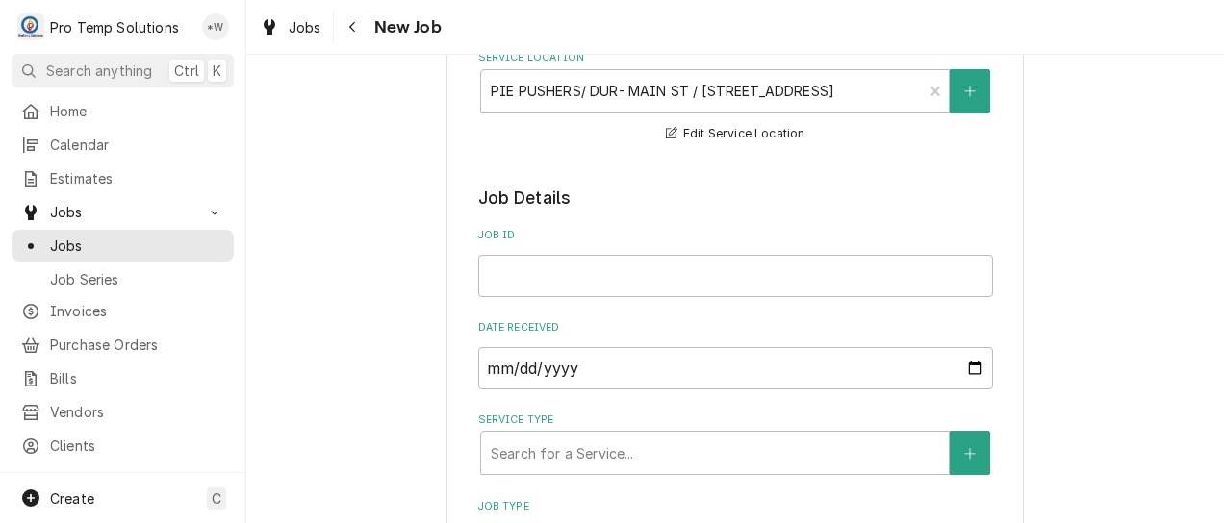
scroll to position [276, 0]
click at [707, 275] on input "Job ID" at bounding box center [735, 274] width 515 height 42
type textarea "x"
type input "1"
type textarea "x"
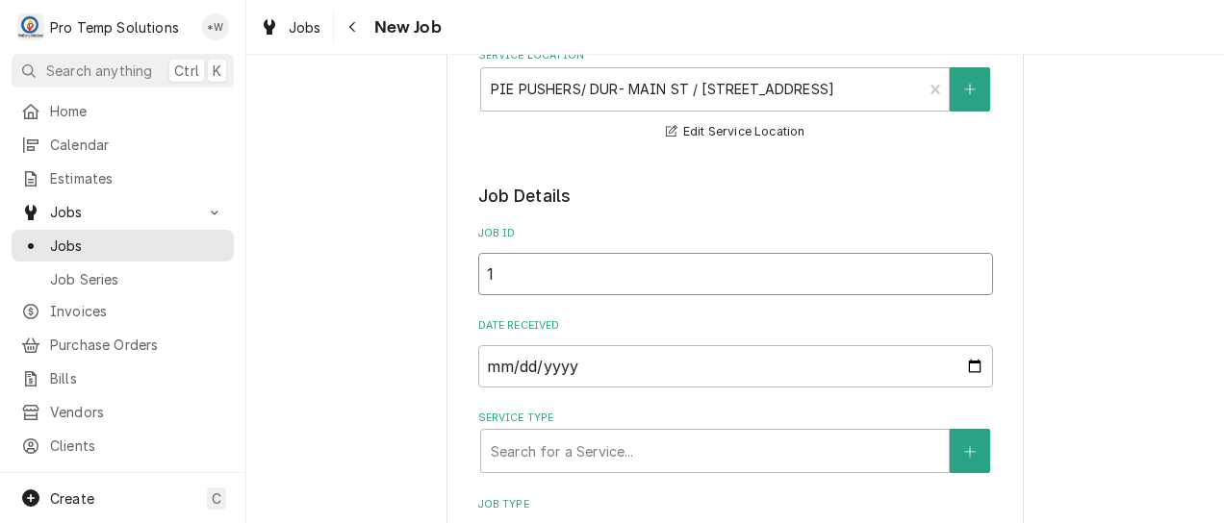
type input "10"
type textarea "x"
type input "101"
type textarea "x"
type input "1013"
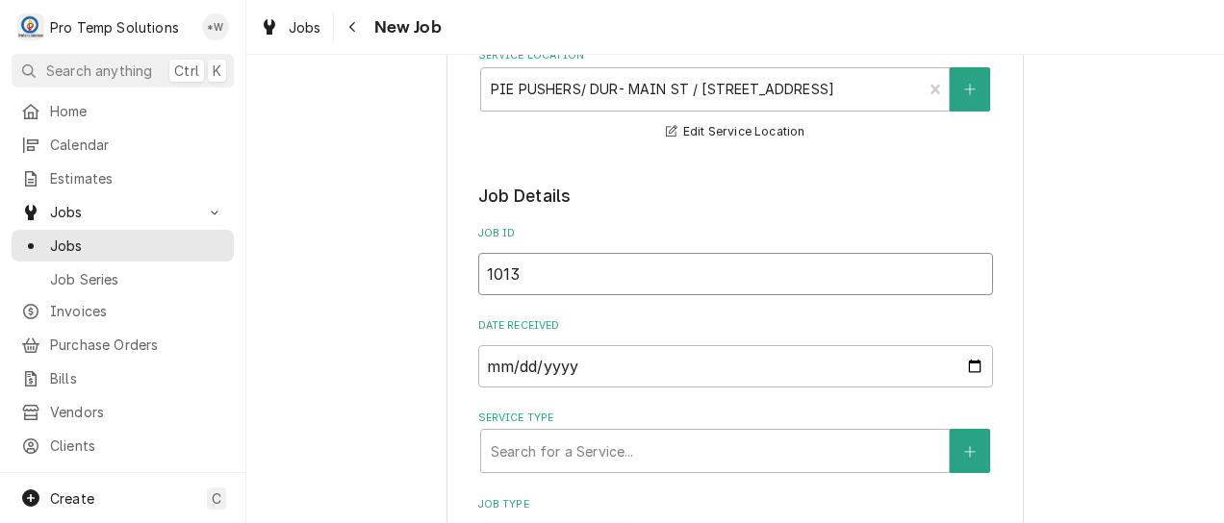
type textarea "x"
type input "10132"
type textarea "x"
type input "101325"
type textarea "x"
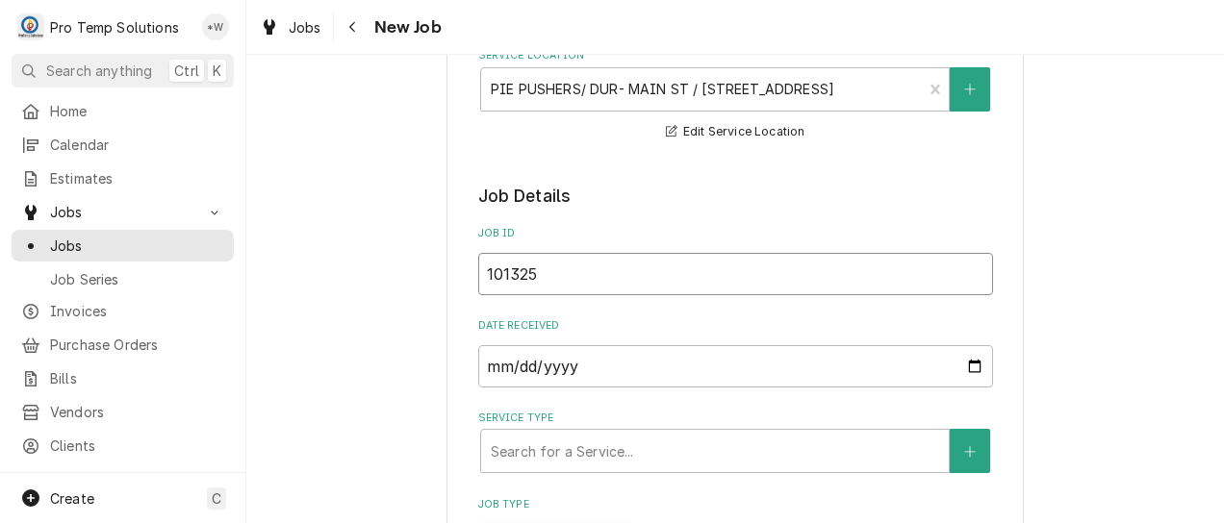
type input "101325-"
type textarea "x"
type input "101325-0"
type textarea "x"
type input "101325-04"
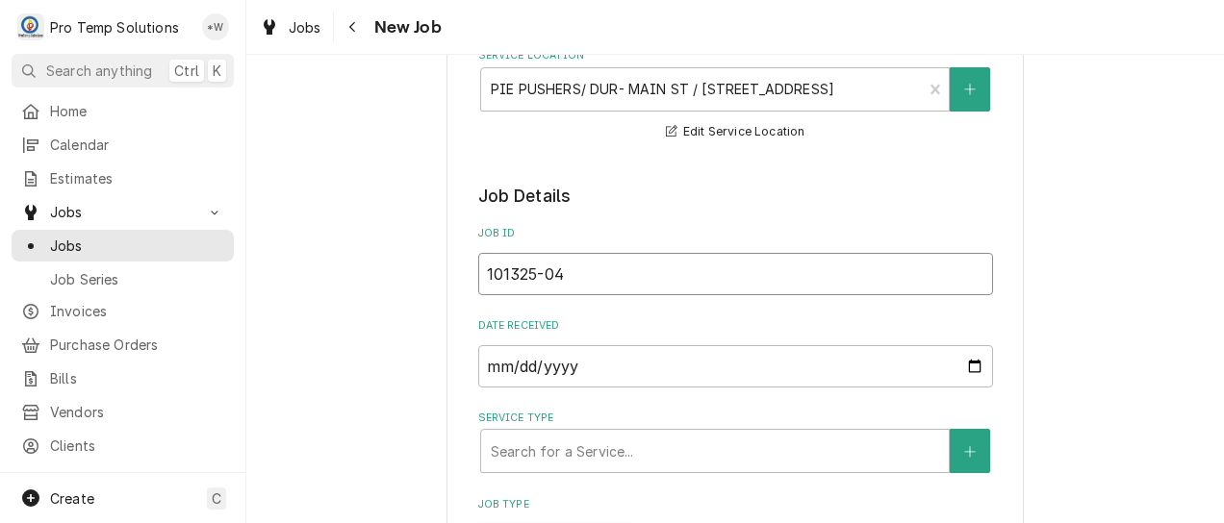
type textarea "x"
type input "101325-04"
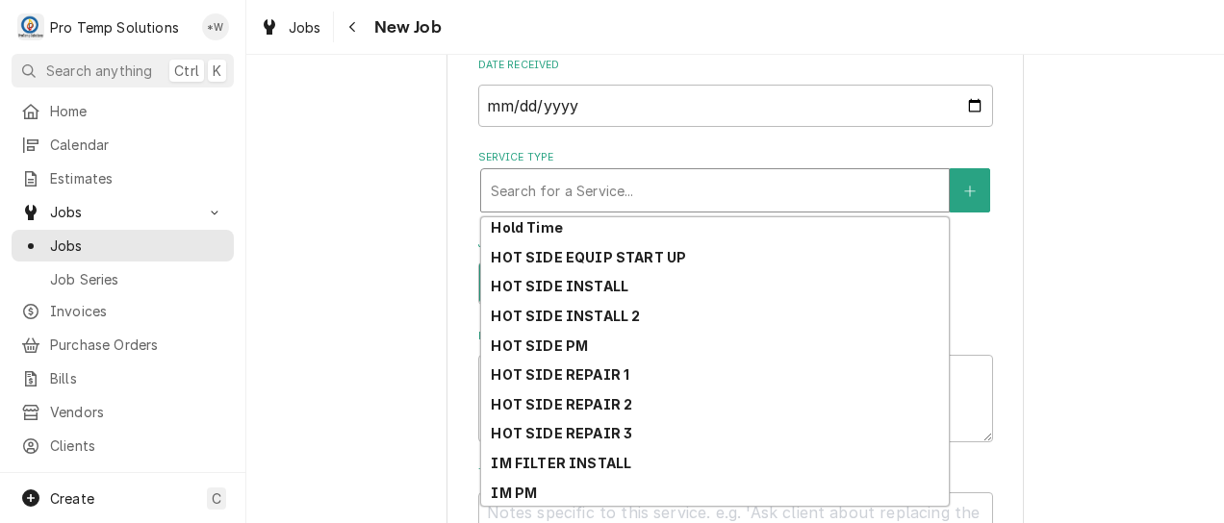
scroll to position [540, 0]
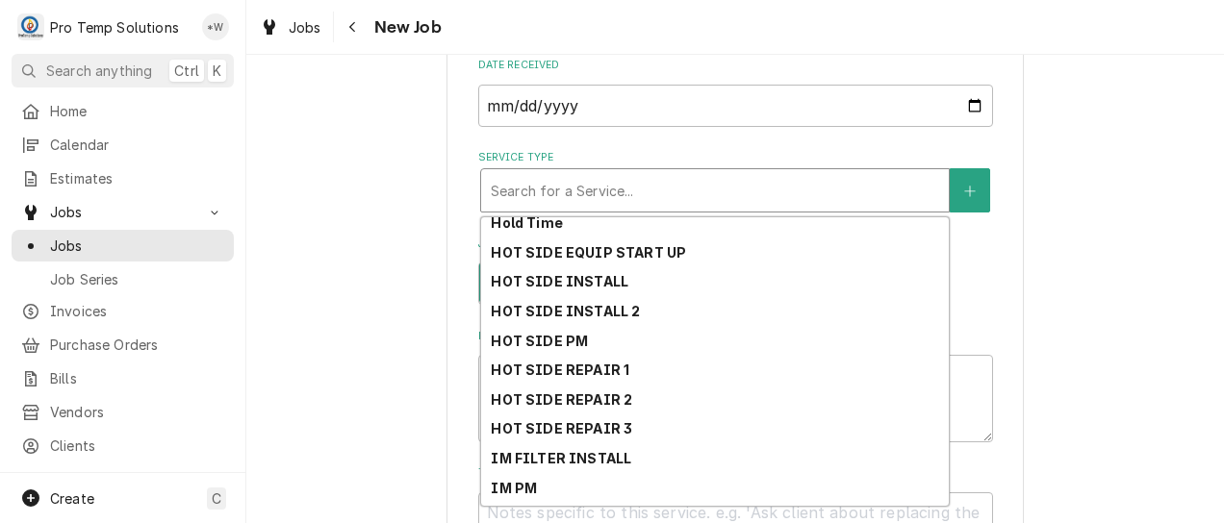
click at [604, 378] on strong "HOT SIDE REPAIR 1" at bounding box center [560, 370] width 139 height 16
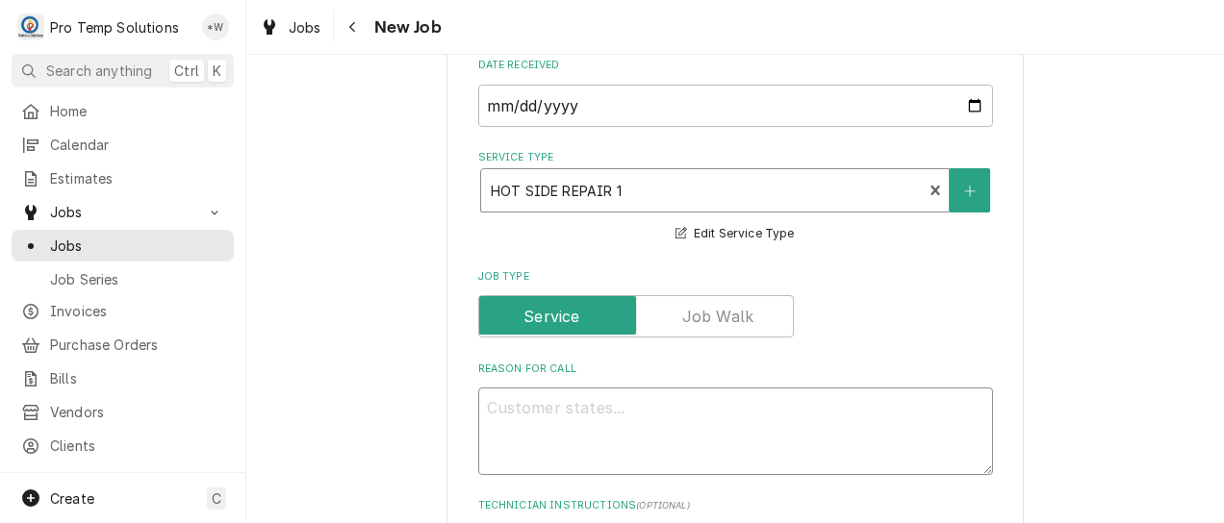
click at [637, 414] on textarea "Reason For Call" at bounding box center [735, 432] width 515 height 88
type textarea "x"
type textarea "G"
type textarea "x"
type textarea "Ga"
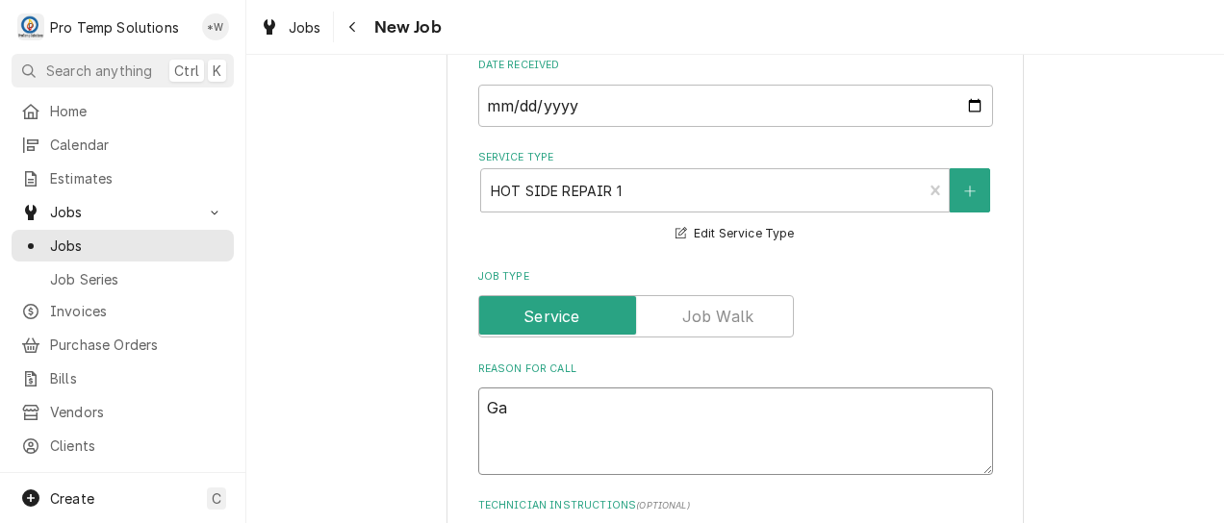
type textarea "x"
type textarea "Gas"
type textarea "x"
type textarea "Gas"
type textarea "x"
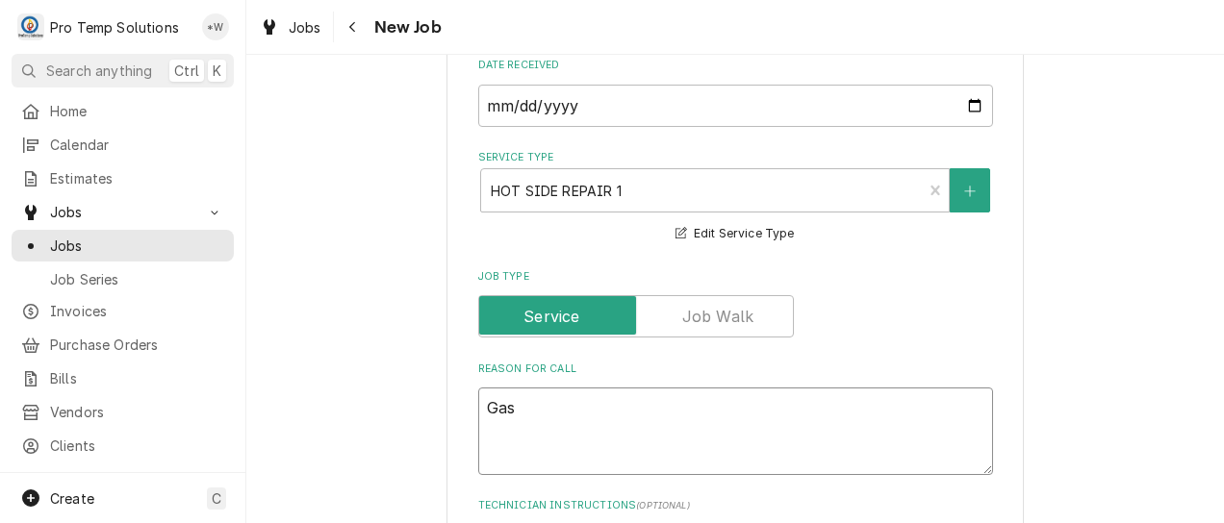
type textarea "Gas l"
type textarea "x"
type textarea "Gas li"
type textarea "x"
type textarea "Gas lin"
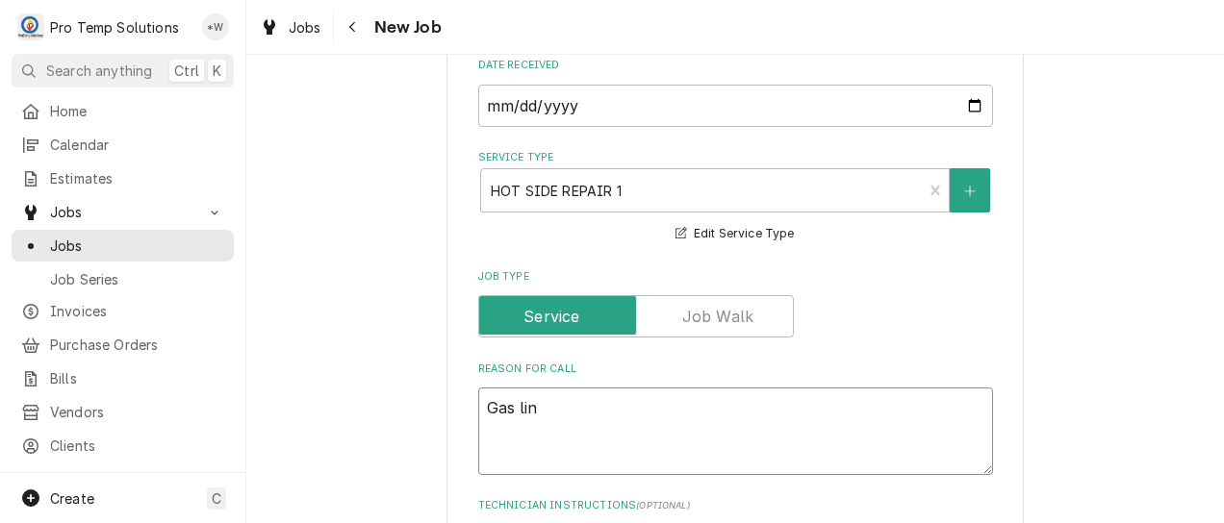
type textarea "x"
type textarea "Gas line"
type textarea "x"
type textarea "Gas line"
type textarea "x"
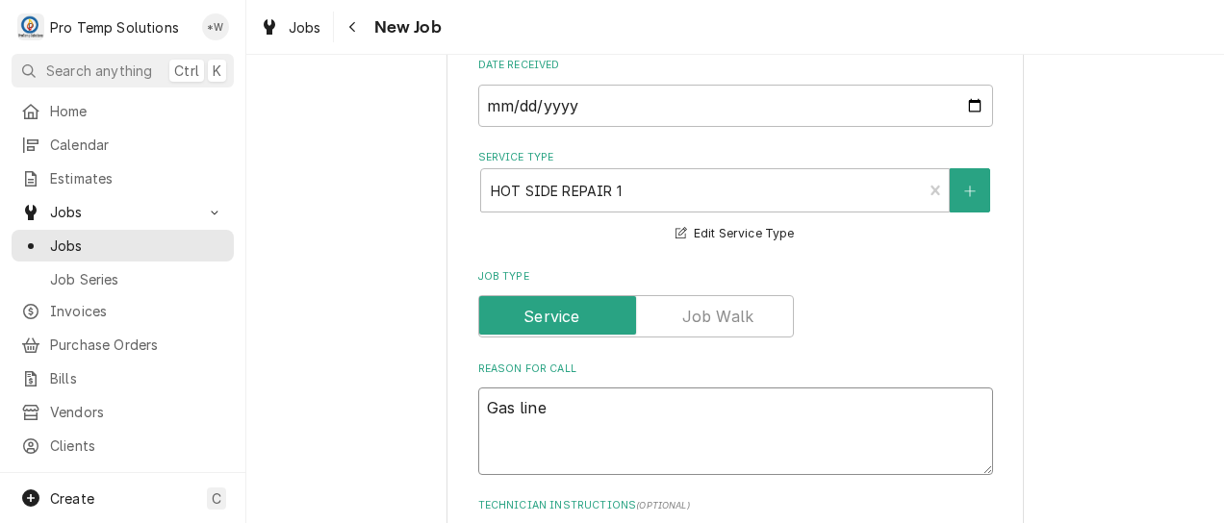
type textarea "Gas line t"
type textarea "x"
type textarea "Gas line to"
type textarea "x"
type textarea "Gas line to"
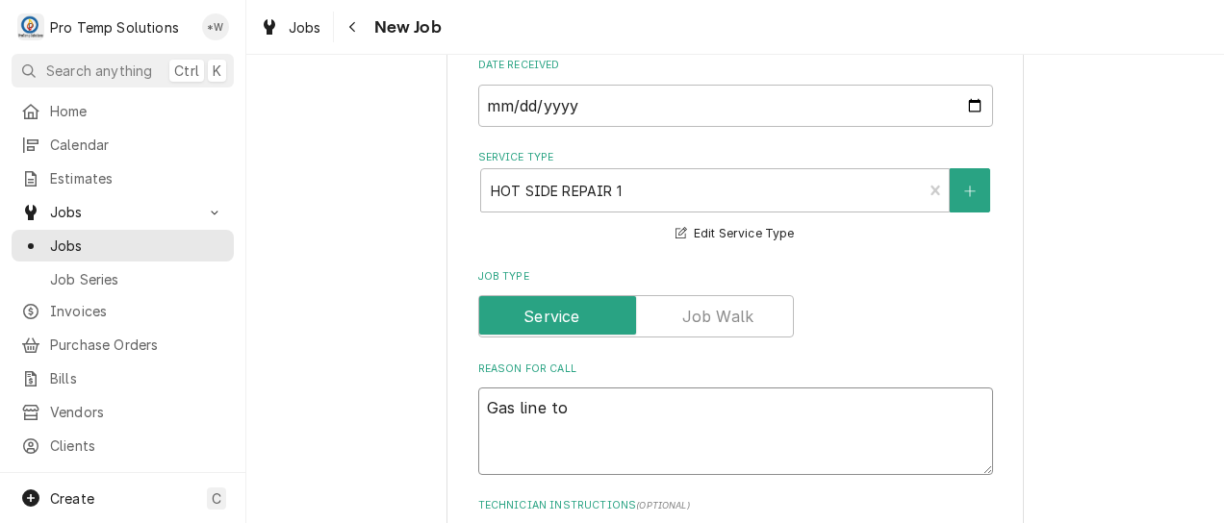
type textarea "x"
type textarea "Gas line to p"
type textarea "x"
type textarea "Gas line to pi"
type textarea "x"
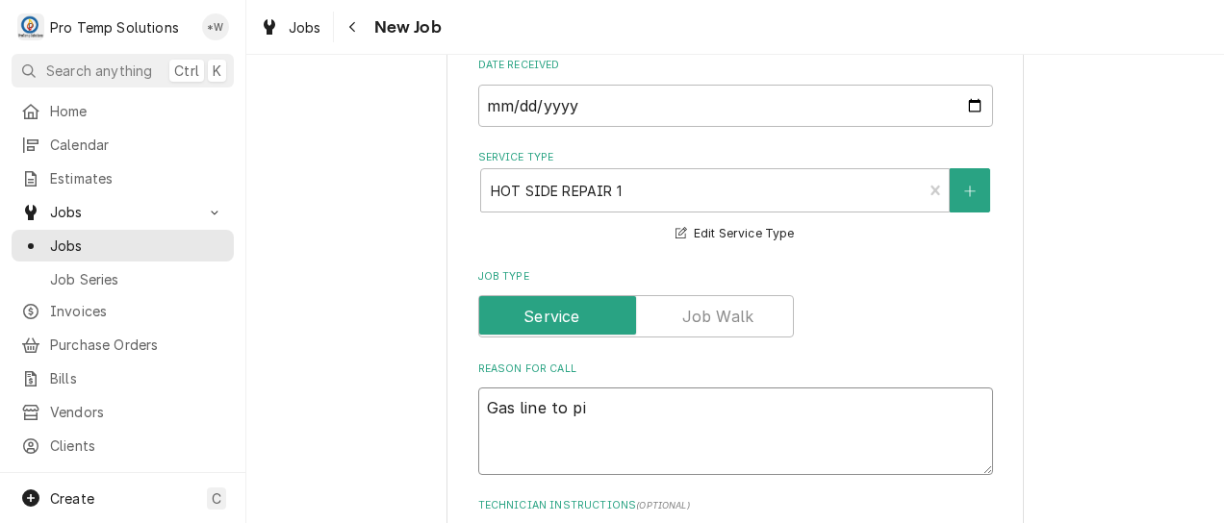
type textarea "Gas line to piz"
type textarea "x"
type textarea "Gas line to pizz"
type textarea "x"
type textarea "Gas line to pizza"
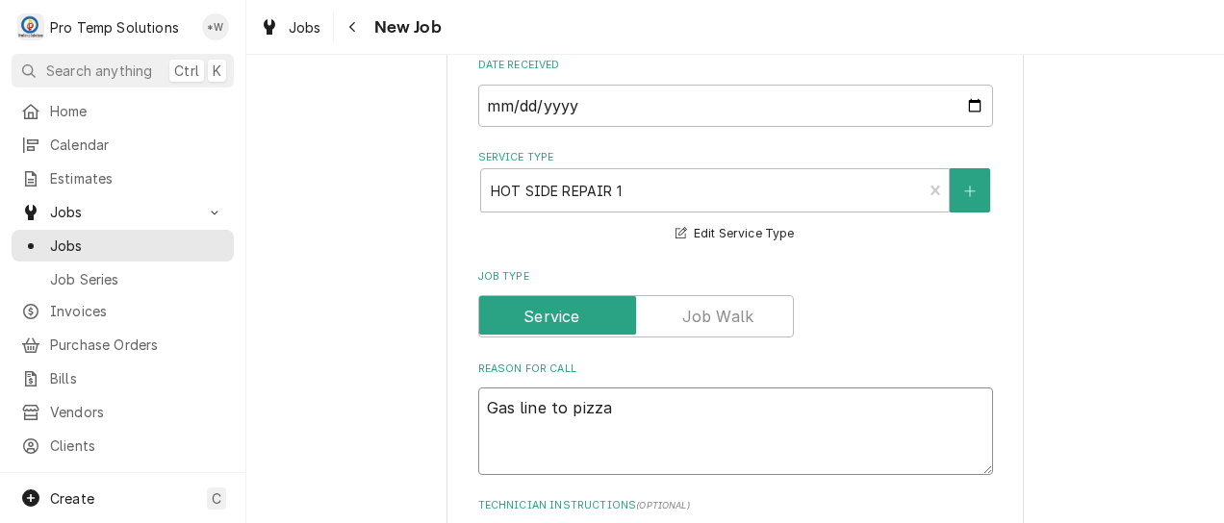
type textarea "x"
type textarea "Gas line to pizza"
type textarea "x"
type textarea "Gas line to pizza o"
type textarea "x"
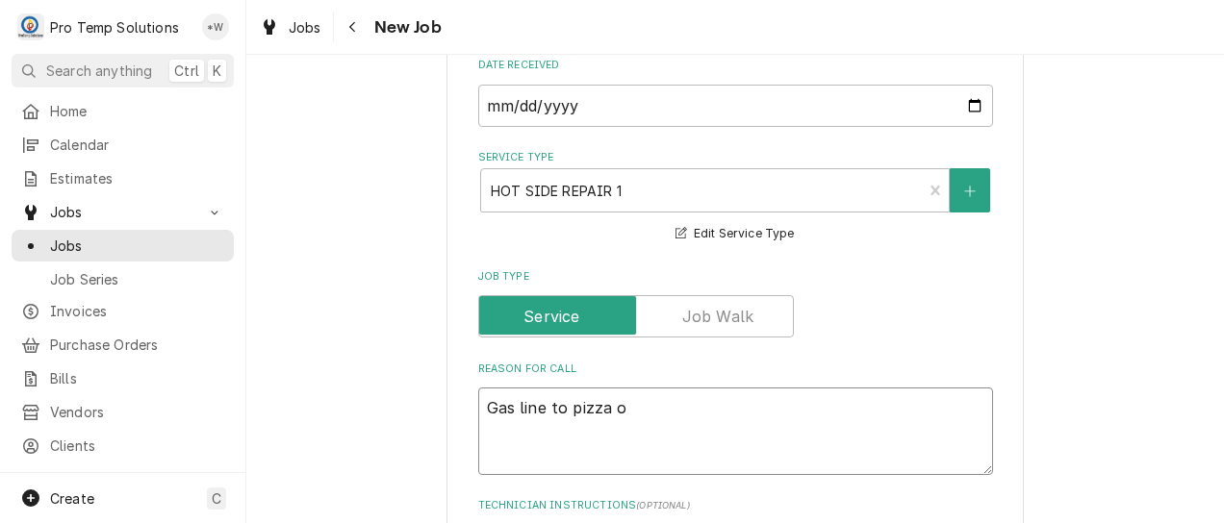
type textarea "Gas line to pizza ov"
type textarea "x"
type textarea "Gas line to pizza ove"
type textarea "x"
type textarea "Gas line to pizza oven"
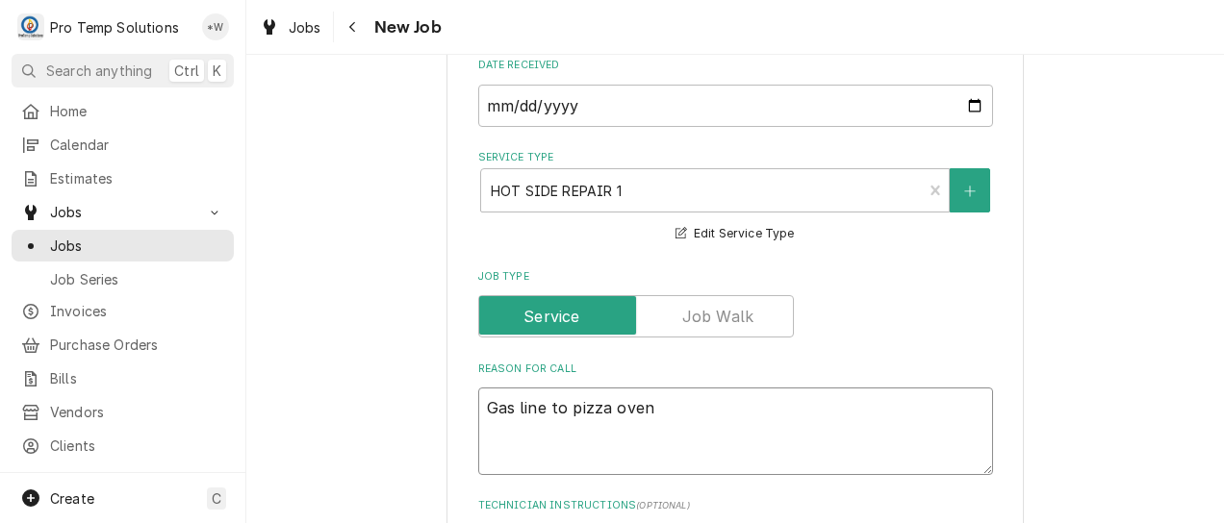
type textarea "x"
type textarea "Gas line to pizza ovens"
type textarea "x"
type textarea "Gas line to pizza ovens"
type textarea "x"
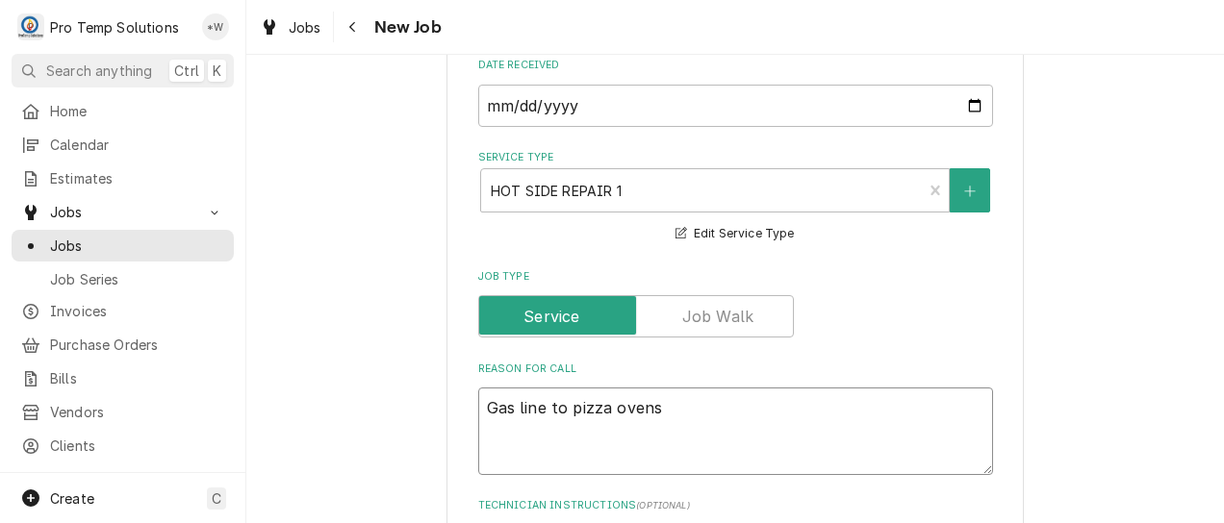
type textarea "Gas line to pizza ovens l"
type textarea "x"
type textarea "Gas line to pizza ovens le"
type textarea "x"
type textarea "Gas line to pizza ovens lea"
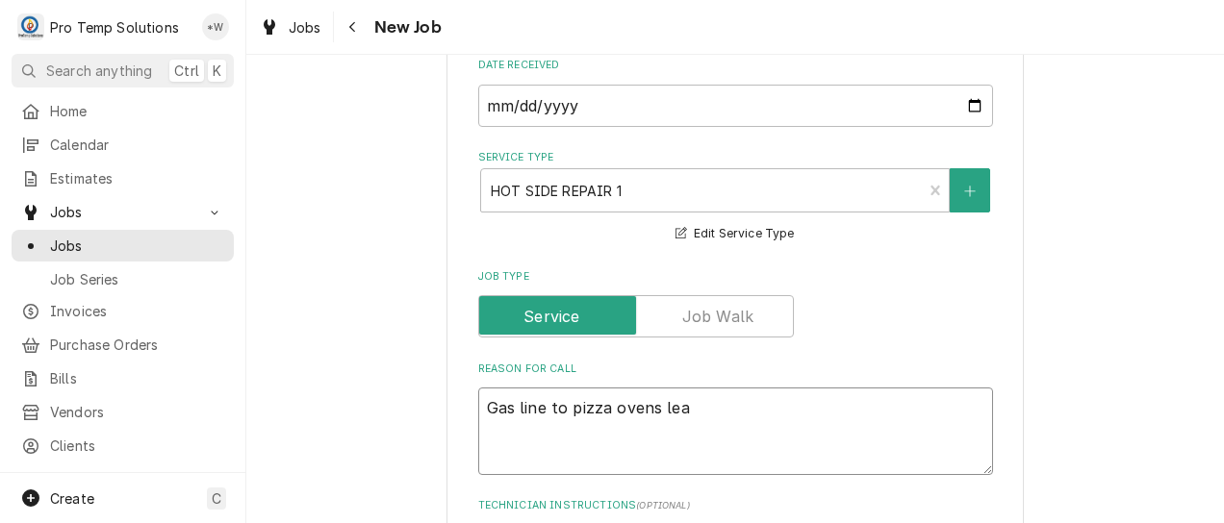
type textarea "x"
type textarea "Gas line to pizza ovens leak"
type textarea "x"
type textarea "Gas line to pizza ovens leaki"
type textarea "x"
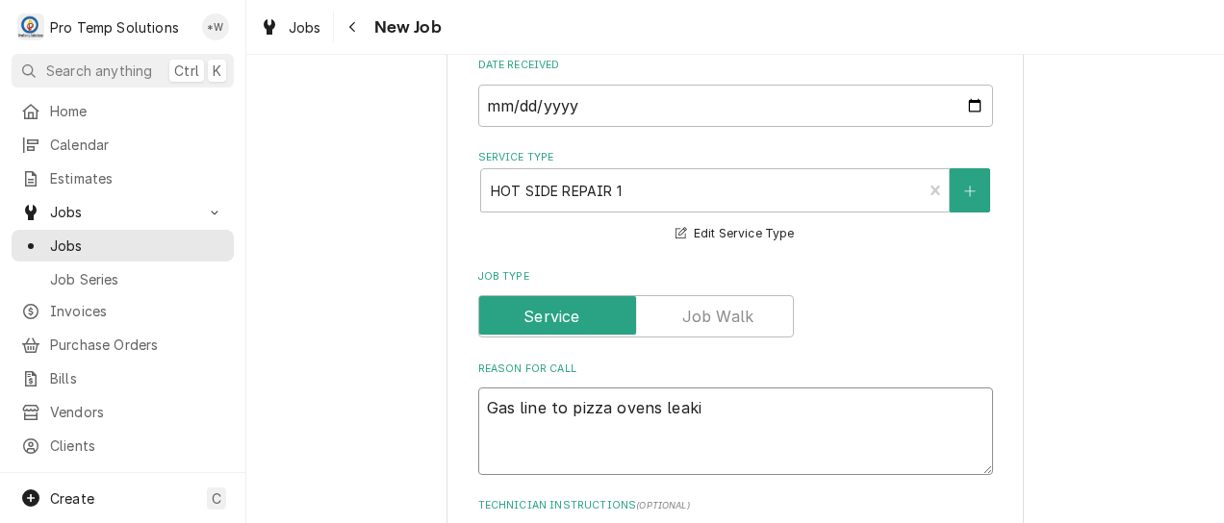
type textarea "Gas line to pizza ovens leakin"
type textarea "x"
type textarea "Gas line to pizza ovens leaking"
type textarea "x"
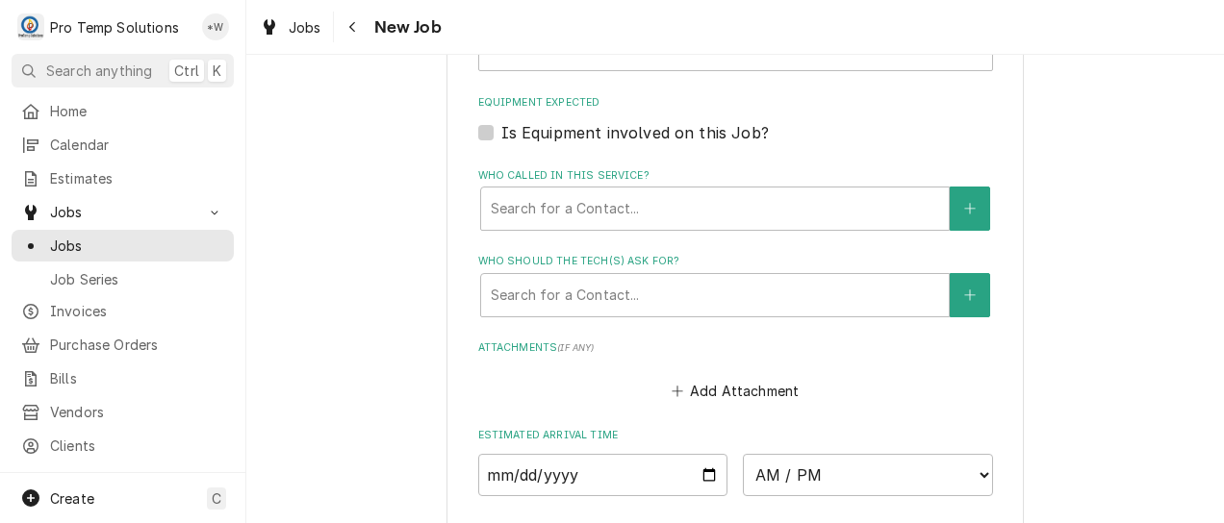
scroll to position [1253, 0]
type textarea "Gas line to pizza ovens leaking"
click at [501, 137] on label "Is Equipment involved on this Job?" at bounding box center [635, 132] width 268 height 23
click at [501, 137] on input "Equipment Expected" at bounding box center [758, 142] width 515 height 42
checkbox input "true"
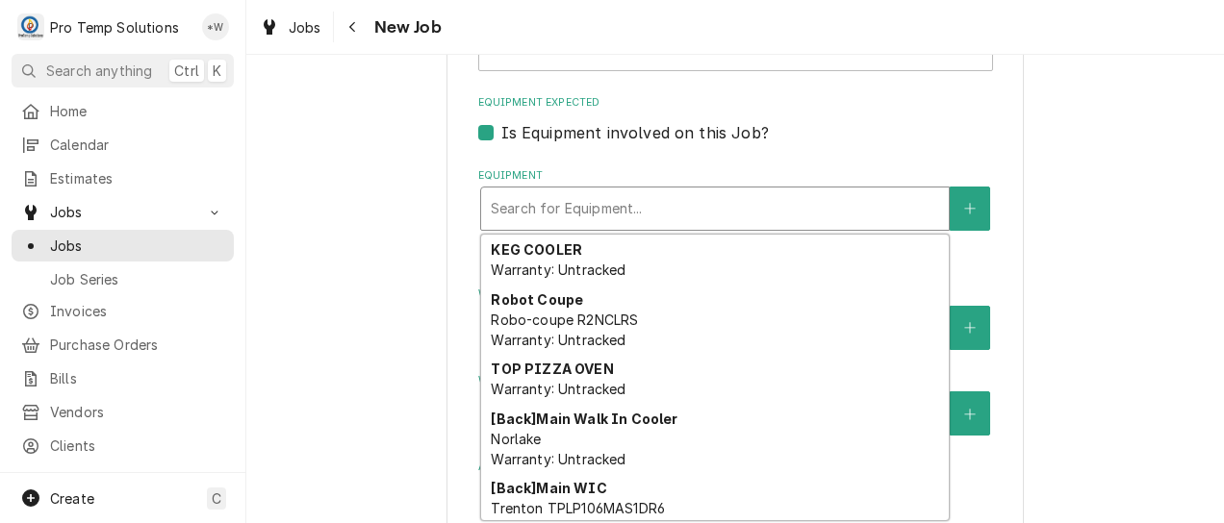
scroll to position [60, 0]
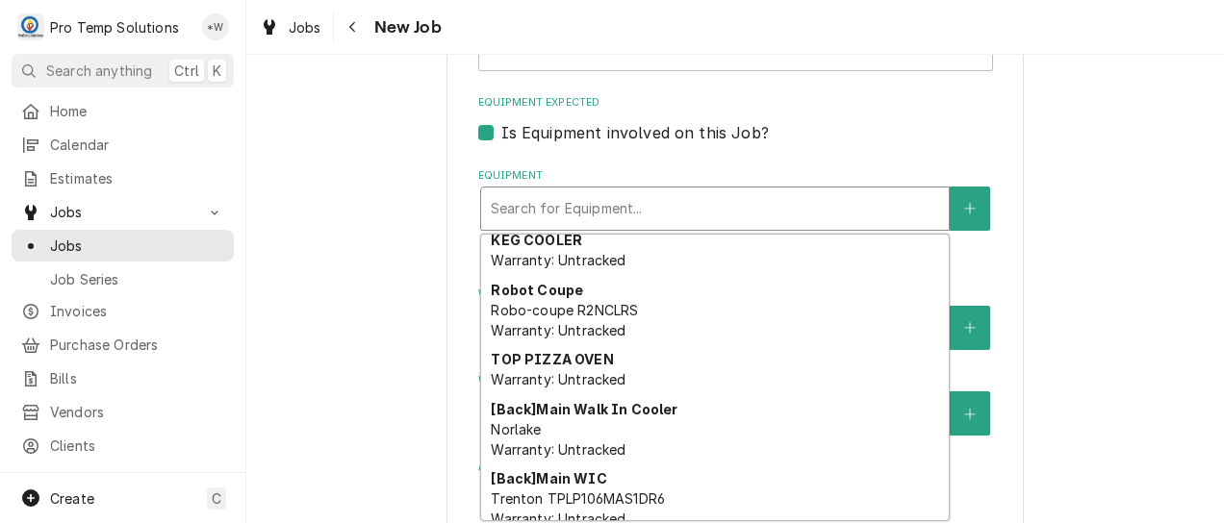
click at [699, 381] on div "TOP PIZZA OVEN Warranty: Untracked" at bounding box center [715, 369] width 468 height 50
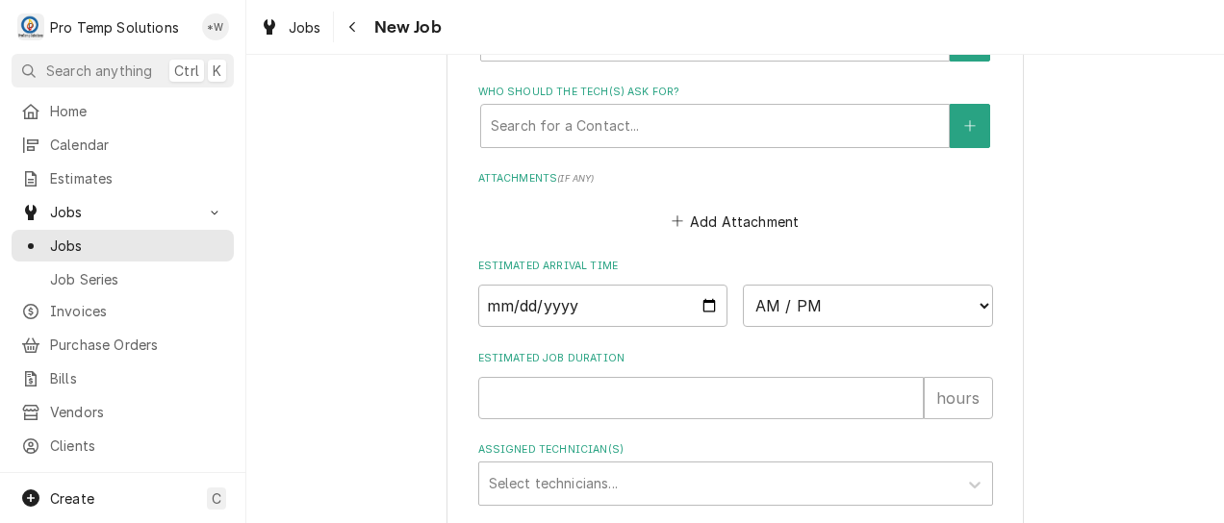
scroll to position [1550, 0]
click at [698, 310] on input "Date" at bounding box center [603, 304] width 250 height 42
type textarea "x"
type input "2025-10-13"
type textarea "x"
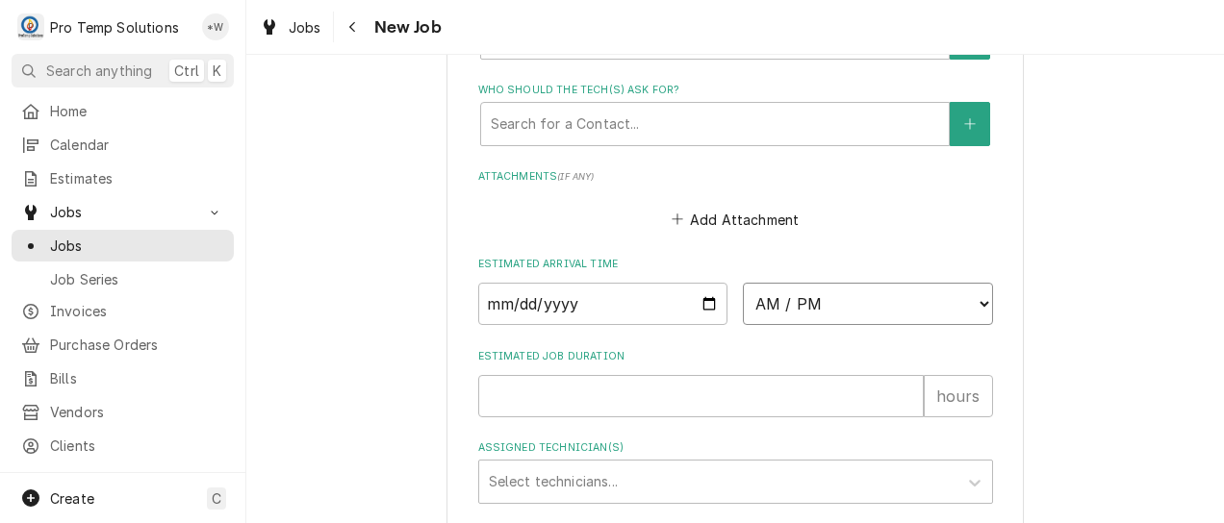
click at [978, 304] on select "AM / PM 6:00 AM 6:15 AM 6:30 AM 6:45 AM 7:00 AM 7:15 AM 7:30 AM 7:45 AM 8:00 AM…" at bounding box center [868, 304] width 250 height 42
select select "14:00:00"
click at [743, 285] on select "AM / PM 6:00 AM 6:15 AM 6:30 AM 6:45 AM 7:00 AM 7:15 AM 7:30 AM 7:45 AM 8:00 AM…" at bounding box center [868, 304] width 250 height 42
type textarea "x"
click at [887, 399] on input "Estimated Job Duration" at bounding box center [701, 396] width 446 height 42
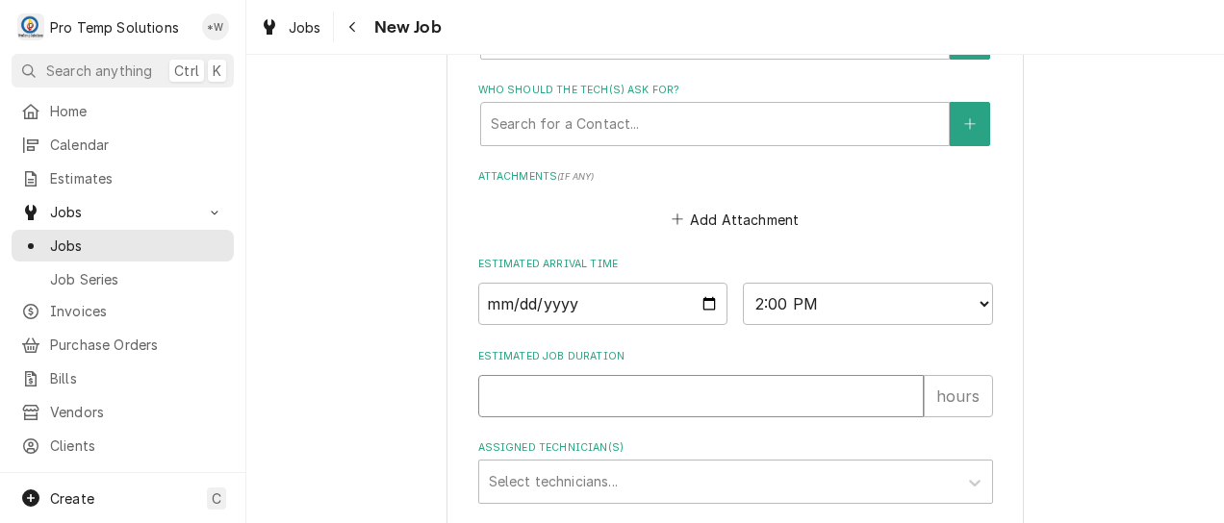
type input "0"
click at [897, 399] on input "0" at bounding box center [701, 396] width 446 height 42
type textarea "x"
type input "1"
click at [897, 396] on input "1" at bounding box center [701, 396] width 446 height 42
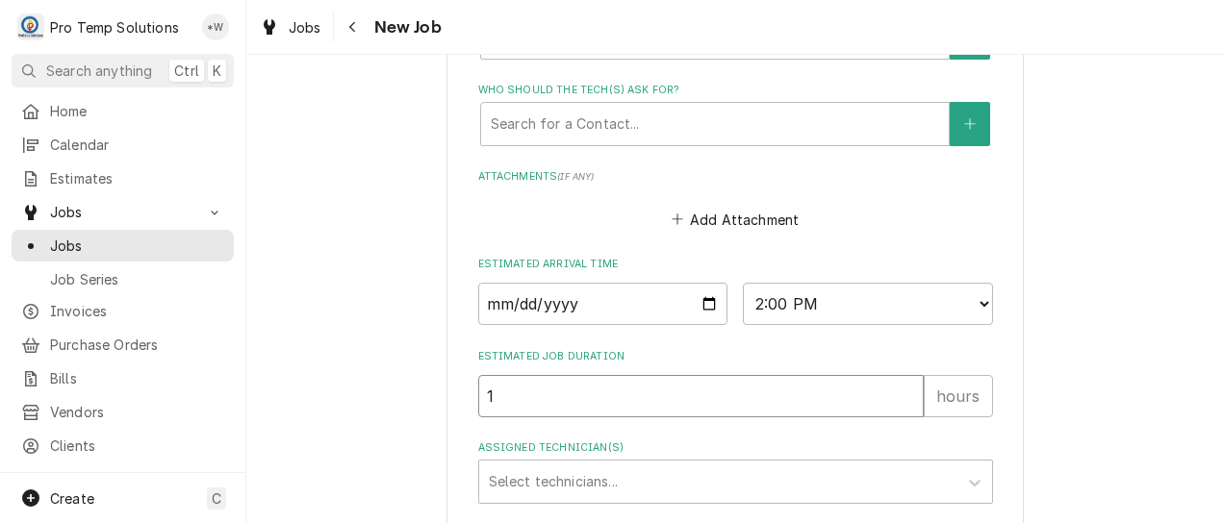
scroll to position [1701, 0]
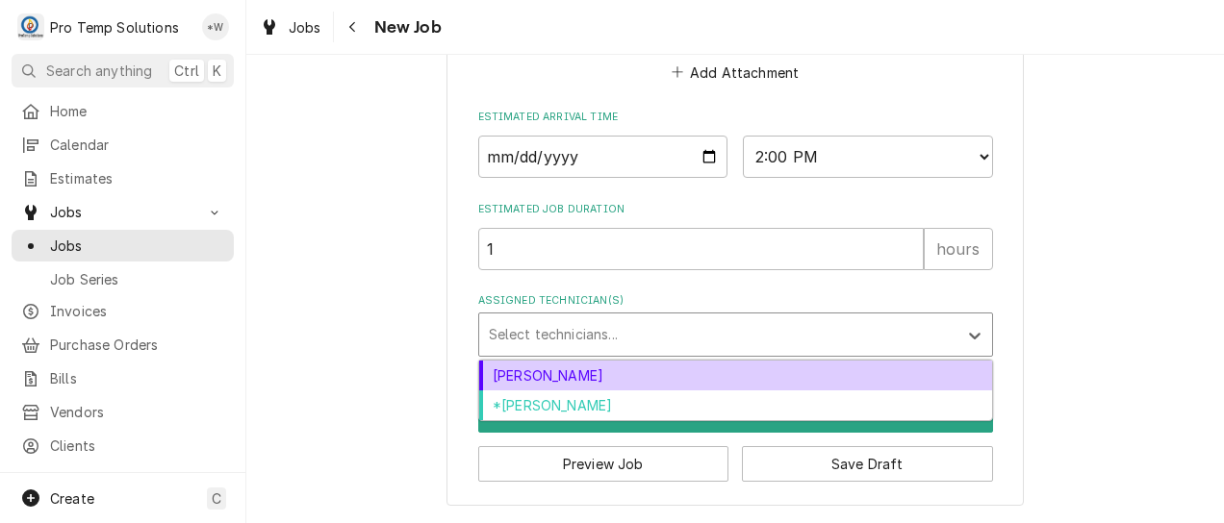
click at [891, 377] on div "Dakota Williams" at bounding box center [735, 376] width 513 height 30
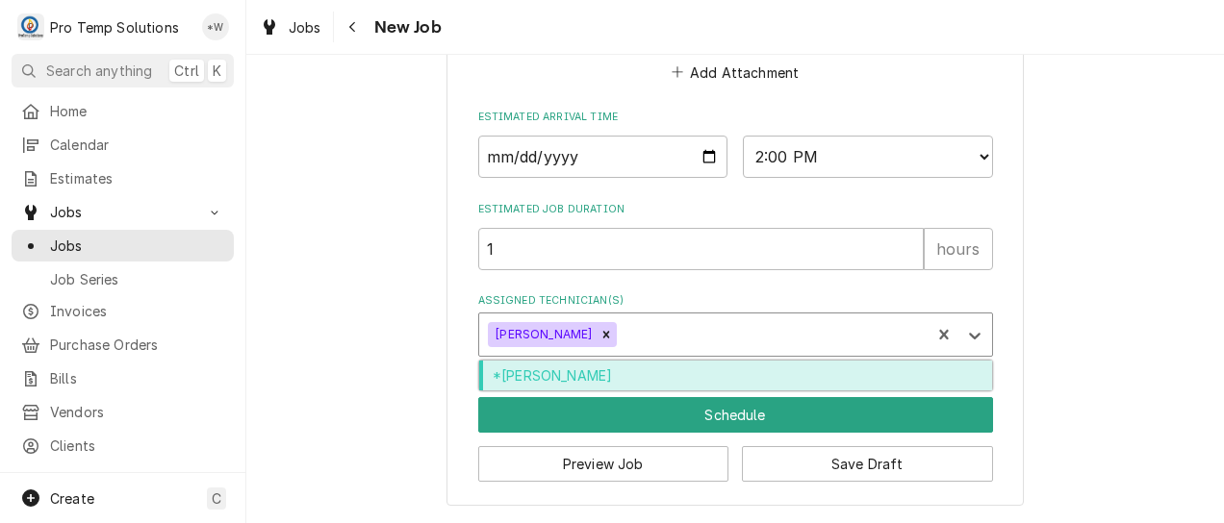
click at [883, 378] on div "*[PERSON_NAME]" at bounding box center [735, 376] width 513 height 30
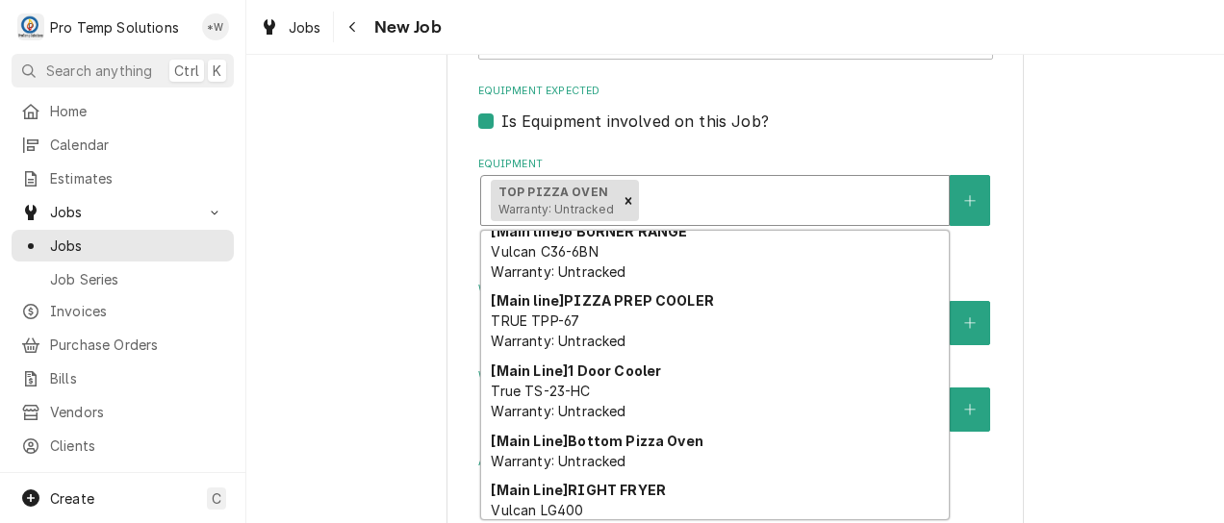
scroll to position [519, 0]
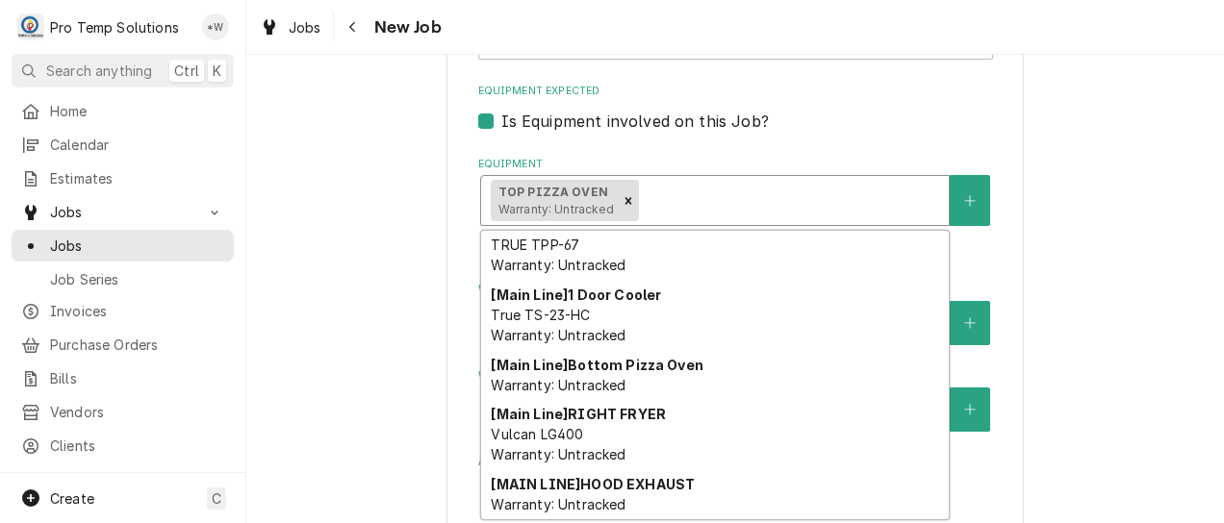
click at [662, 377] on div "[Main Line] Bottom Pizza Oven Warranty: Untracked" at bounding box center [715, 375] width 468 height 50
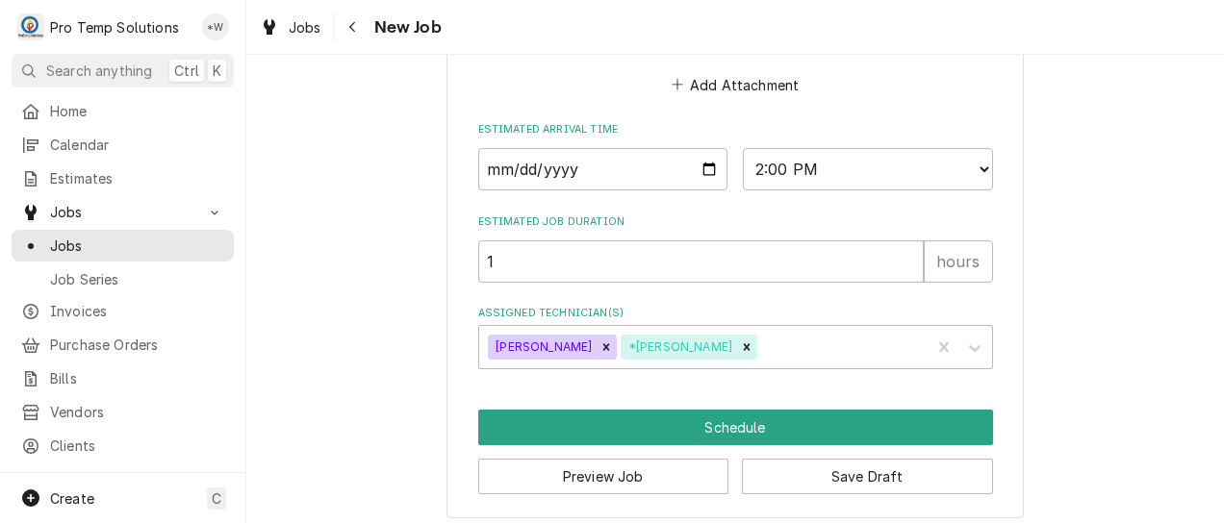
click at [778, 435] on button "Schedule" at bounding box center [735, 428] width 515 height 36
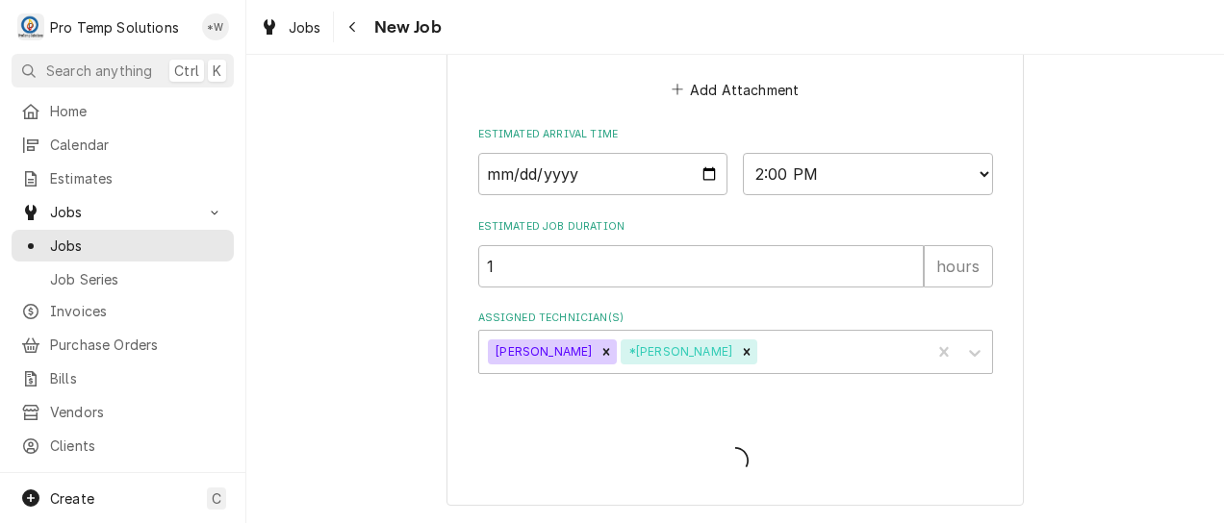
type textarea "x"
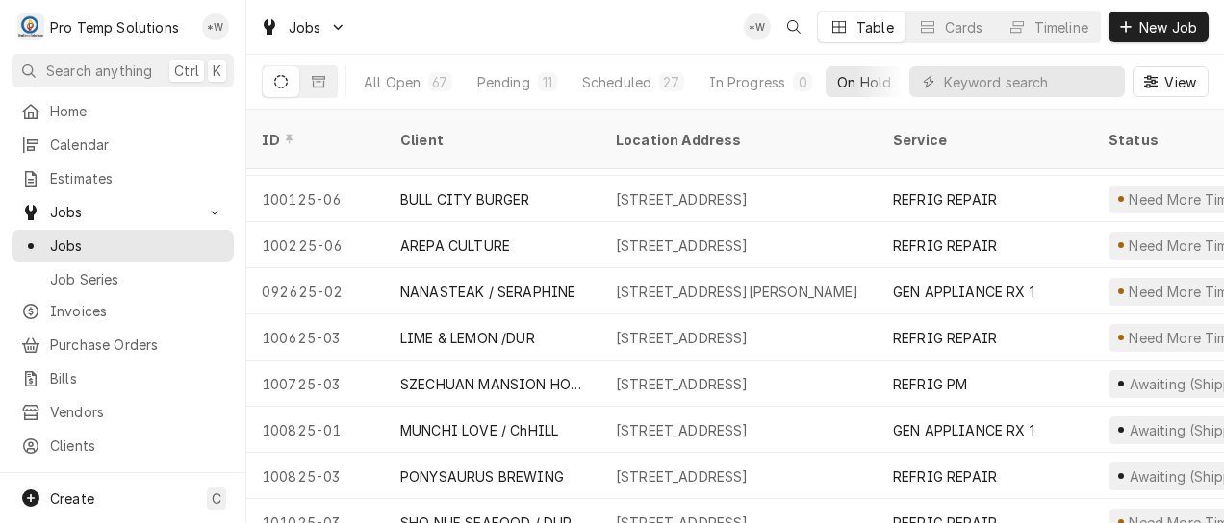
scroll to position [791, 0]
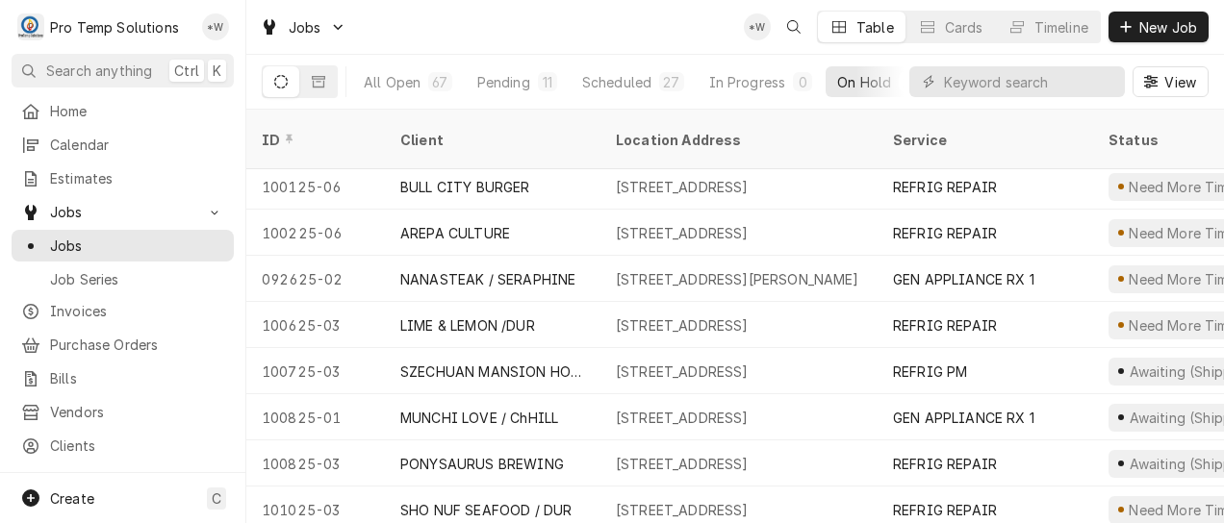
click at [539, 500] on div "SHO NUF SEAFOOD / DUR" at bounding box center [485, 510] width 171 height 20
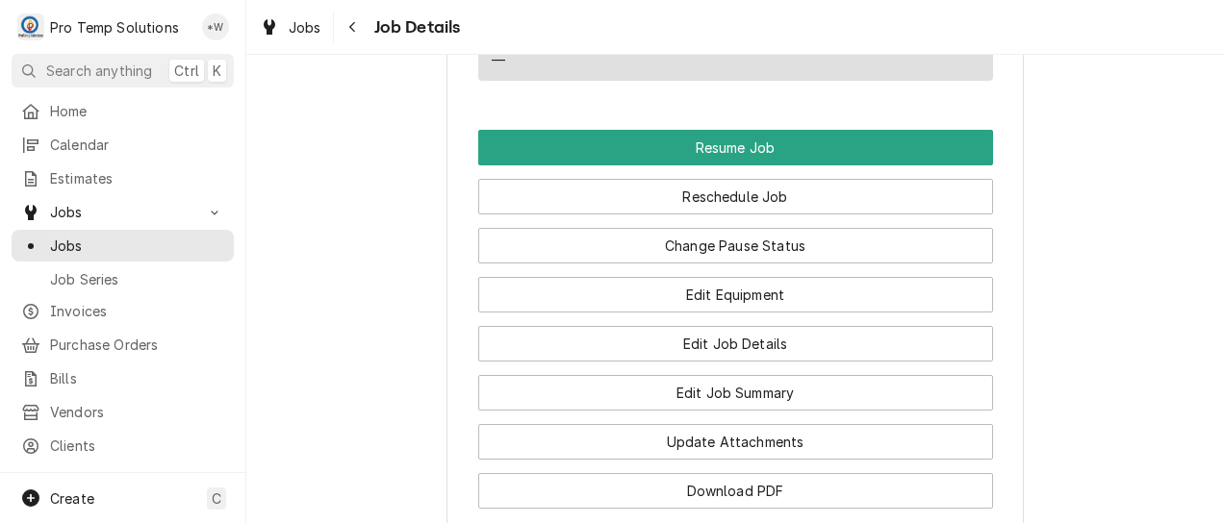
scroll to position [1547, 0]
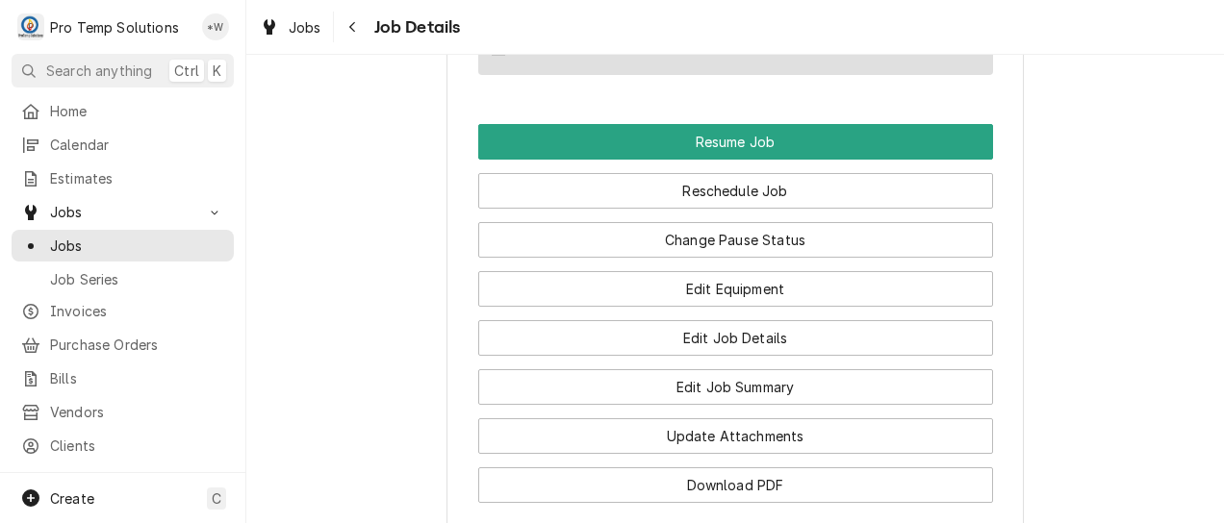
click at [757, 209] on button "Reschedule Job" at bounding box center [735, 191] width 515 height 36
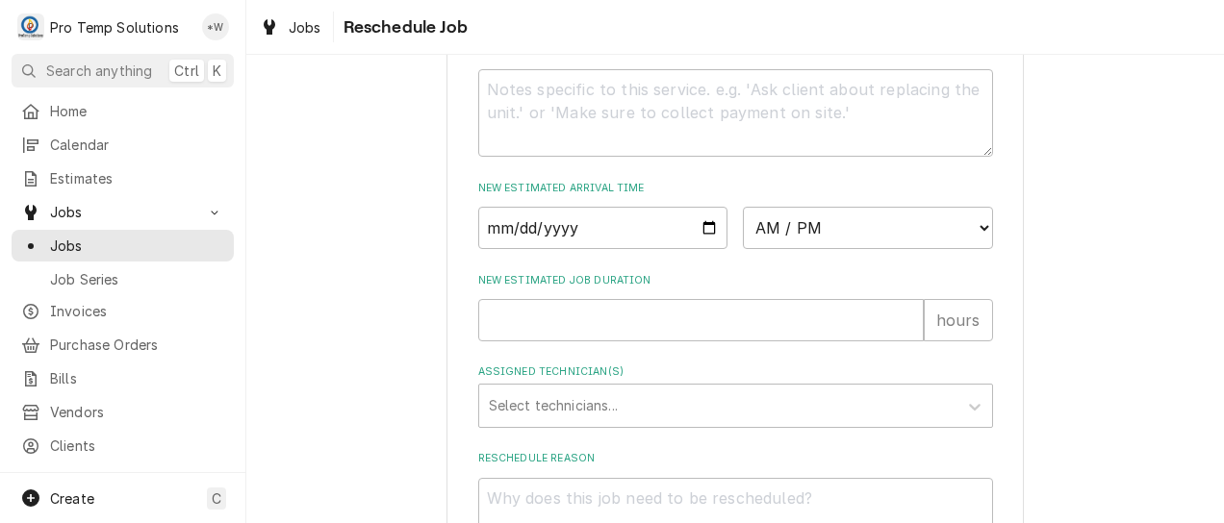
scroll to position [738, 0]
click at [694, 246] on input "Date" at bounding box center [603, 225] width 250 height 42
type input "[DATE]"
type textarea "x"
click at [966, 241] on select "AM / PM 6:00 AM 6:15 AM 6:30 AM 6:45 AM 7:00 AM 7:15 AM 7:30 AM 7:45 AM 8:00 AM…" at bounding box center [868, 225] width 250 height 42
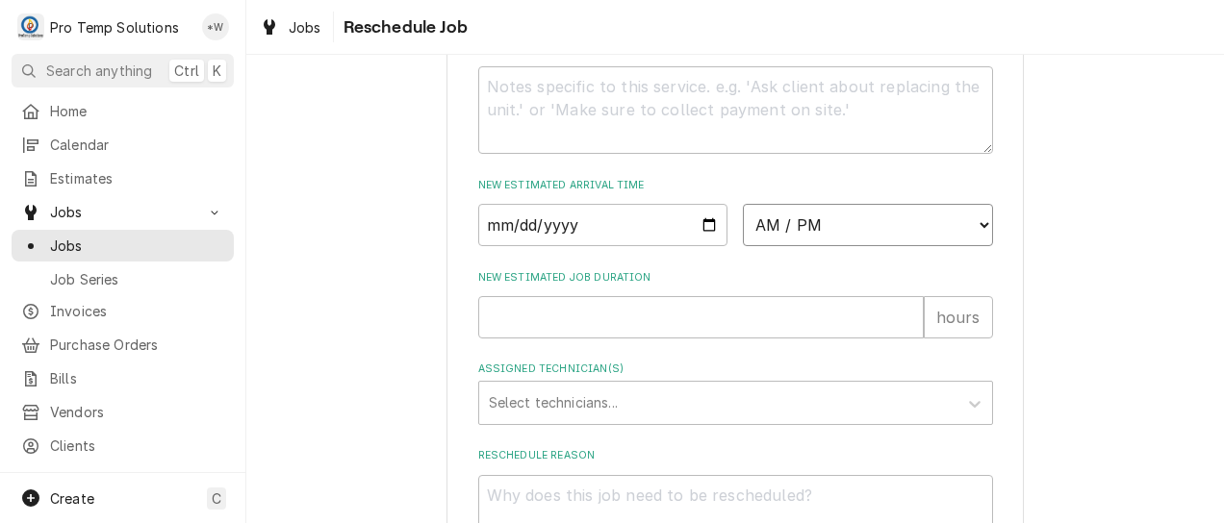
select select "13:00:00"
click at [743, 225] on select "AM / PM 6:00 AM 6:15 AM 6:30 AM 6:45 AM 7:00 AM 7:15 AM 7:30 AM 7:45 AM 8:00 AM…" at bounding box center [868, 225] width 250 height 42
type textarea "x"
click at [890, 339] on input "New Estimated Job Duration" at bounding box center [701, 317] width 446 height 42
type input "1"
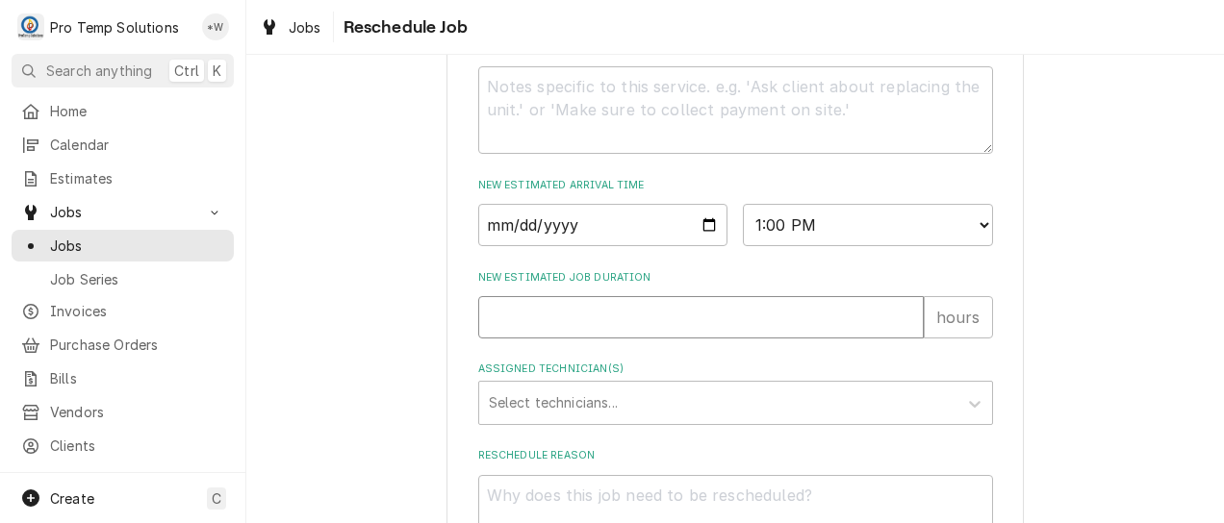
click at [899, 332] on input "1" at bounding box center [701, 317] width 446 height 42
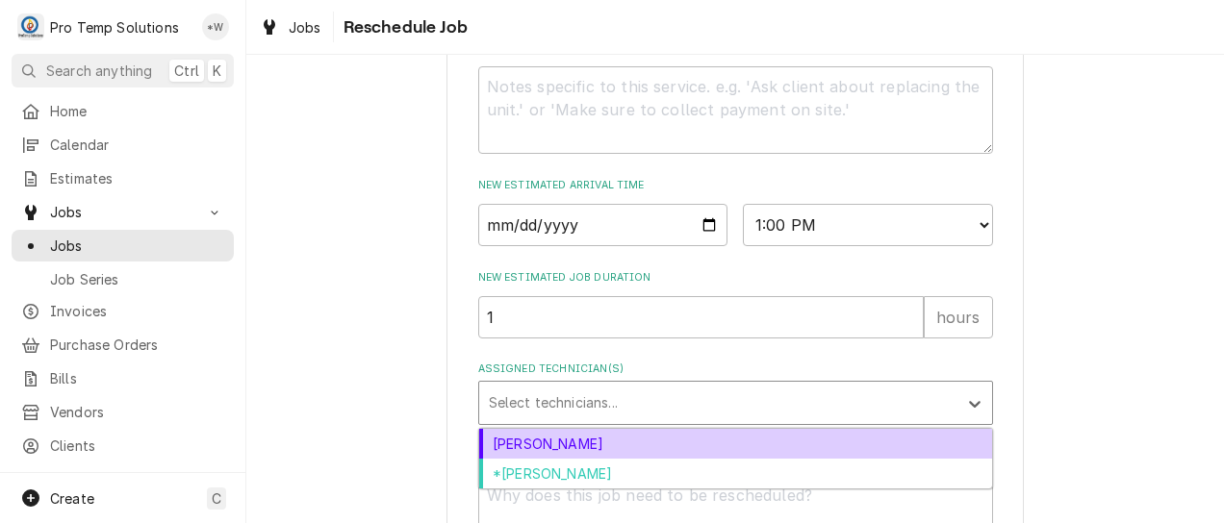
click at [865, 459] on div "[PERSON_NAME]" at bounding box center [735, 444] width 513 height 30
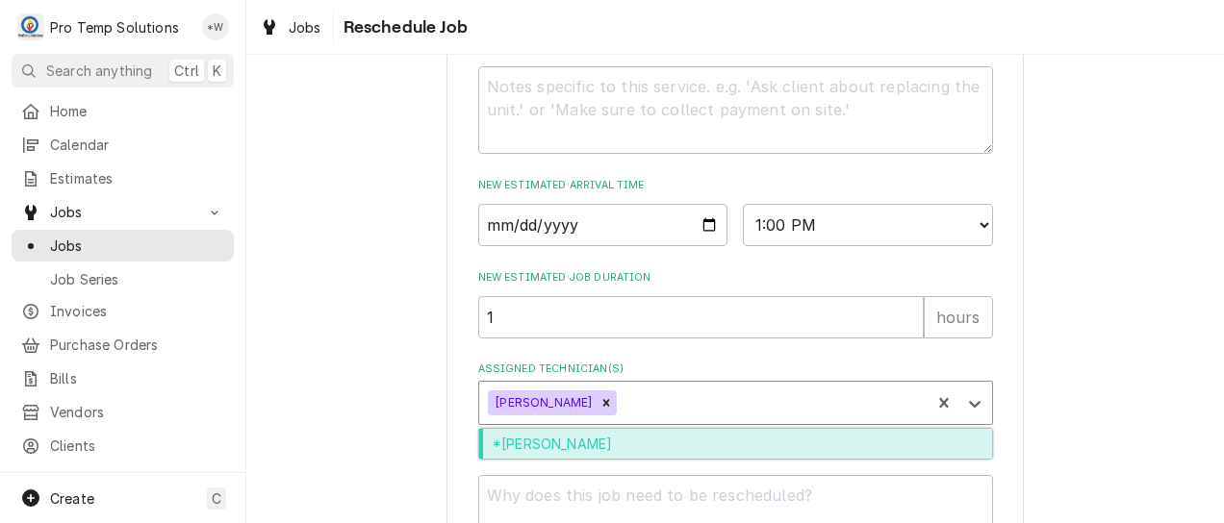
click at [859, 459] on div "*[PERSON_NAME]" at bounding box center [735, 444] width 513 height 30
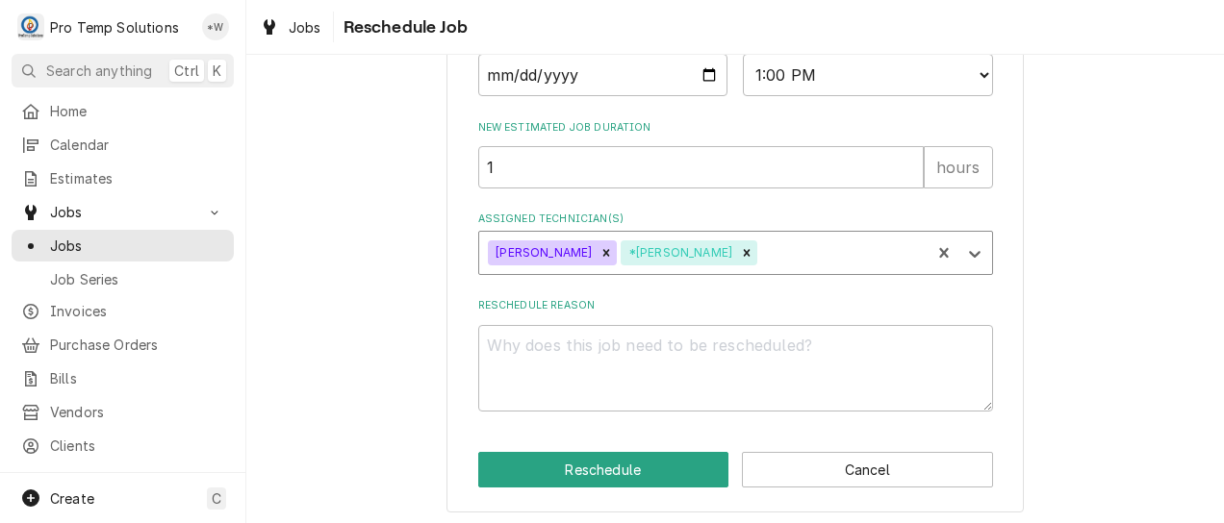
scroll to position [917, 0]
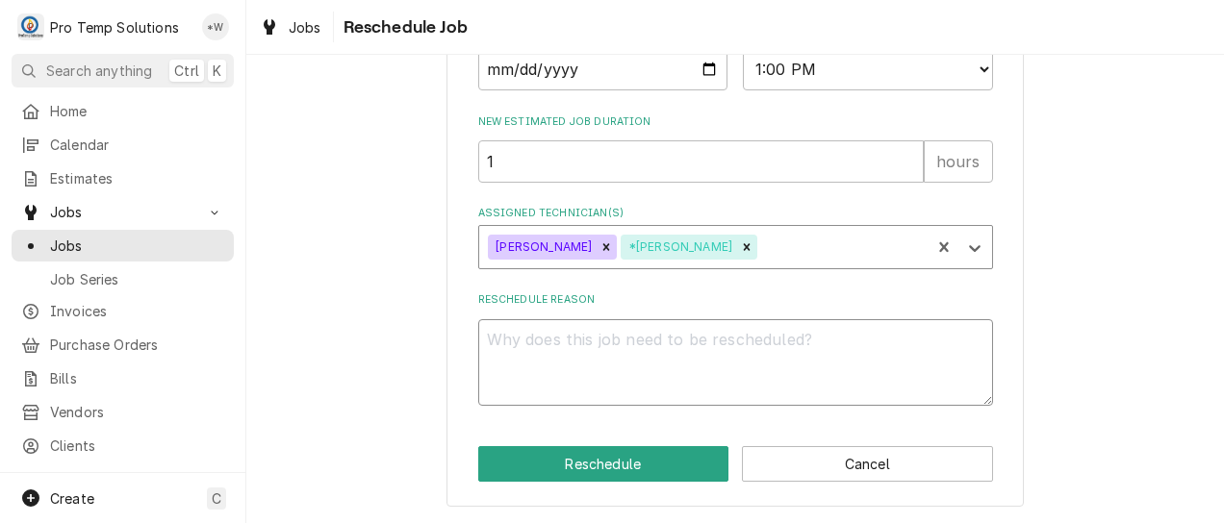
click at [913, 376] on textarea "Reschedule Reason" at bounding box center [735, 363] width 515 height 88
type textarea "x"
type textarea "."
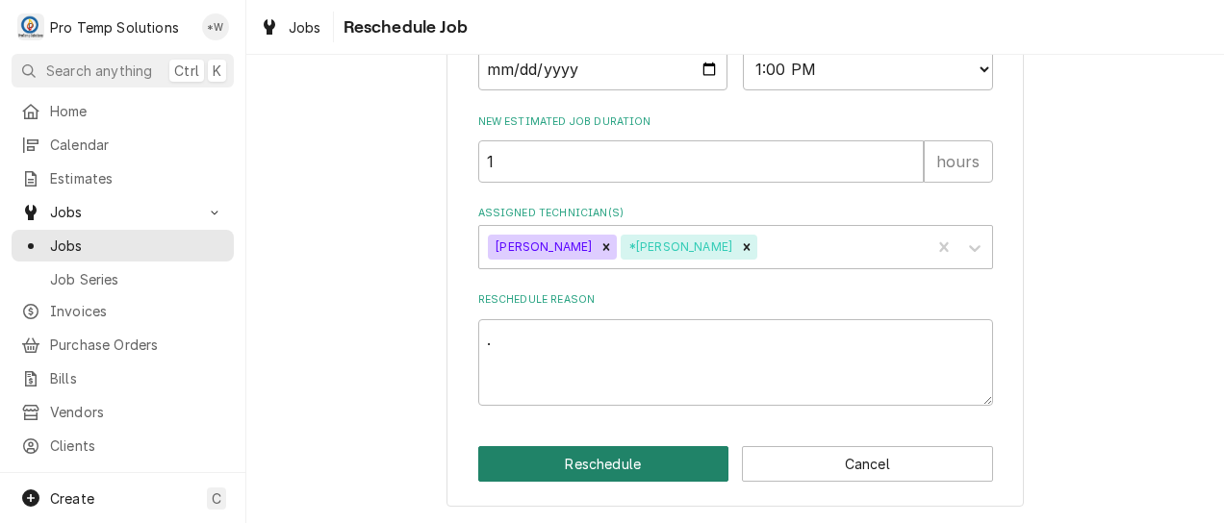
click at [623, 476] on button "Reschedule" at bounding box center [603, 464] width 251 height 36
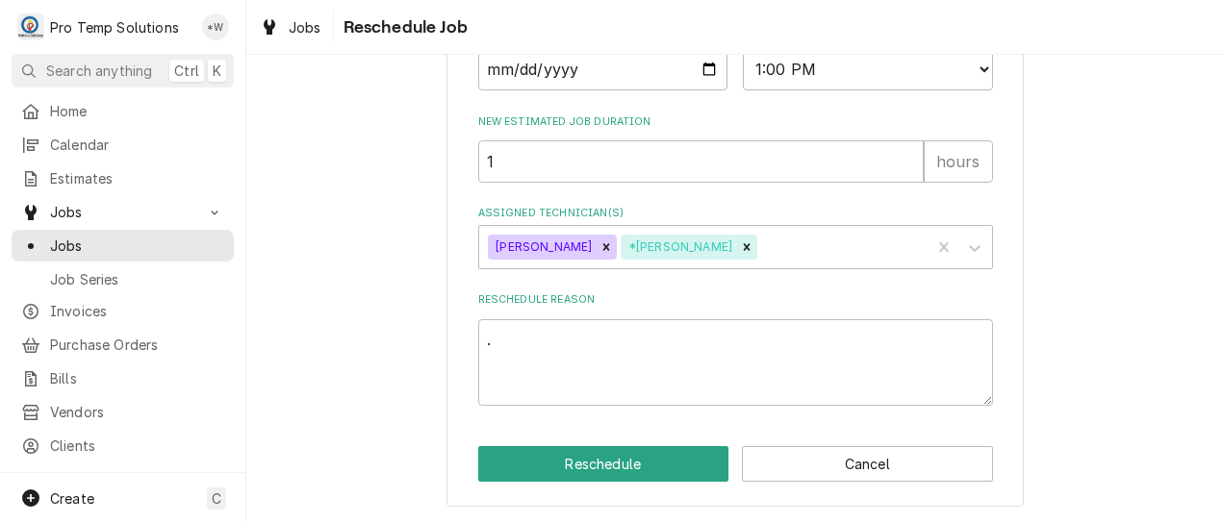
type textarea "x"
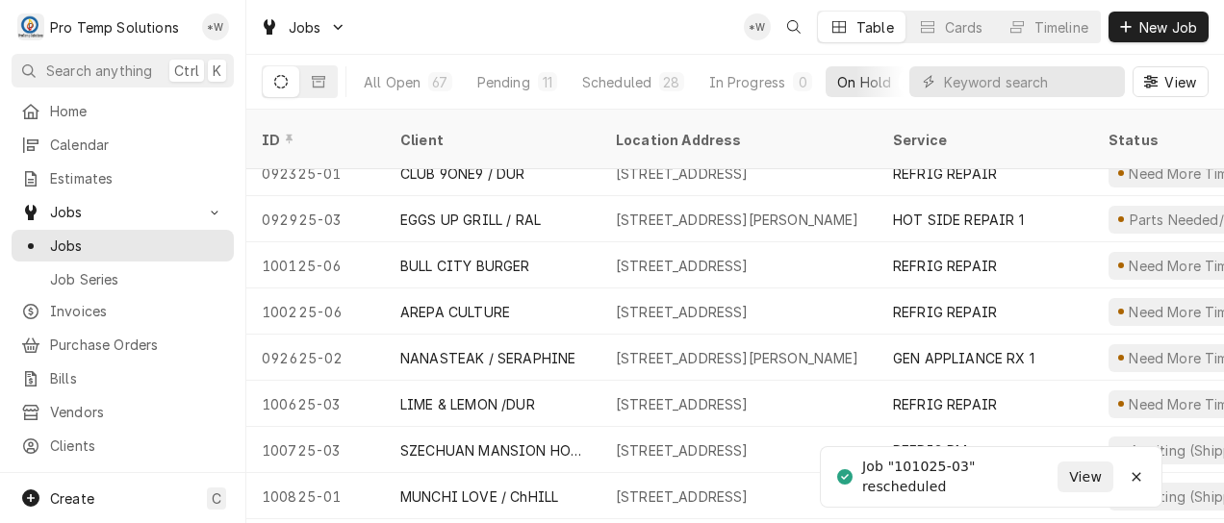
scroll to position [745, 0]
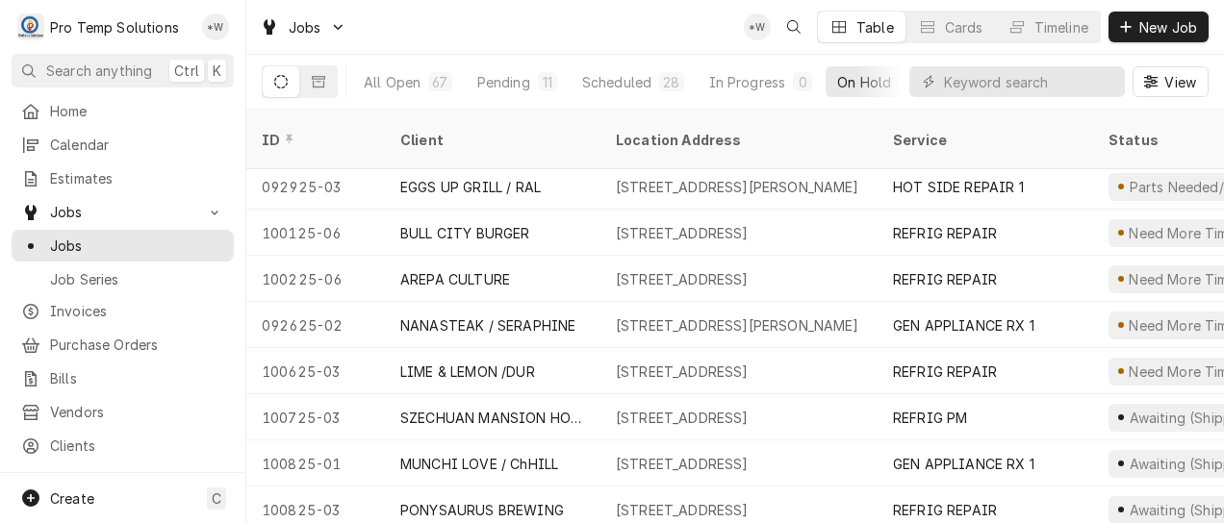
click at [749, 408] on div "[STREET_ADDRESS]" at bounding box center [682, 418] width 133 height 20
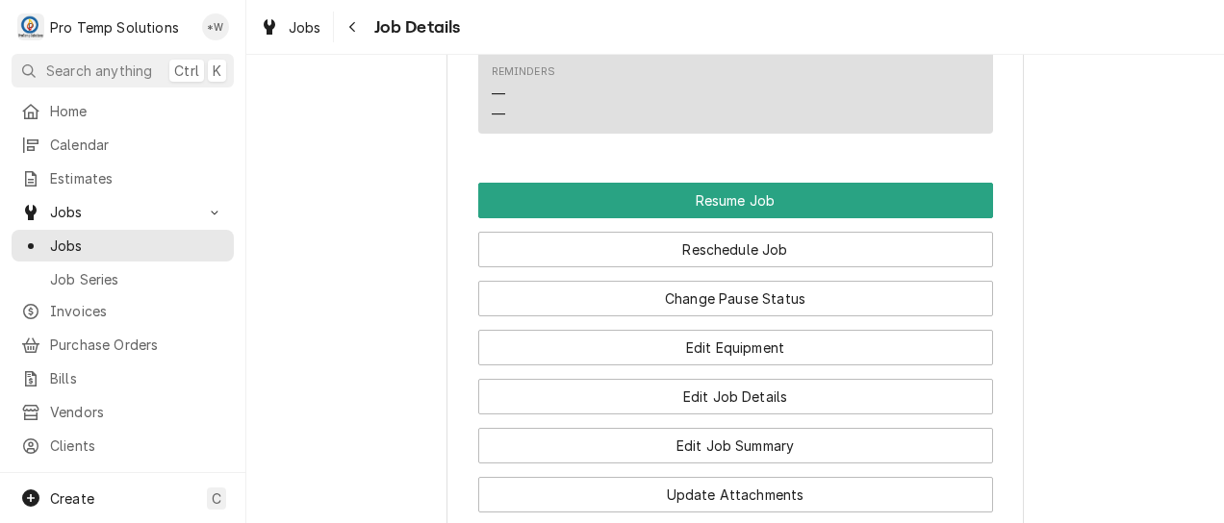
scroll to position [1714, 0]
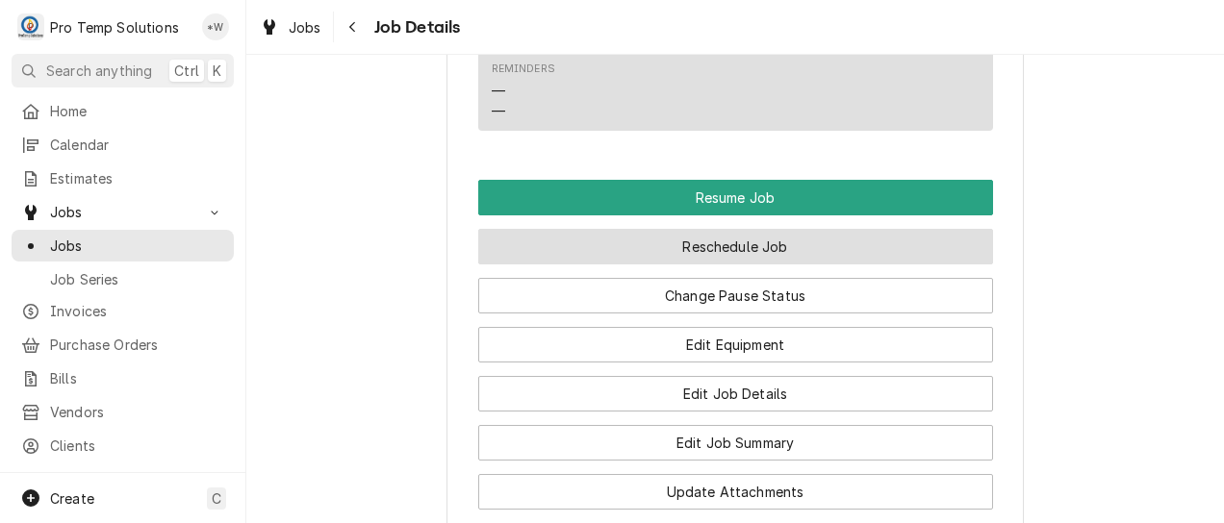
click at [764, 265] on button "Reschedule Job" at bounding box center [735, 247] width 515 height 36
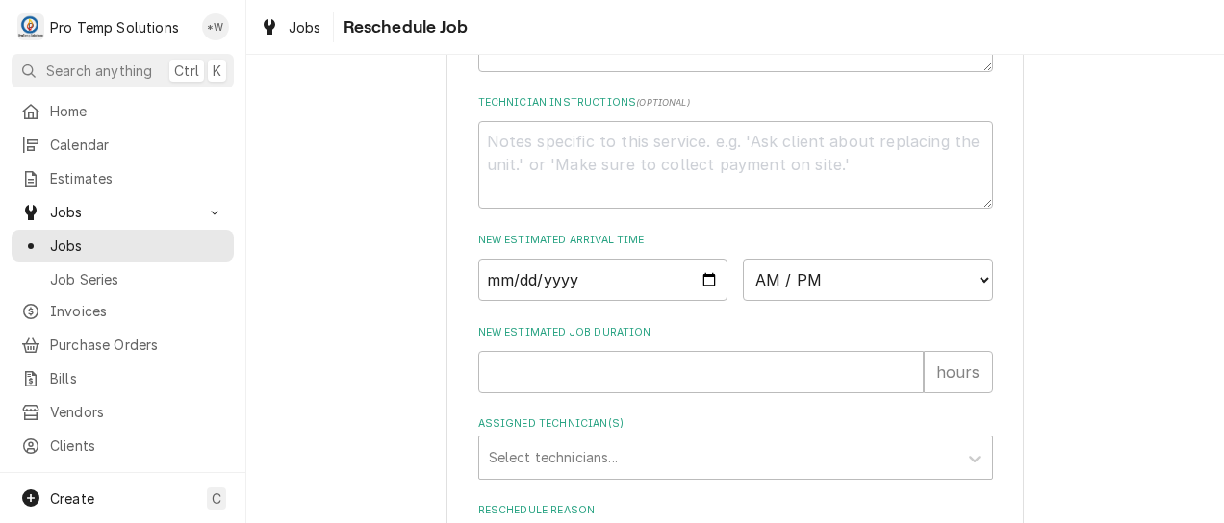
scroll to position [778, 0]
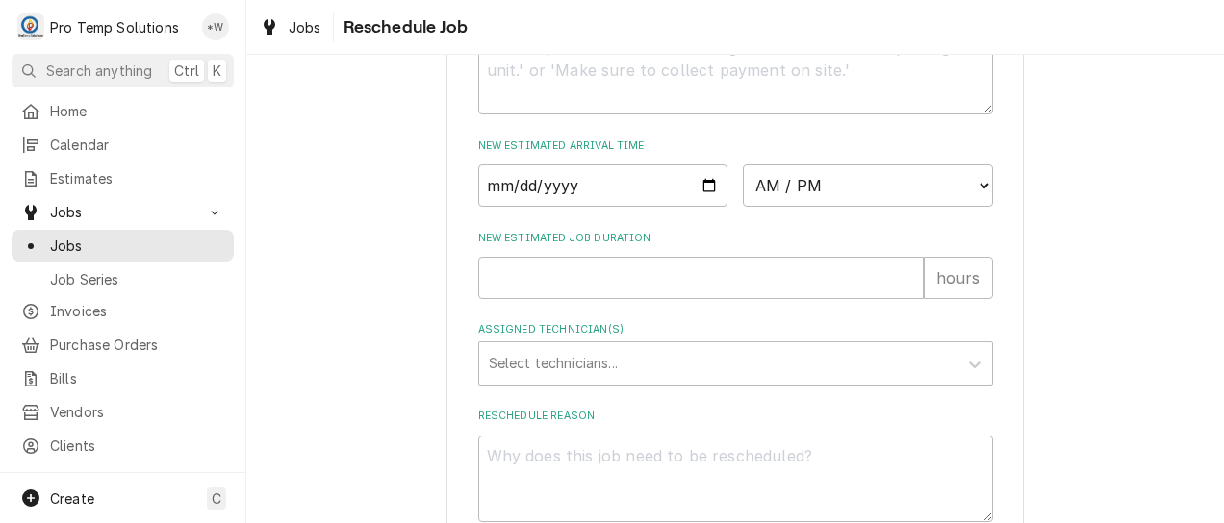
click at [694, 207] on input "Date" at bounding box center [603, 186] width 250 height 42
type input "2025-10-13"
type textarea "x"
click at [966, 207] on select "AM / PM 6:00 AM 6:15 AM 6:30 AM 6:45 AM 7:00 AM 7:15 AM 7:30 AM 7:45 AM 8:00 AM…" at bounding box center [868, 186] width 250 height 42
select select "15:30:00"
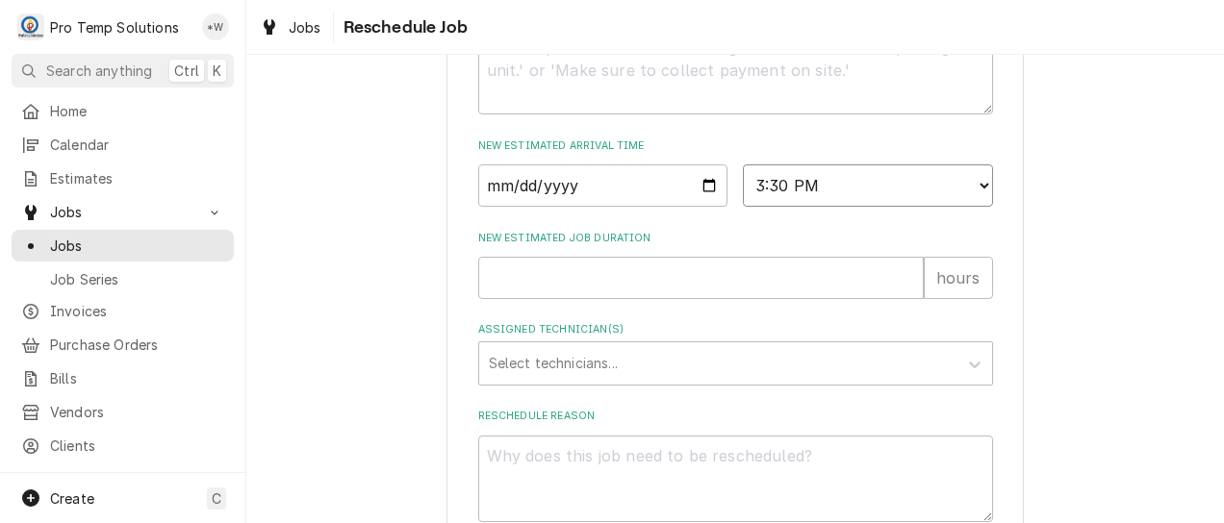
click at [743, 186] on select "AM / PM 6:00 AM 6:15 AM 6:30 AM 6:45 AM 7:00 AM 7:15 AM 7:30 AM 7:45 AM 8:00 AM…" at bounding box center [868, 186] width 250 height 42
type textarea "x"
click at [851, 295] on input "New Estimated Job Duration" at bounding box center [701, 278] width 446 height 42
type input "1"
click at [901, 296] on input "1" at bounding box center [701, 278] width 446 height 42
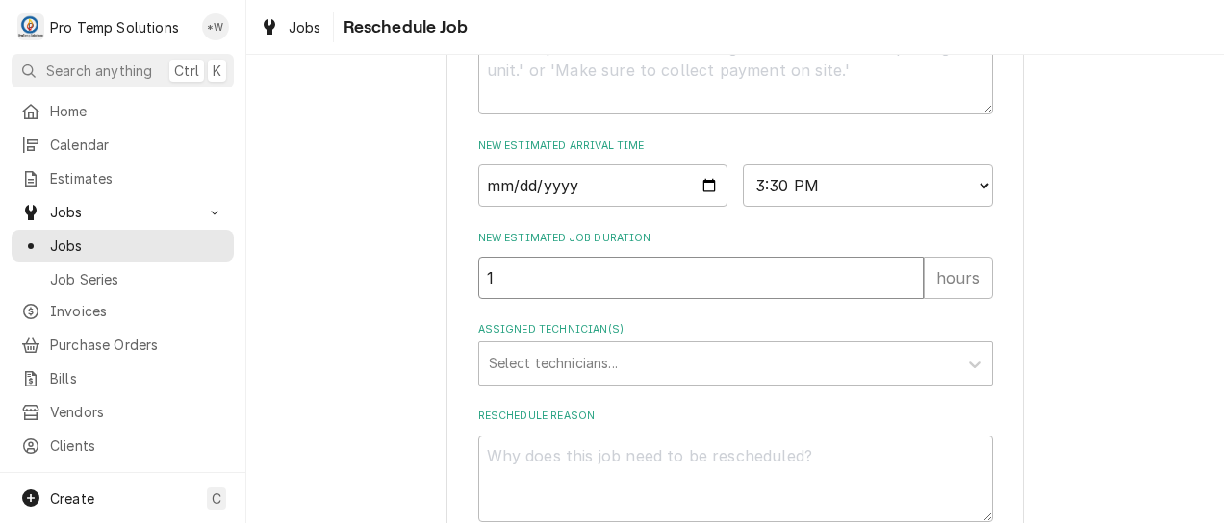
type textarea "x"
type input "1.5"
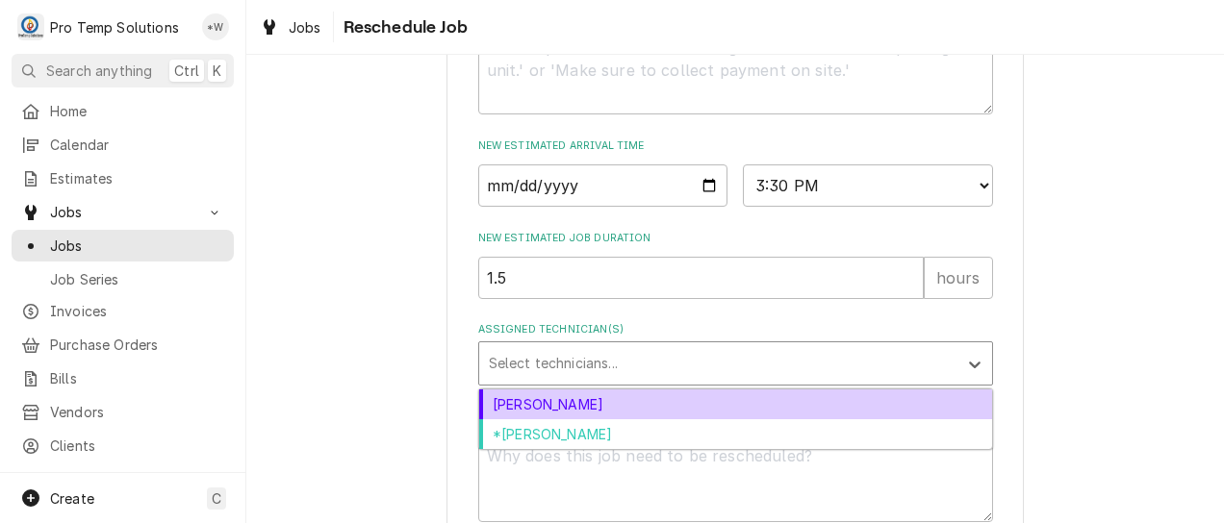
click at [682, 420] on div "Dakota Williams" at bounding box center [735, 405] width 513 height 30
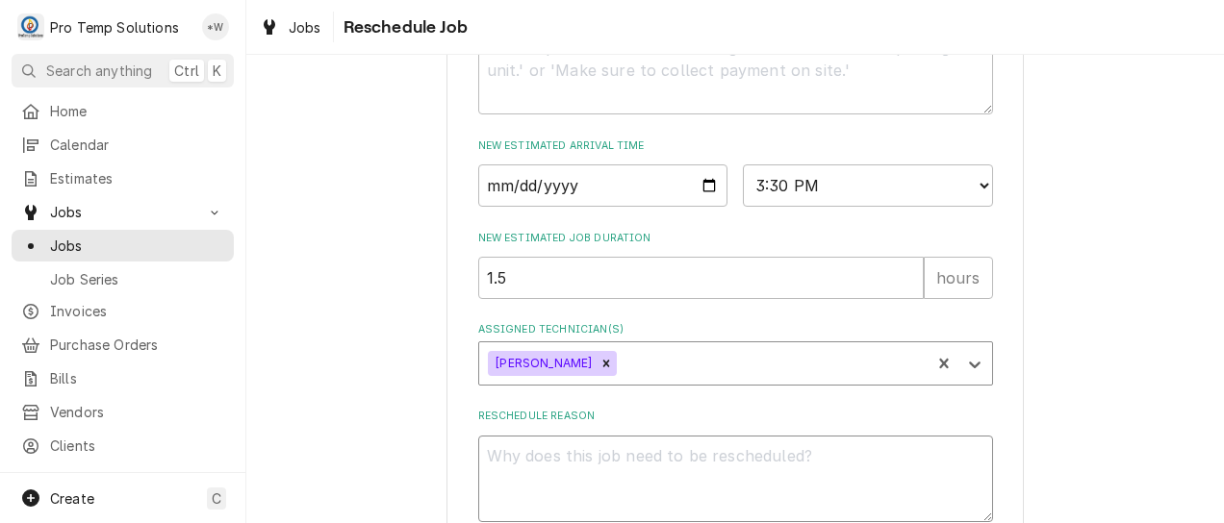
click at [693, 489] on textarea "Reschedule Reason" at bounding box center [735, 480] width 515 height 88
type textarea "x"
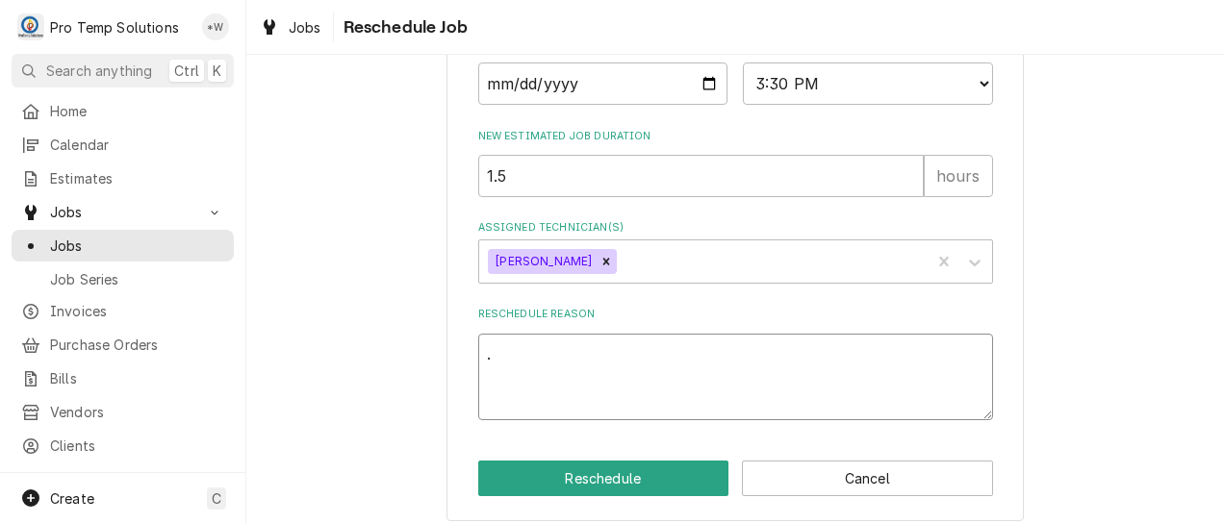
scroll to position [917, 0]
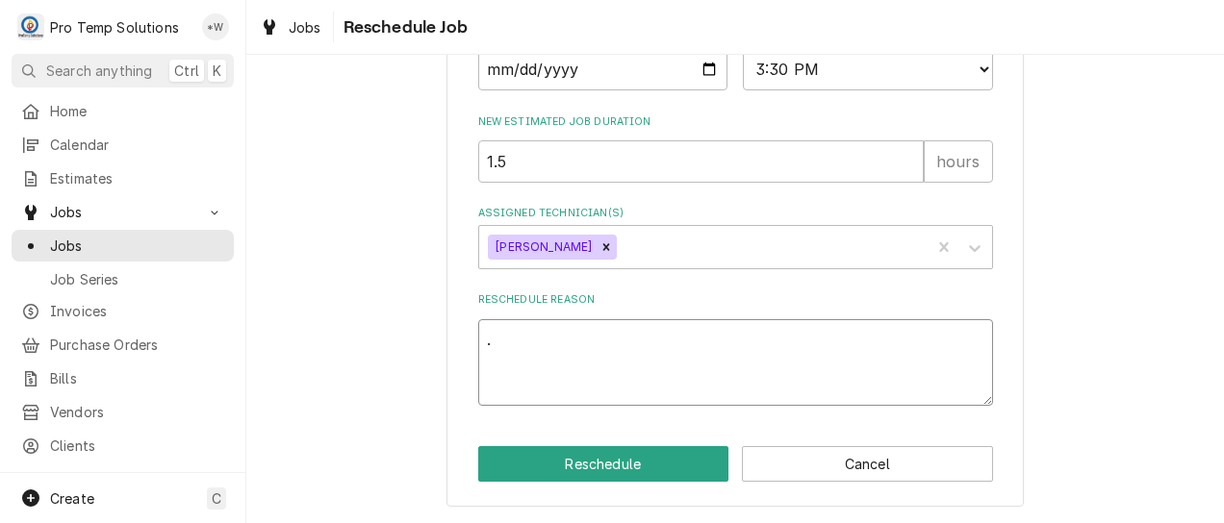
type textarea "."
click at [637, 473] on button "Reschedule" at bounding box center [603, 464] width 251 height 36
type textarea "x"
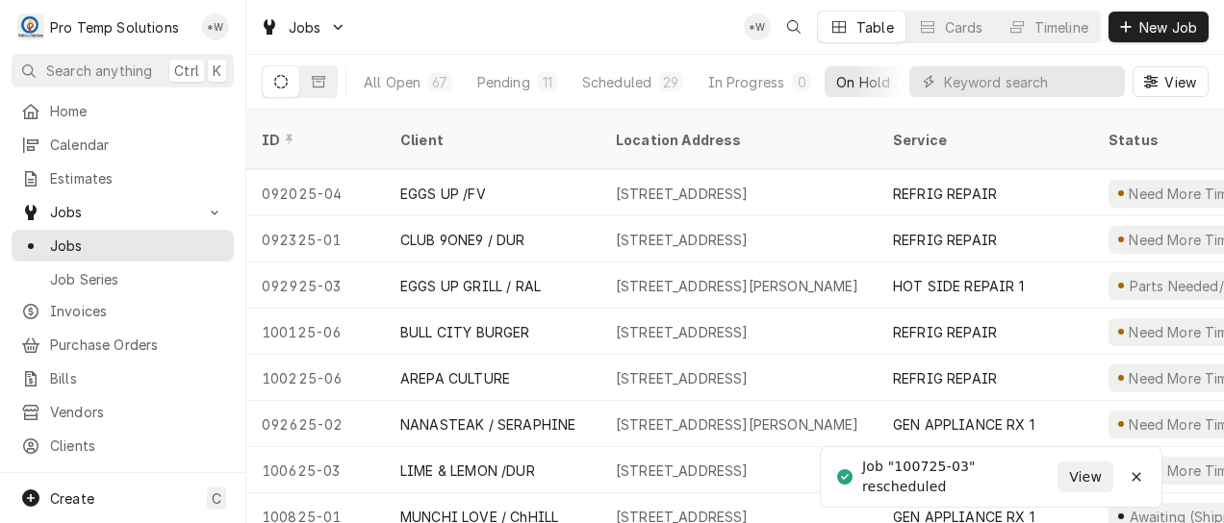
scroll to position [699, 0]
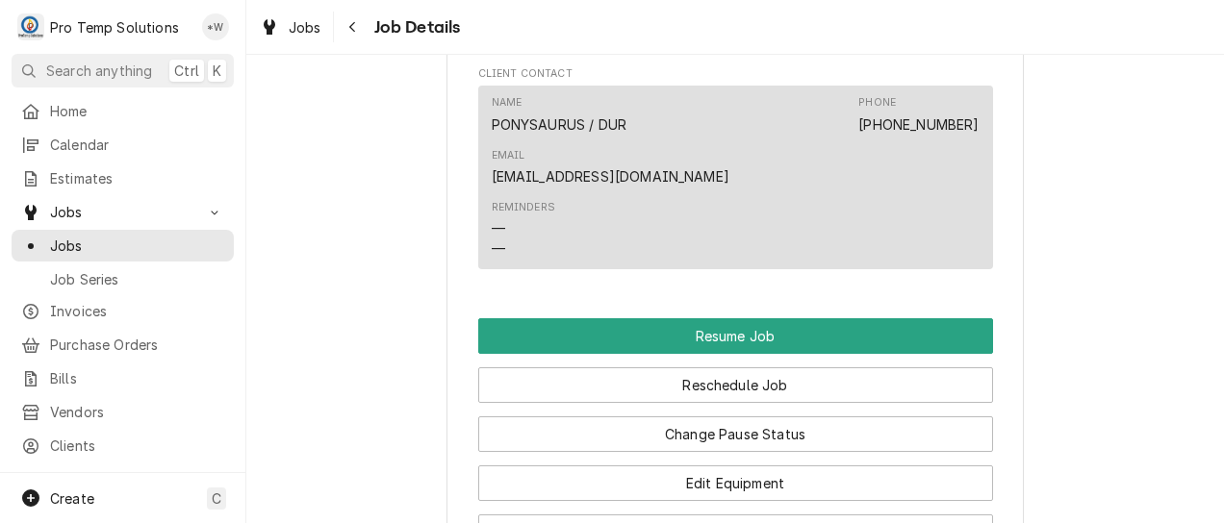
scroll to position [1575, 0]
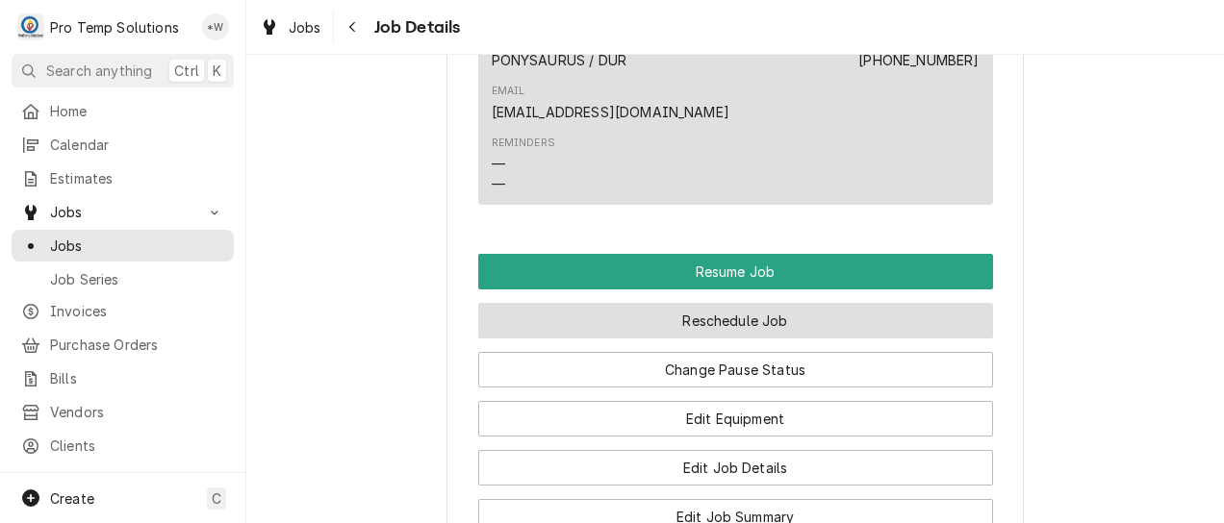
click at [817, 303] on button "Reschedule Job" at bounding box center [735, 321] width 515 height 36
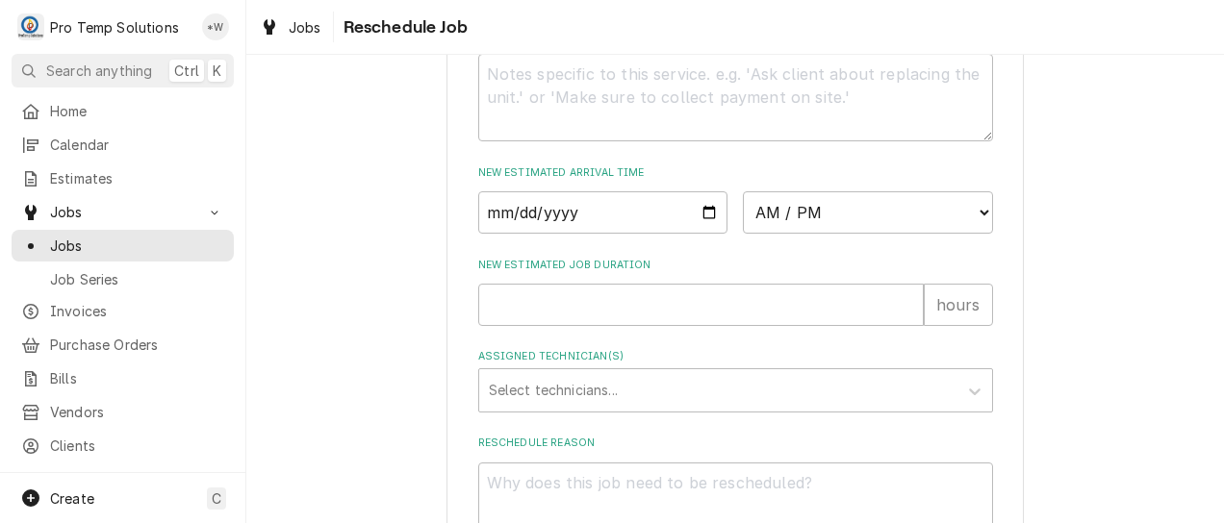
scroll to position [751, 0]
click at [701, 228] on input "Date" at bounding box center [603, 212] width 250 height 42
type input "[DATE]"
type textarea "x"
click at [967, 230] on select "AM / PM 6:00 AM 6:15 AM 6:30 AM 6:45 AM 7:00 AM 7:15 AM 7:30 AM 7:45 AM 8:00 AM…" at bounding box center [868, 212] width 250 height 42
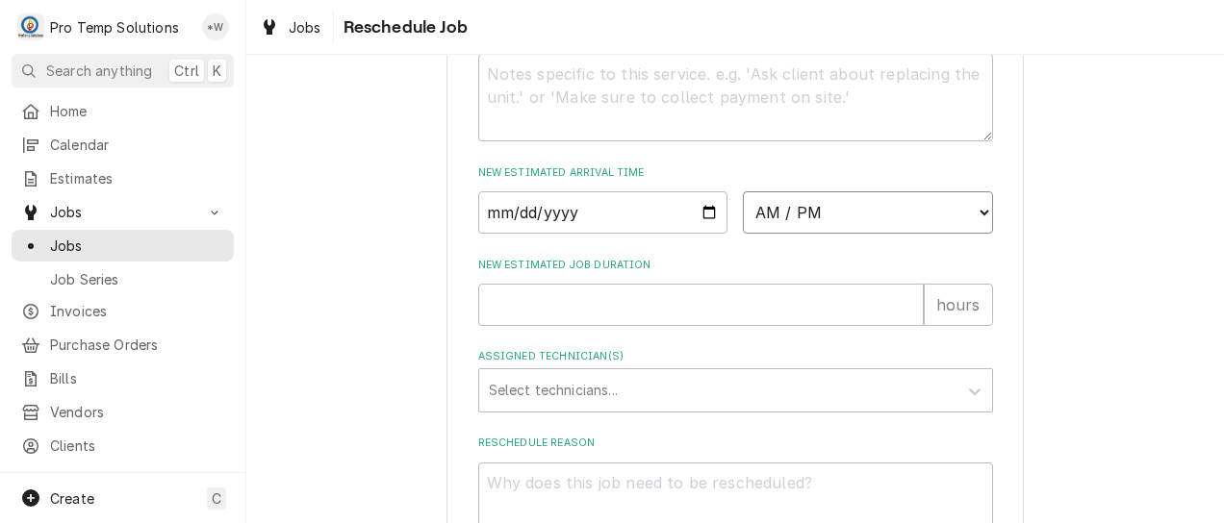
select select "16:00:00"
click at [743, 213] on select "AM / PM 6:00 AM 6:15 AM 6:30 AM 6:45 AM 7:00 AM 7:15 AM 7:30 AM 7:45 AM 8:00 AM…" at bounding box center [868, 212] width 250 height 42
type textarea "x"
click at [861, 323] on input "New Estimated Job Duration" at bounding box center [701, 305] width 446 height 42
type input "1"
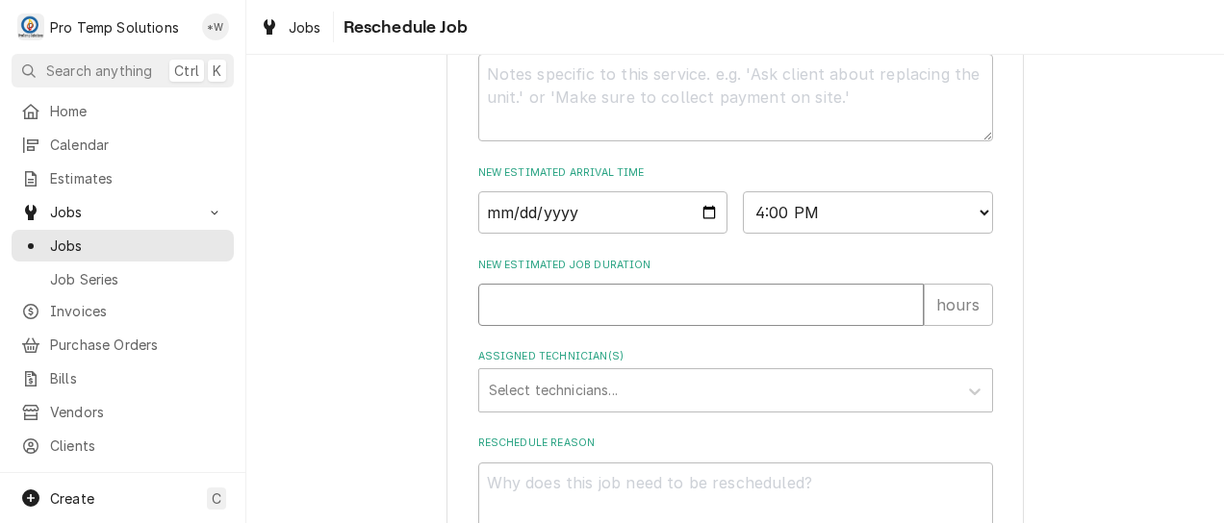
click at [903, 325] on input "1" at bounding box center [701, 305] width 446 height 42
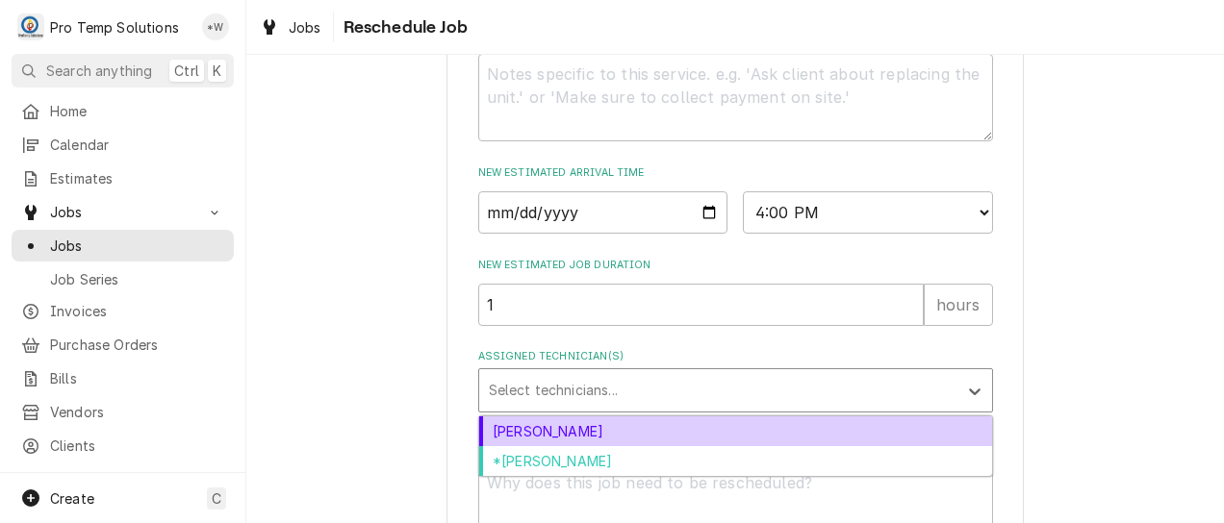
click at [794, 446] on div "[PERSON_NAME]" at bounding box center [735, 432] width 513 height 30
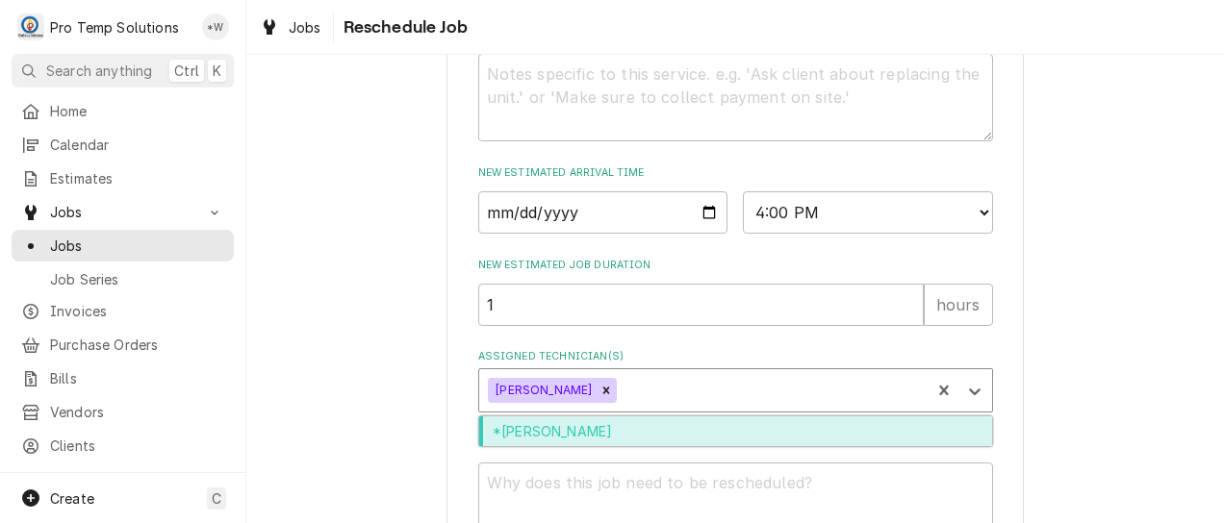
click at [787, 446] on div "*[PERSON_NAME]" at bounding box center [735, 432] width 513 height 30
type textarea "x"
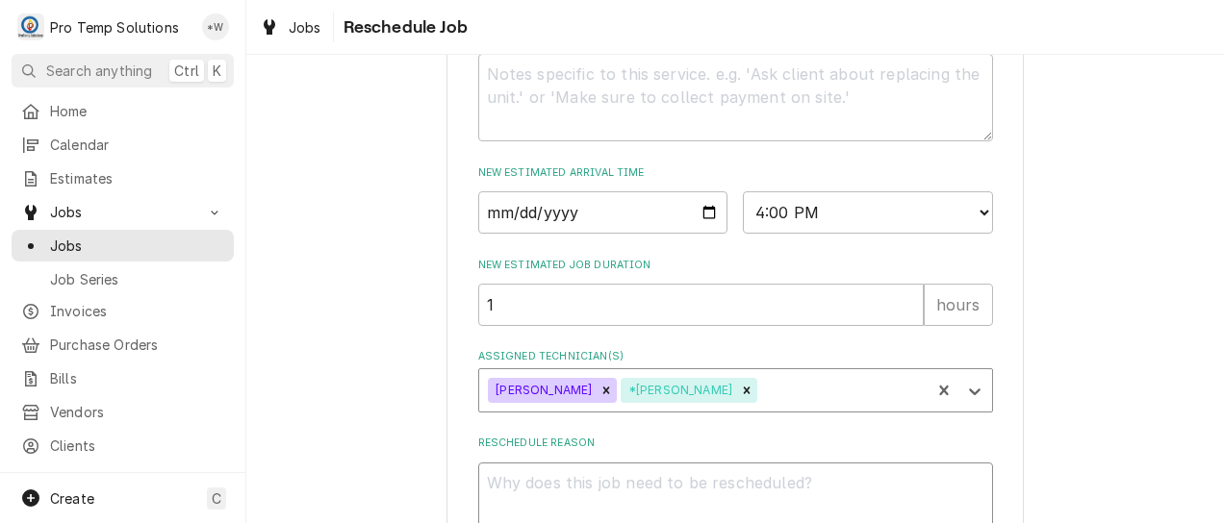
click at [822, 502] on textarea "Reschedule Reason" at bounding box center [735, 507] width 515 height 88
type textarea "."
type textarea "x"
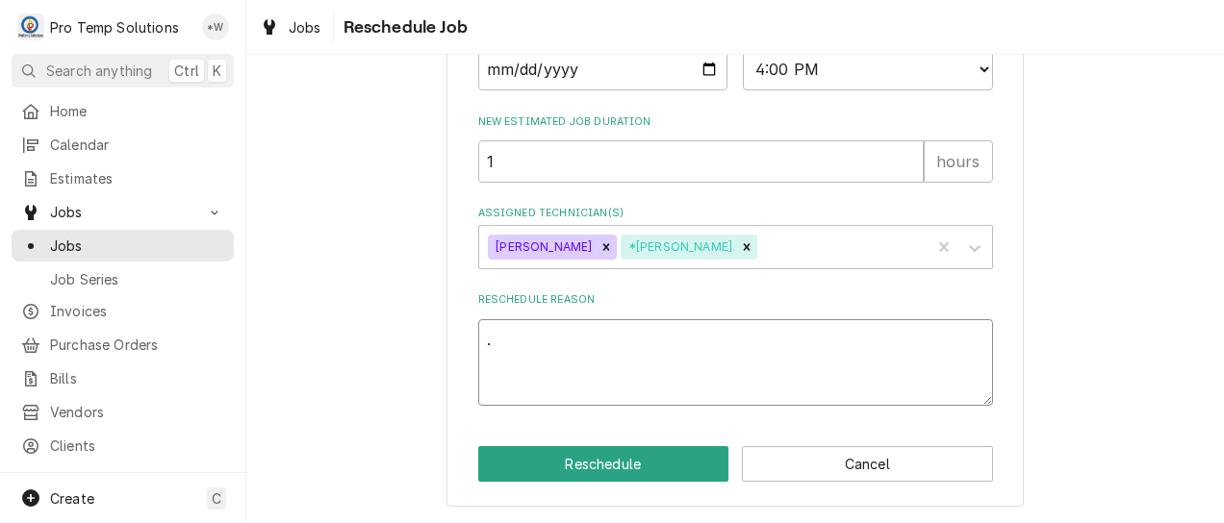
scroll to position [917, 0]
type textarea "."
click at [645, 466] on button "Reschedule" at bounding box center [603, 464] width 251 height 36
type textarea "x"
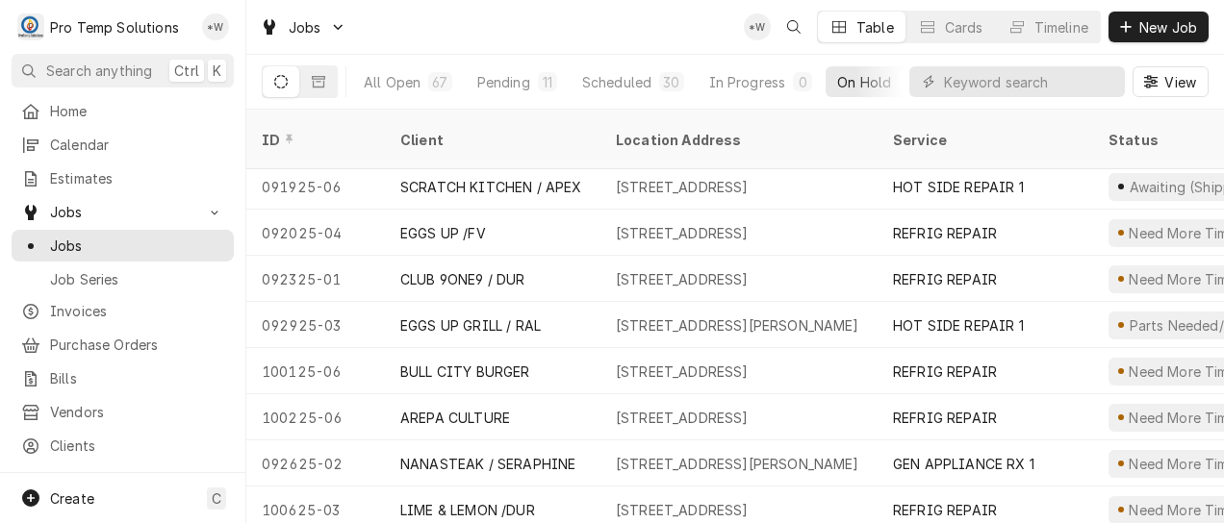
scroll to position [652, 0]
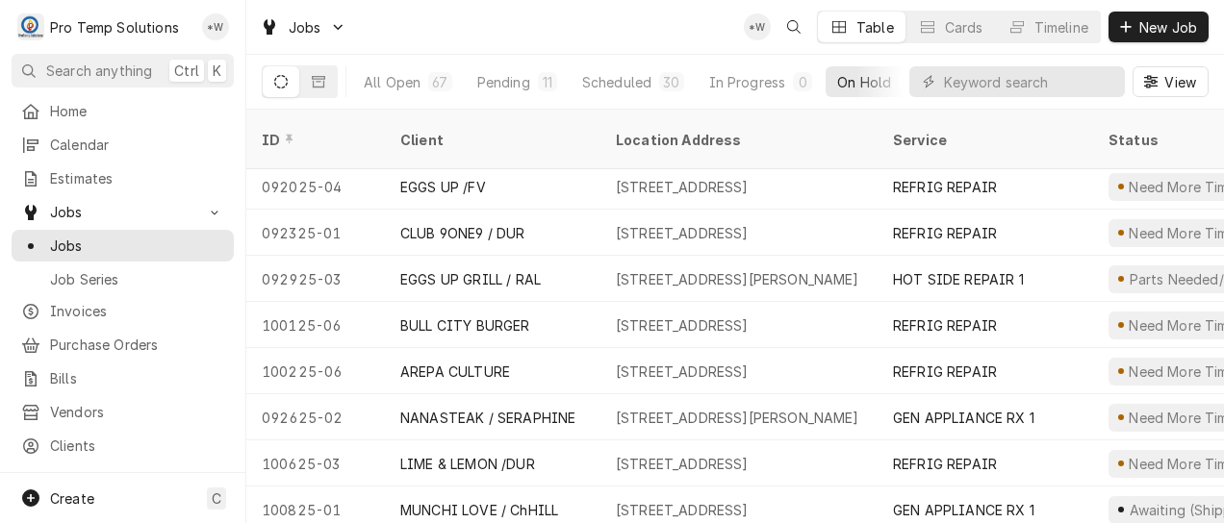
click at [733, 408] on div "[STREET_ADDRESS][PERSON_NAME]" at bounding box center [737, 418] width 243 height 20
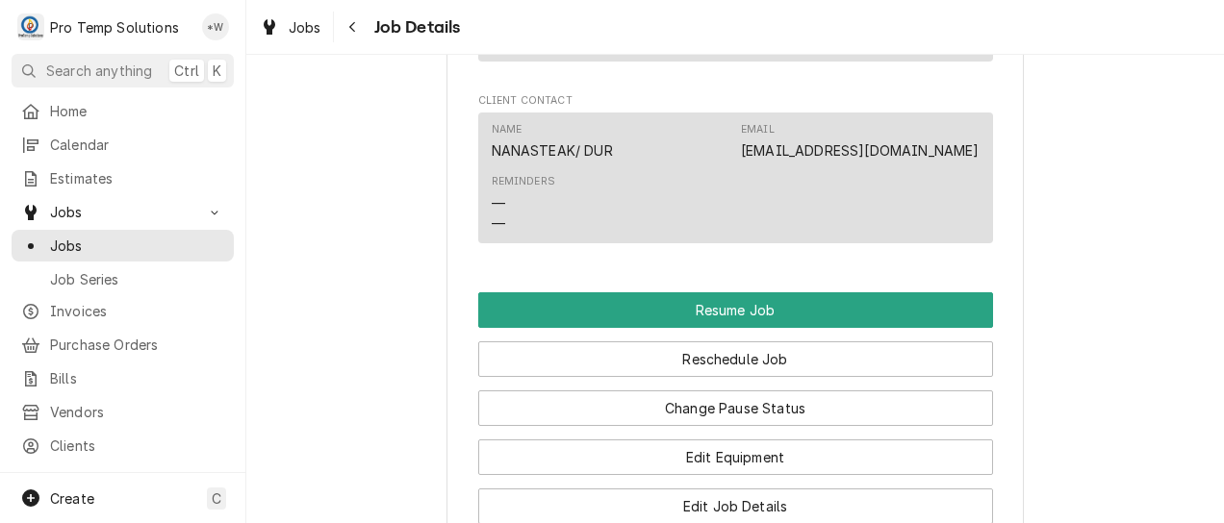
scroll to position [2013, 0]
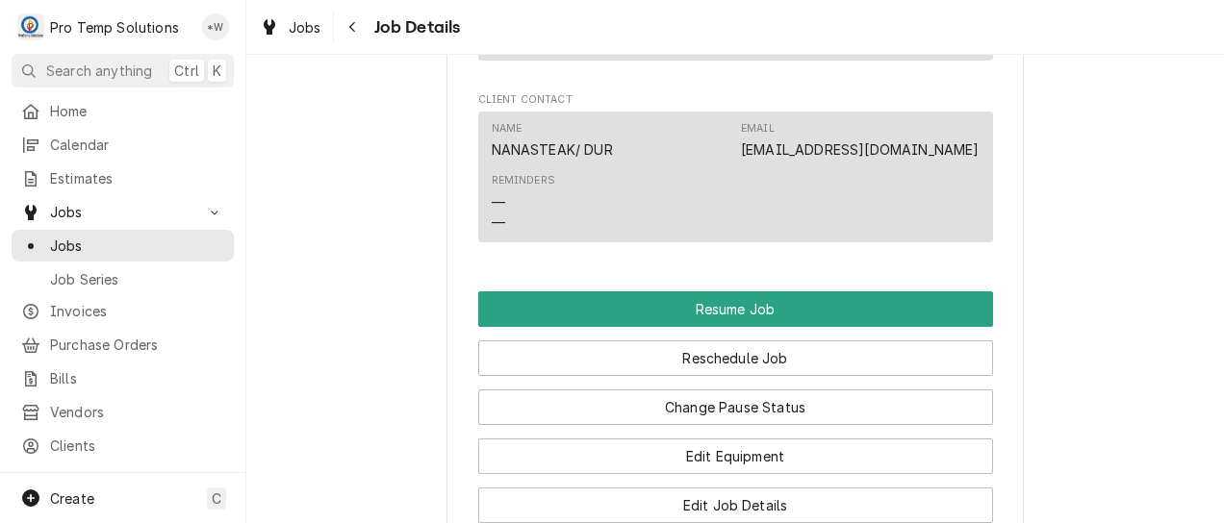
click at [763, 376] on button "Reschedule Job" at bounding box center [735, 359] width 515 height 36
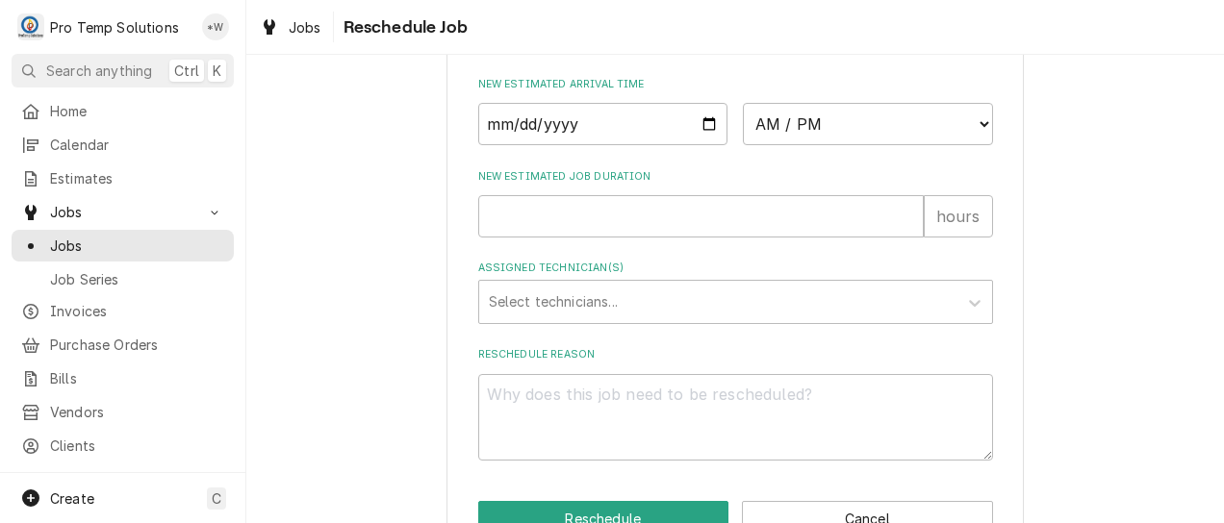
scroll to position [829, 0]
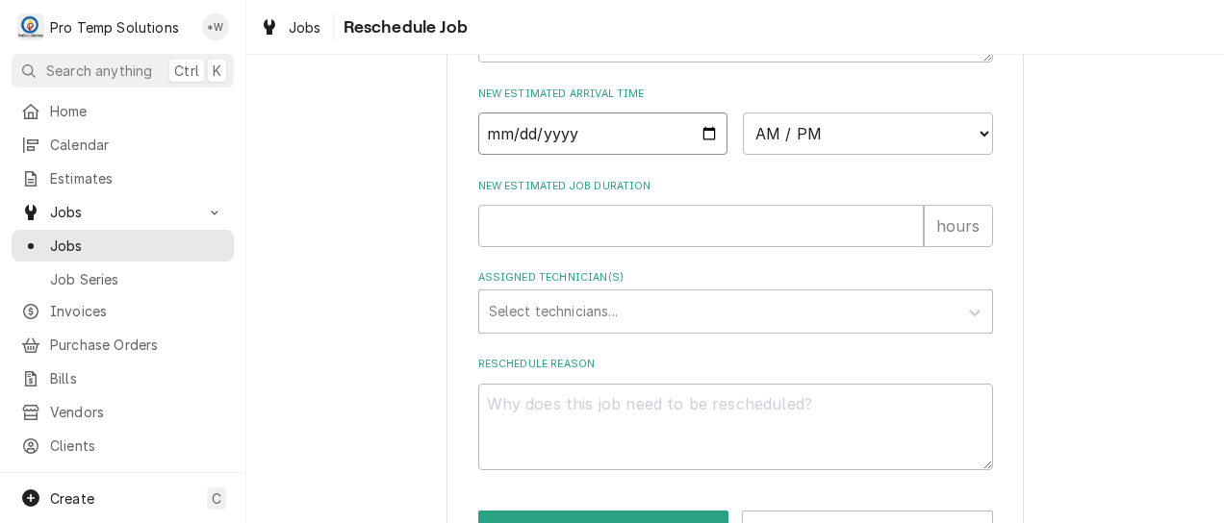
click at [692, 154] on input "Date" at bounding box center [603, 134] width 250 height 42
type input "[DATE]"
type textarea "x"
click at [962, 155] on select "AM / PM 6:00 AM 6:15 AM 6:30 AM 6:45 AM 7:00 AM 7:15 AM 7:30 AM 7:45 AM 8:00 AM…" at bounding box center [868, 134] width 250 height 42
select select "13:30:00"
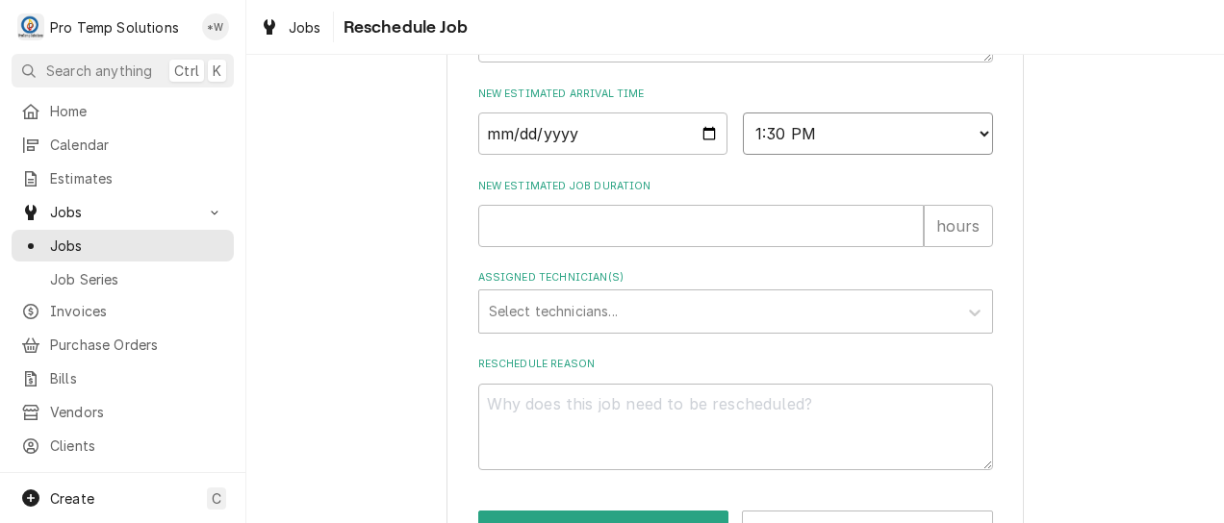
click at [743, 134] on select "AM / PM 6:00 AM 6:15 AM 6:30 AM 6:45 AM 7:00 AM 7:15 AM 7:30 AM 7:45 AM 8:00 AM…" at bounding box center [868, 134] width 250 height 42
type textarea "x"
click at [888, 246] on input "New Estimated Job Duration" at bounding box center [701, 226] width 446 height 42
type input "1"
click at [901, 245] on input "1" at bounding box center [701, 226] width 446 height 42
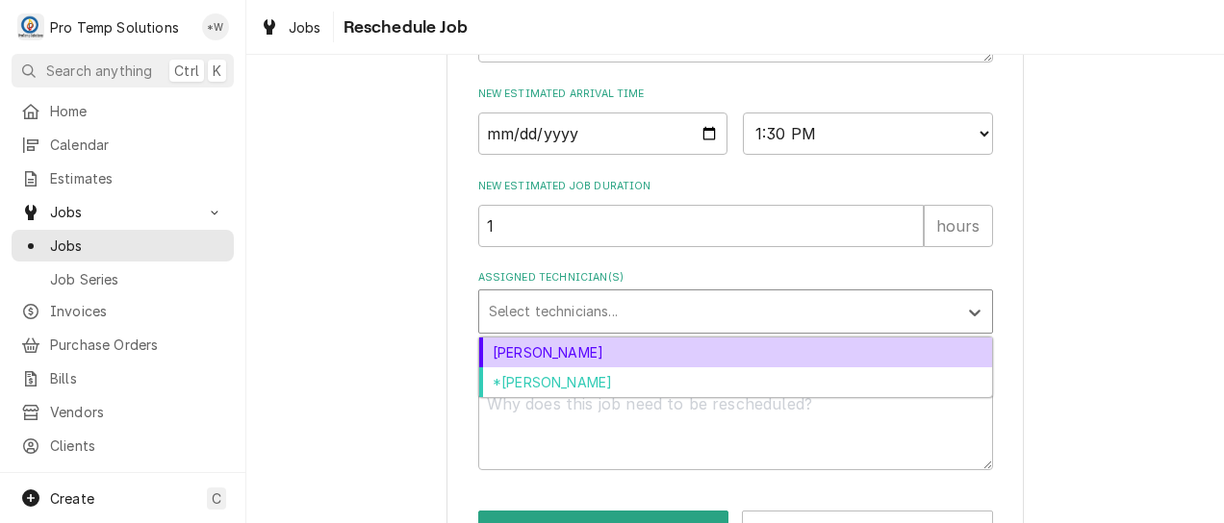
click at [813, 368] on div "Dakota Williams" at bounding box center [735, 353] width 513 height 30
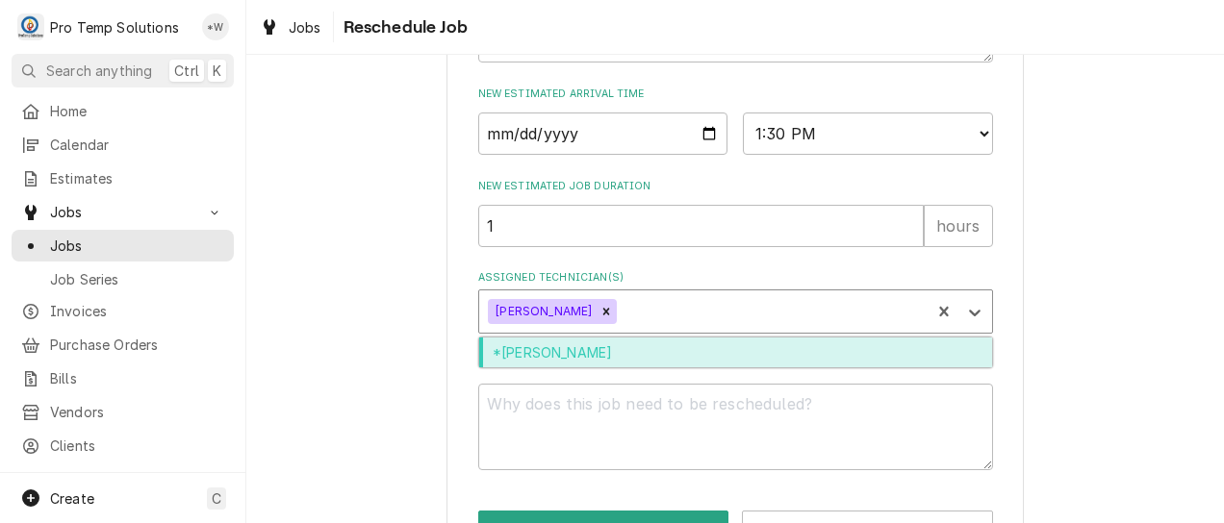
click at [812, 368] on div "*Kevin Williams" at bounding box center [735, 353] width 513 height 30
type textarea "x"
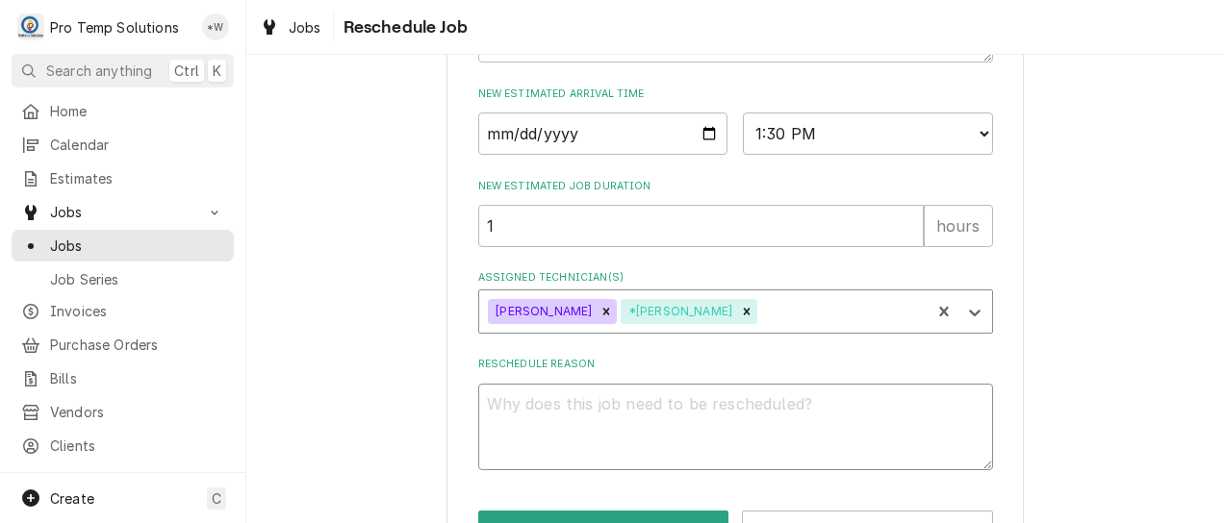
click at [800, 437] on textarea "Reschedule Reason" at bounding box center [735, 428] width 515 height 88
type textarea "."
type textarea "x"
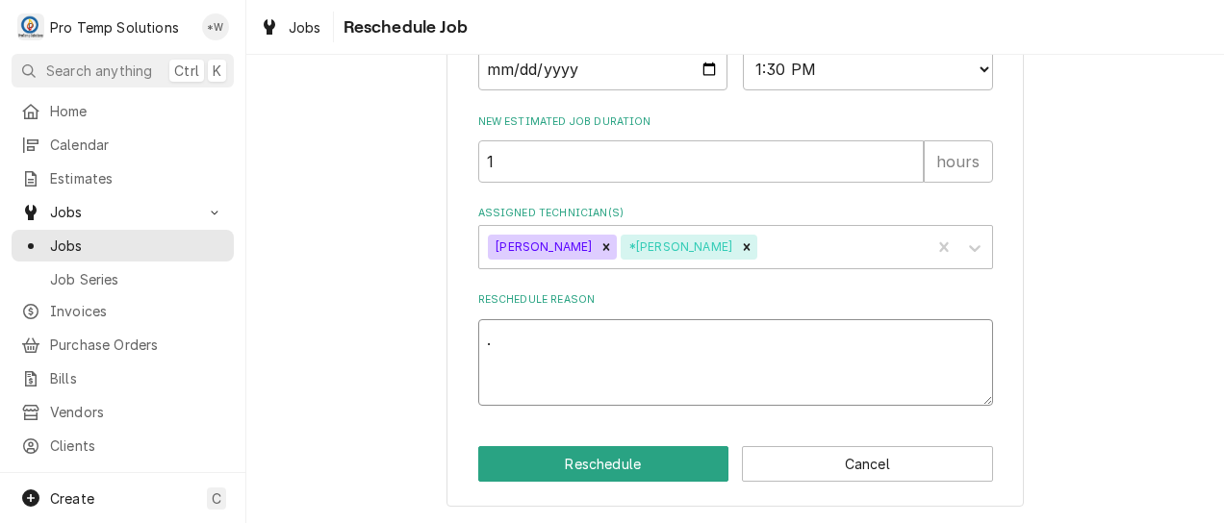
type textarea "."
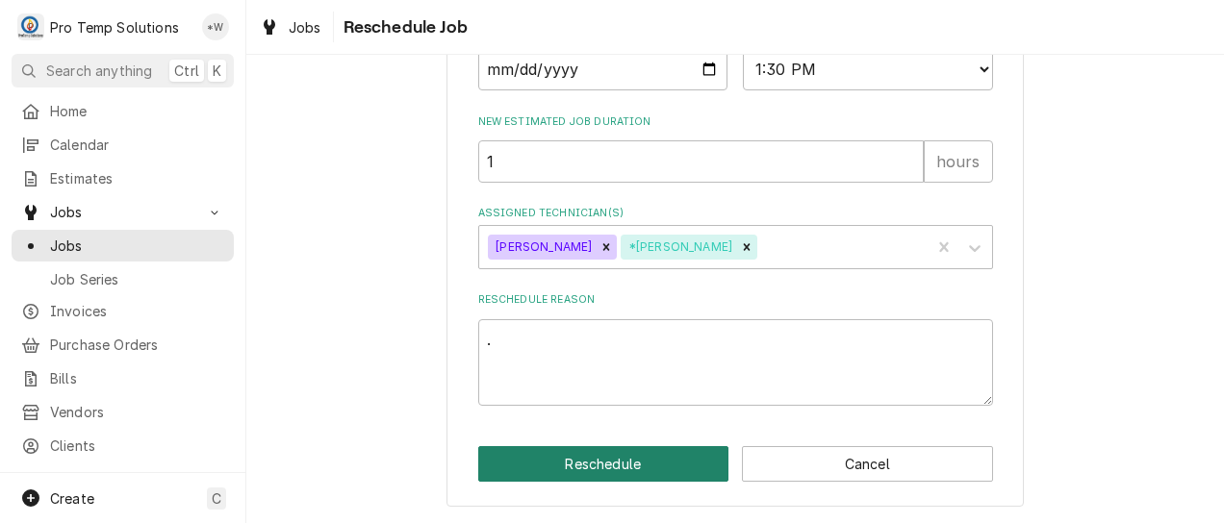
click at [666, 468] on button "Reschedule" at bounding box center [603, 464] width 251 height 36
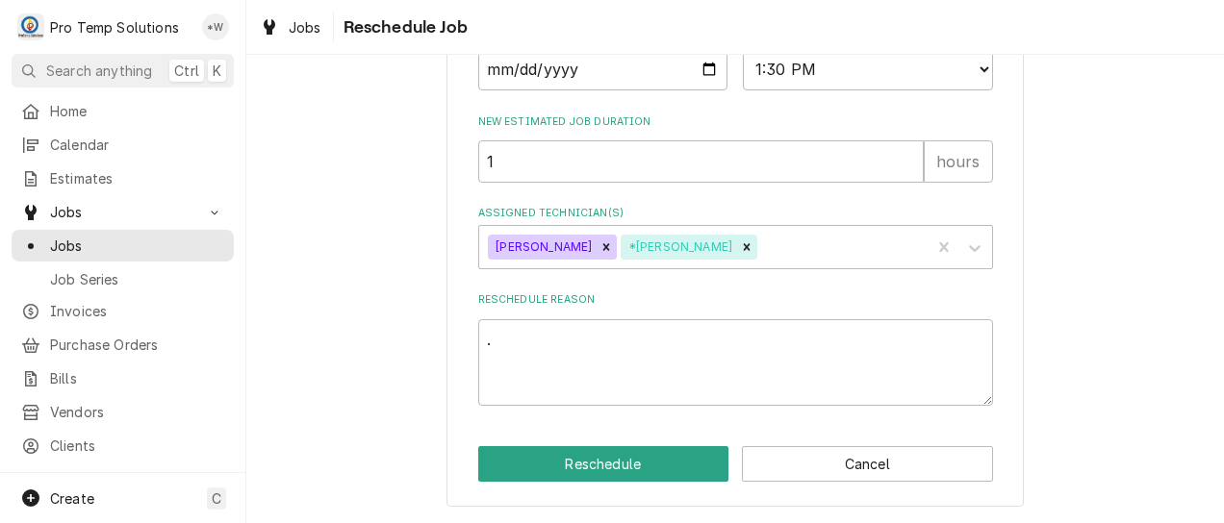
type textarea "x"
